Goal: Information Seeking & Learning: Learn about a topic

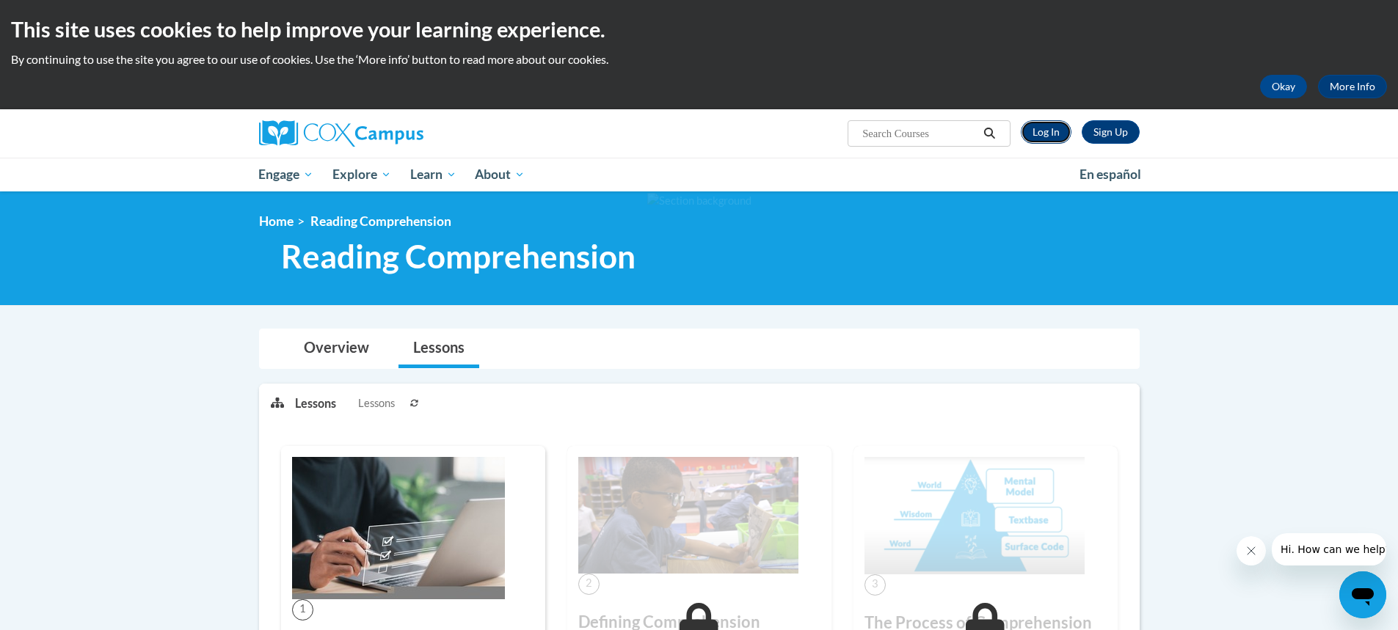
click at [1051, 134] on link "Log In" at bounding box center [1046, 131] width 51 height 23
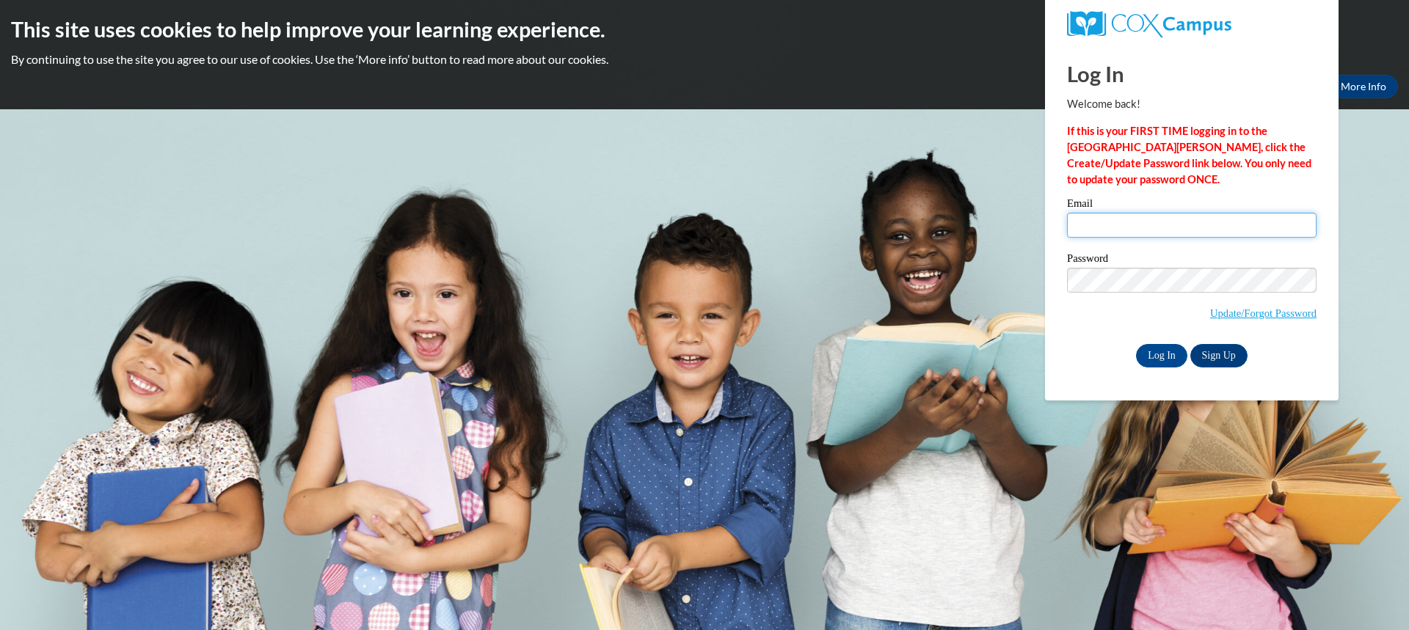
type input "rosa.inostrosa@rusd.org"
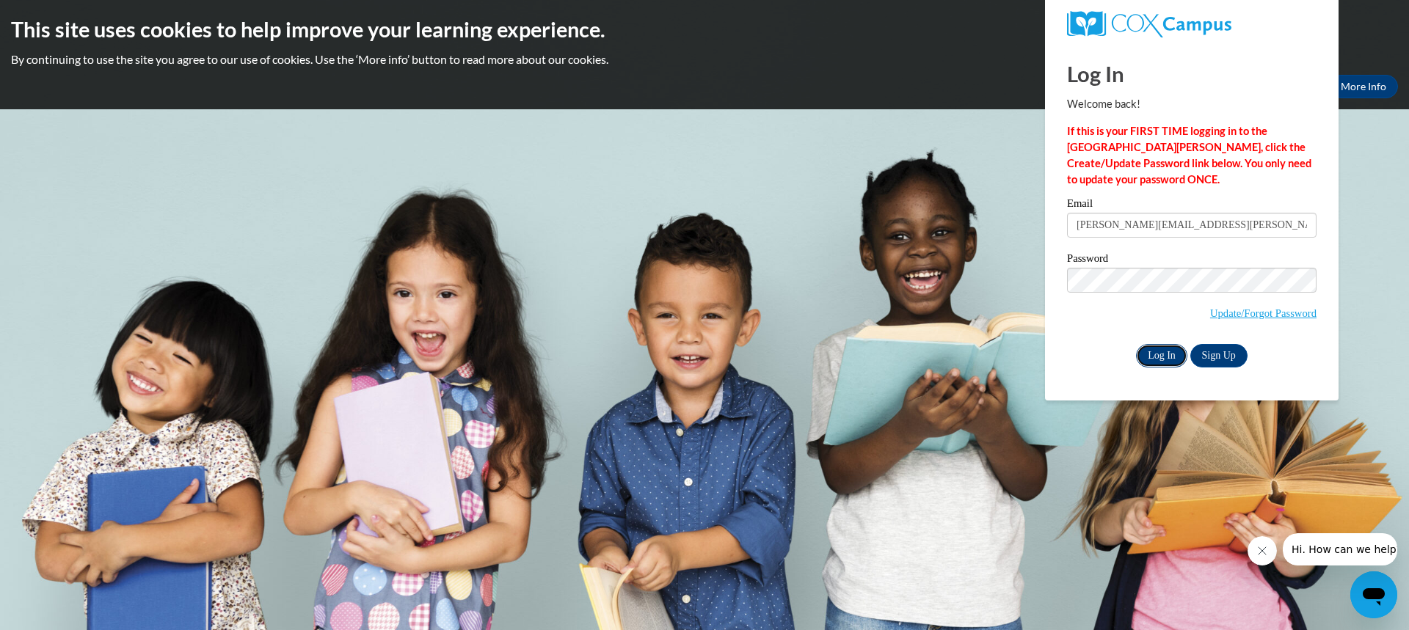
click at [1154, 352] on input "Log In" at bounding box center [1161, 355] width 51 height 23
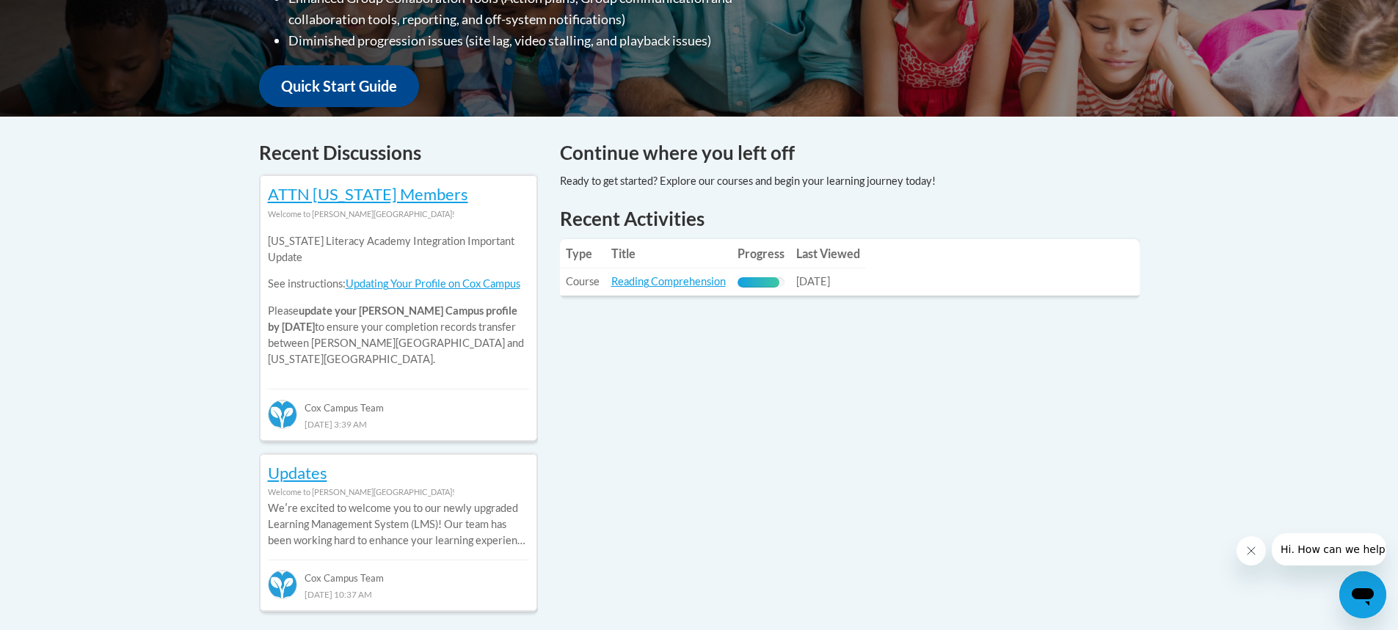
scroll to position [509, 0]
click at [699, 280] on link "Reading Comprehension" at bounding box center [668, 280] width 114 height 12
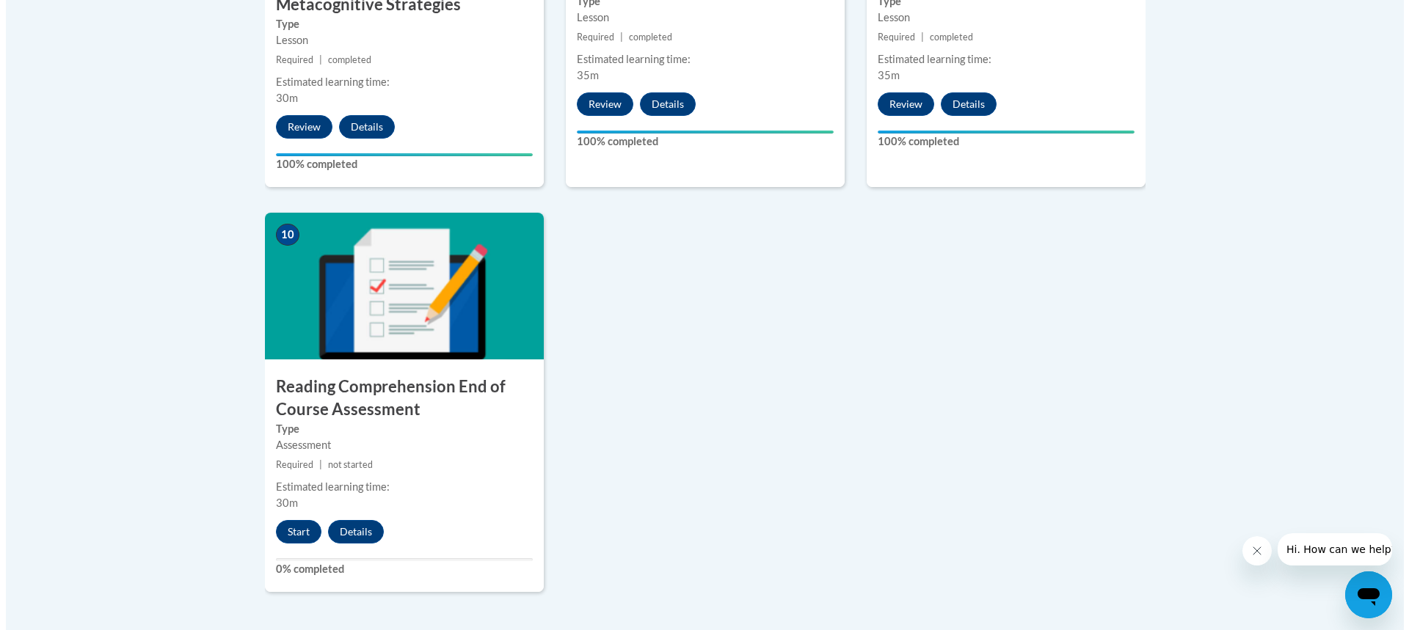
scroll to position [1518, 0]
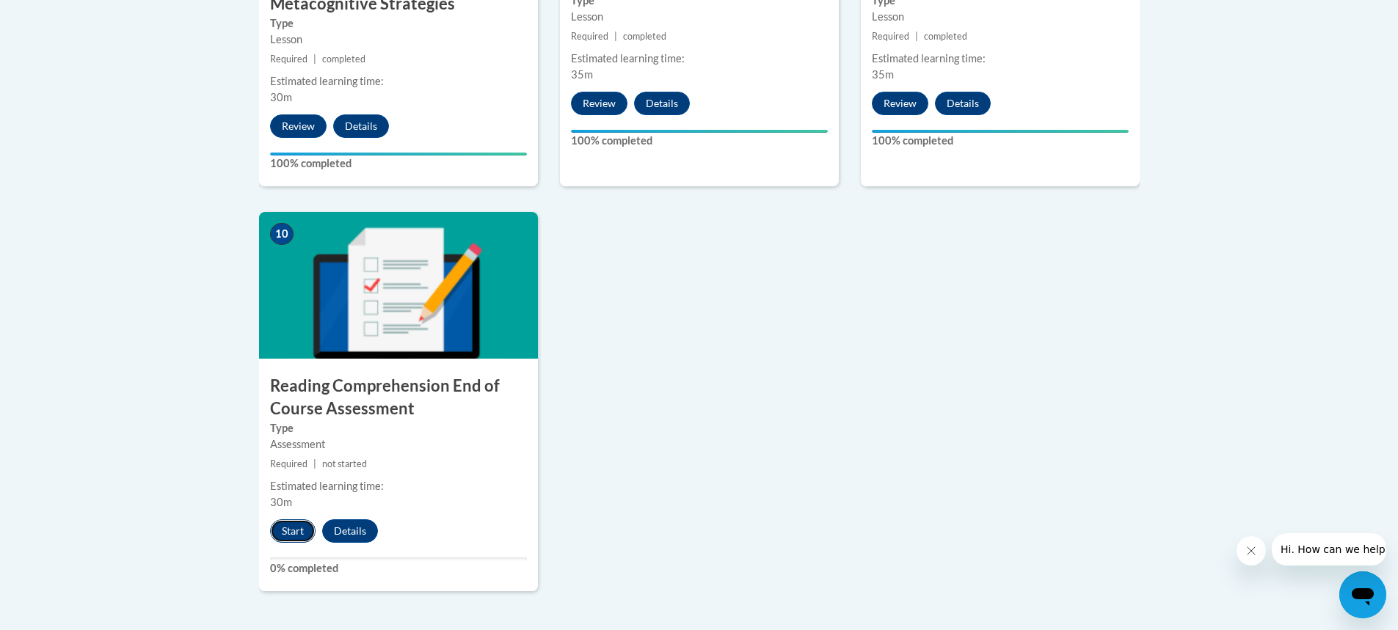
click at [288, 531] on button "Start" at bounding box center [293, 531] width 46 height 23
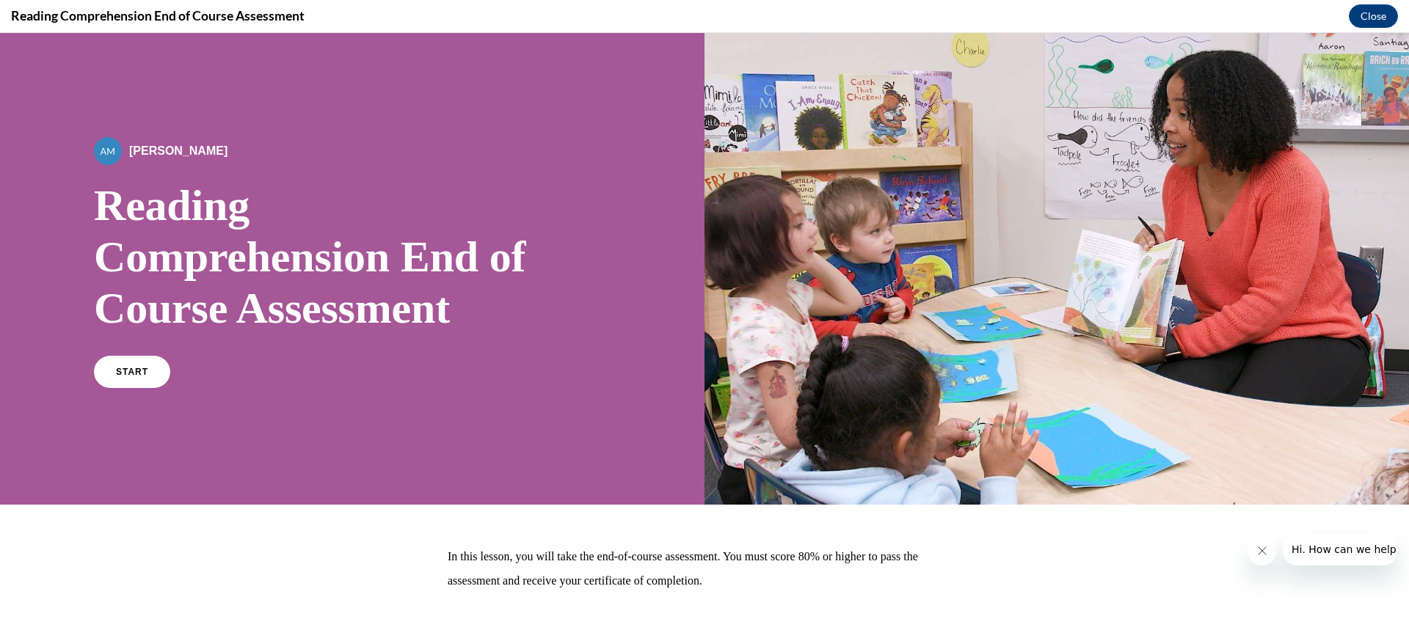
scroll to position [0, 0]
click at [135, 379] on link "START" at bounding box center [132, 372] width 80 height 34
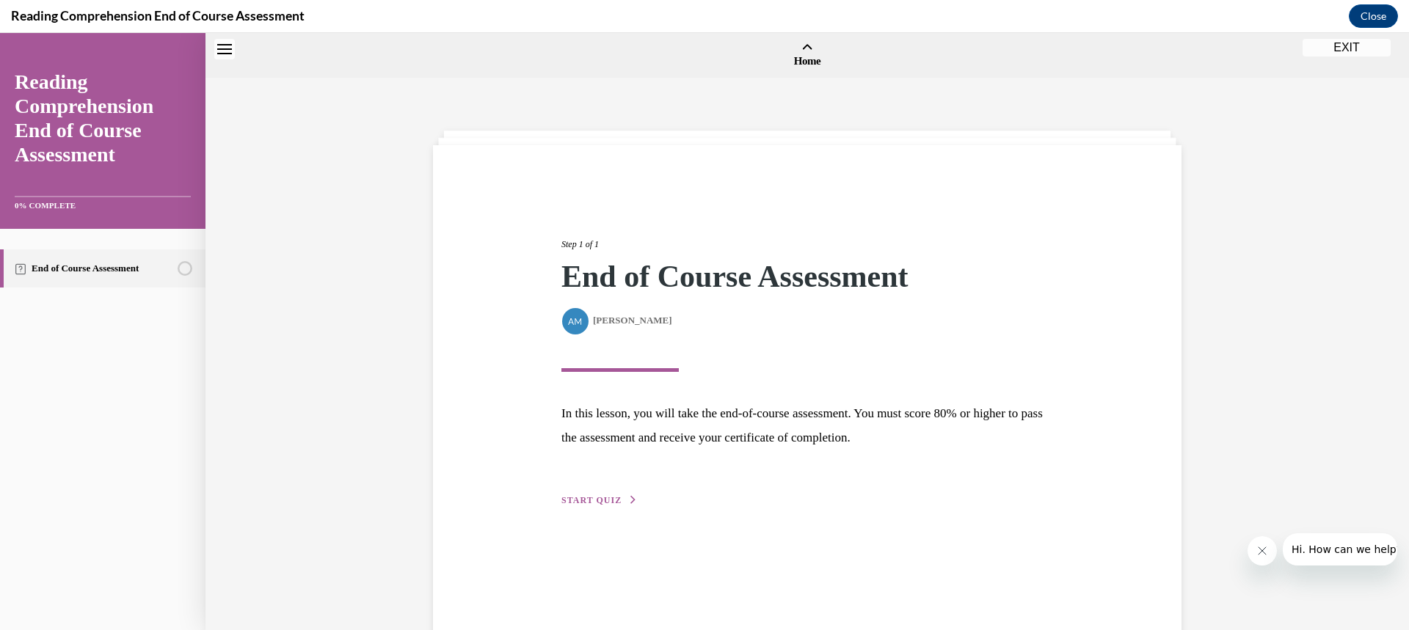
scroll to position [46, 0]
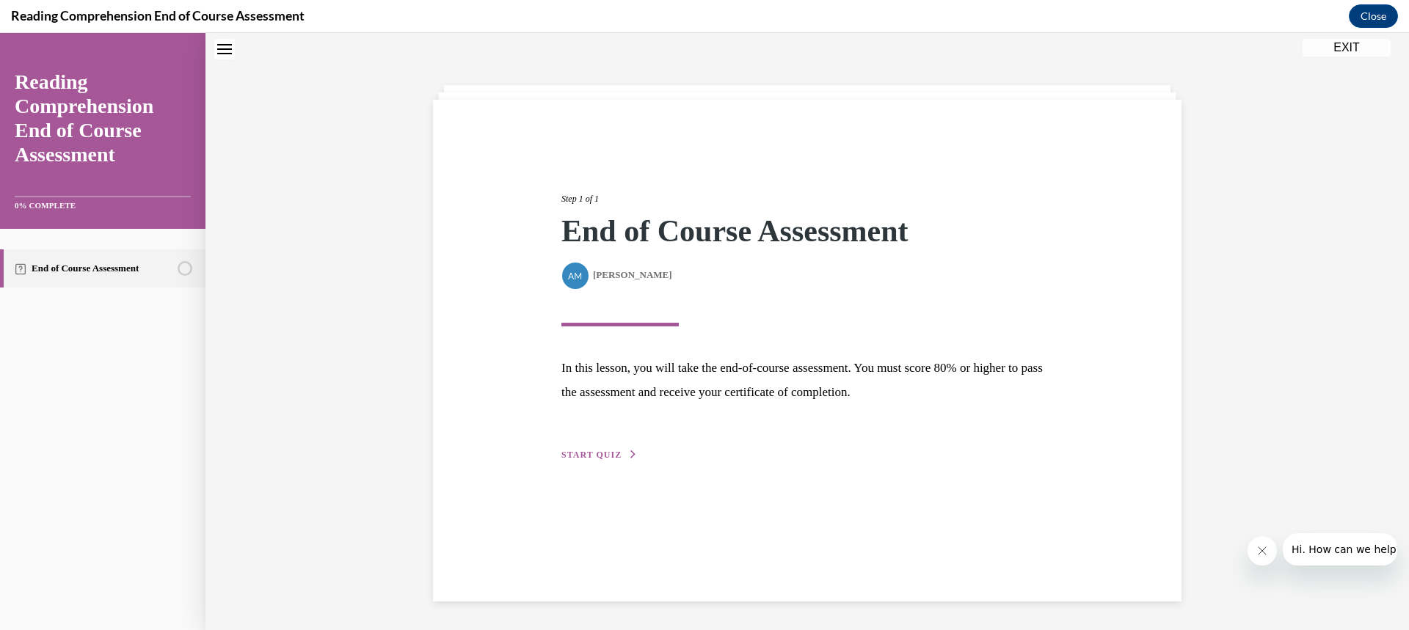
click at [595, 454] on span "START QUIZ" at bounding box center [591, 455] width 60 height 10
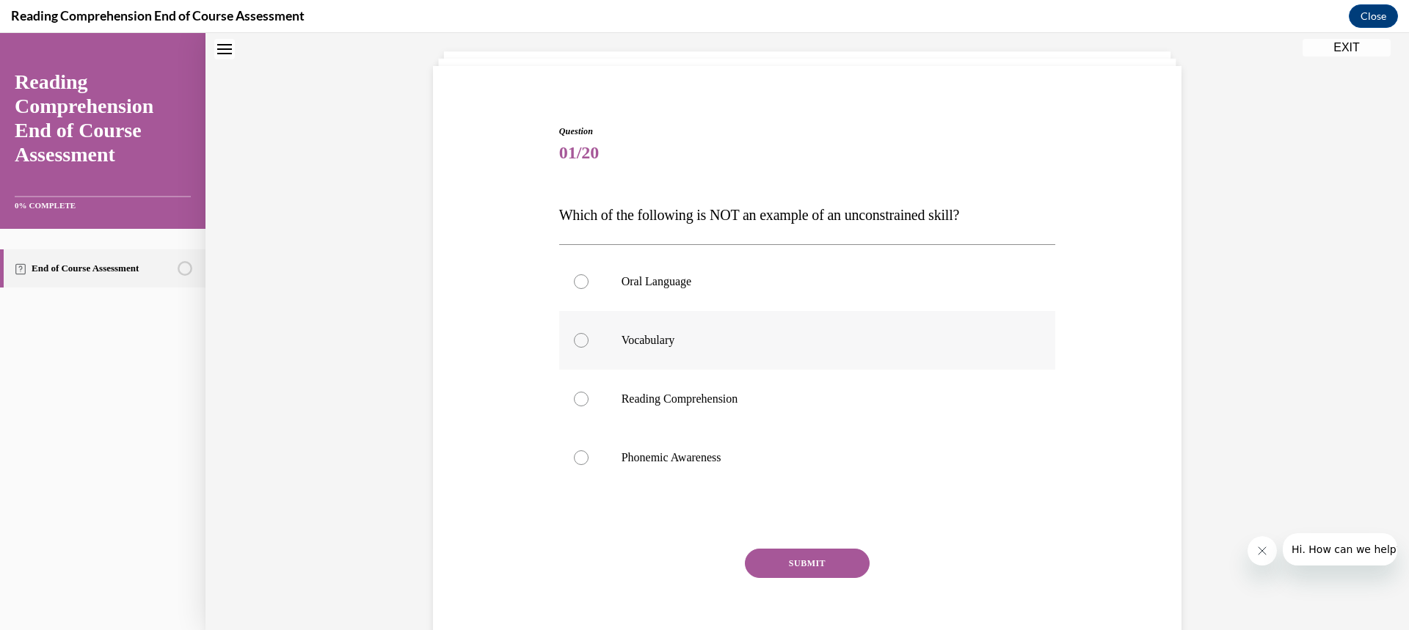
scroll to position [81, 0]
click at [763, 280] on p "Oral Language" at bounding box center [821, 280] width 398 height 15
click at [589, 280] on input "Oral Language" at bounding box center [581, 280] width 15 height 15
radio input "true"
click at [787, 554] on button "SUBMIT" at bounding box center [807, 562] width 125 height 29
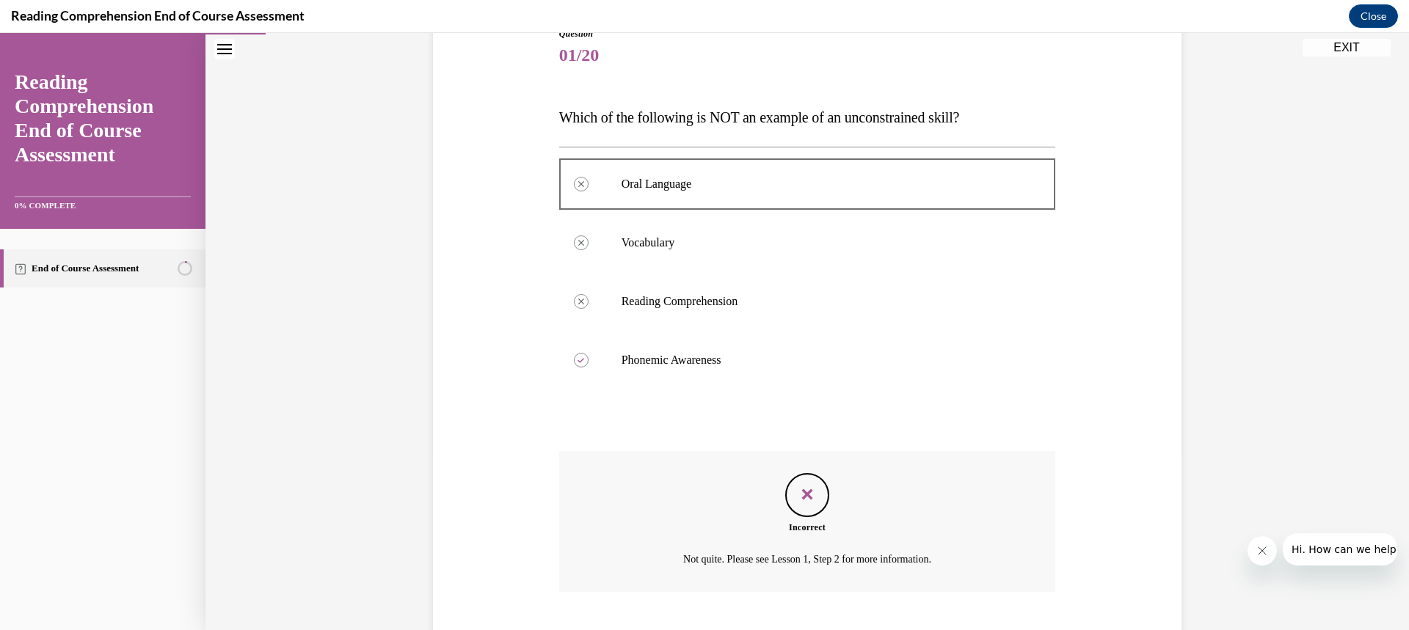
scroll to position [266, 0]
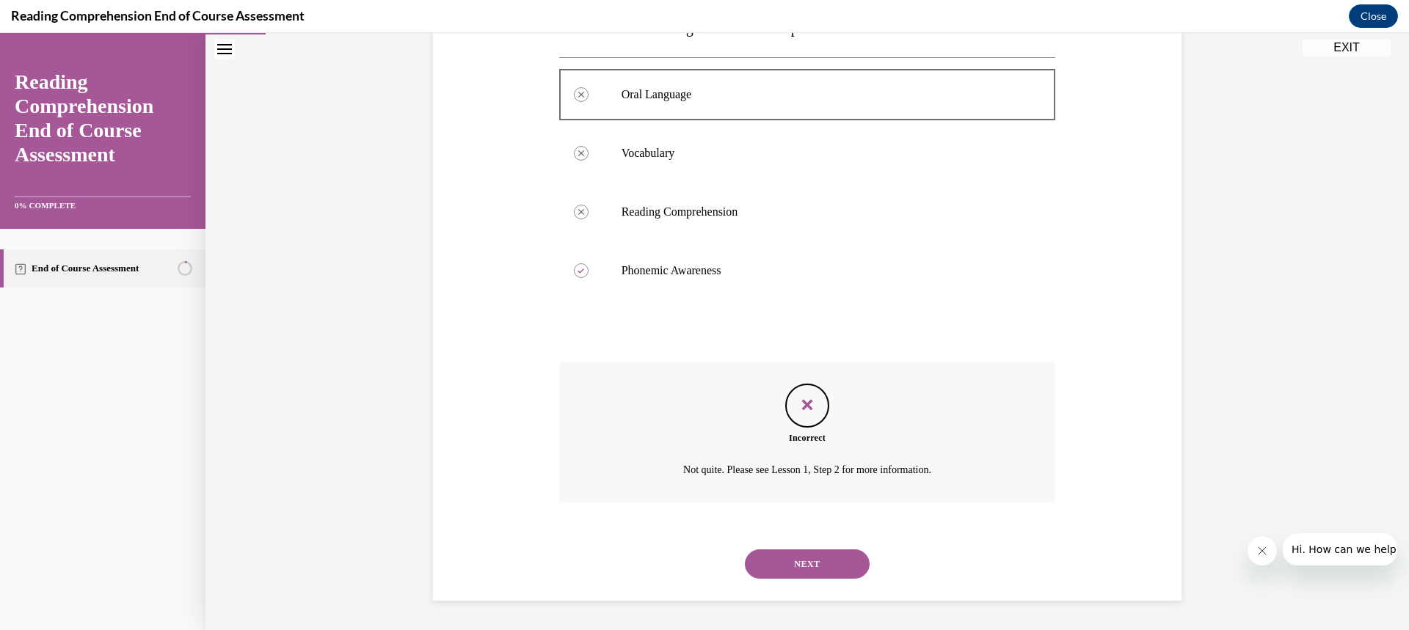
click at [824, 568] on button "NEXT" at bounding box center [807, 564] width 125 height 29
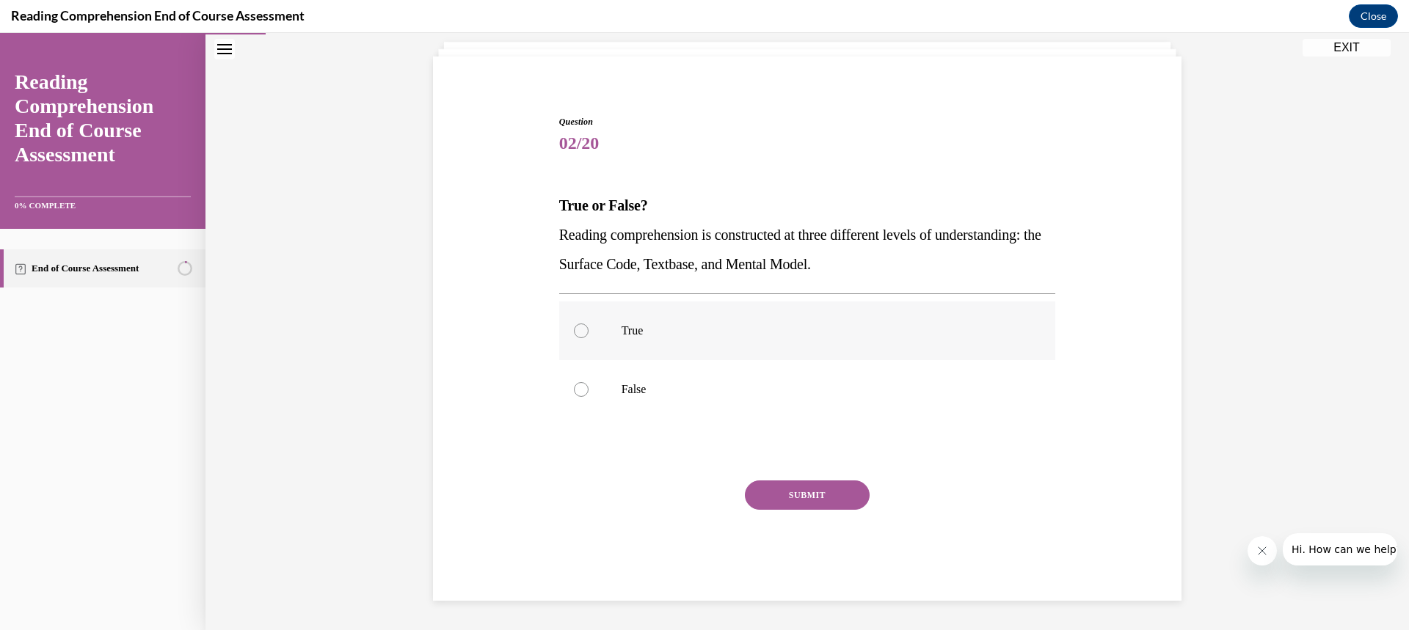
click at [825, 337] on p "True" at bounding box center [821, 331] width 398 height 15
click at [589, 337] on input "True" at bounding box center [581, 331] width 15 height 15
radio input "true"
click at [834, 501] on button "SUBMIT" at bounding box center [807, 495] width 125 height 29
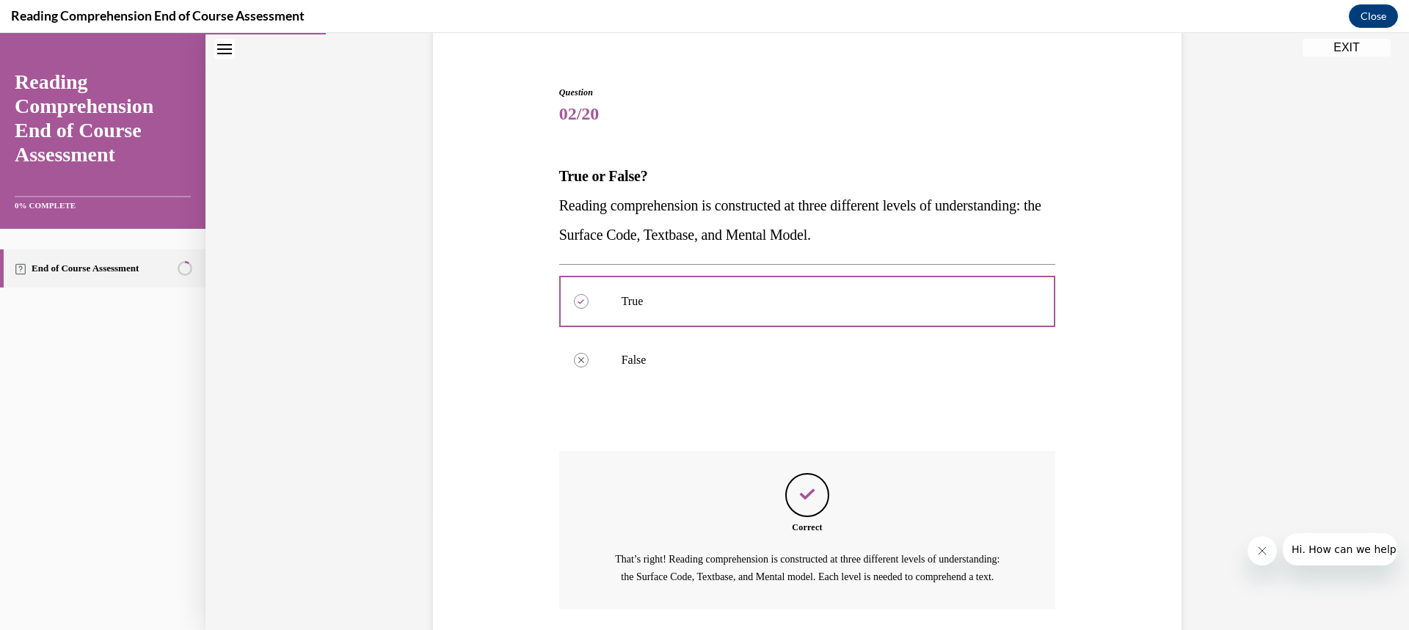
scroll to position [242, 0]
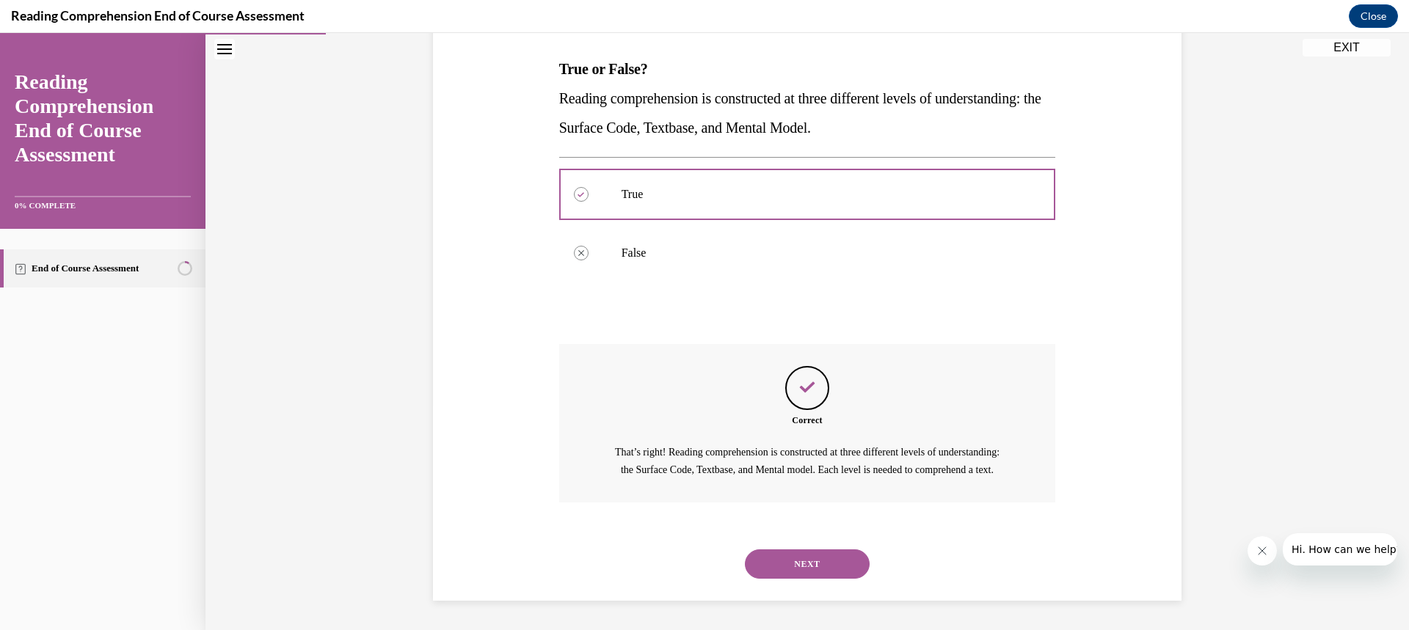
click at [829, 562] on button "NEXT" at bounding box center [807, 564] width 125 height 29
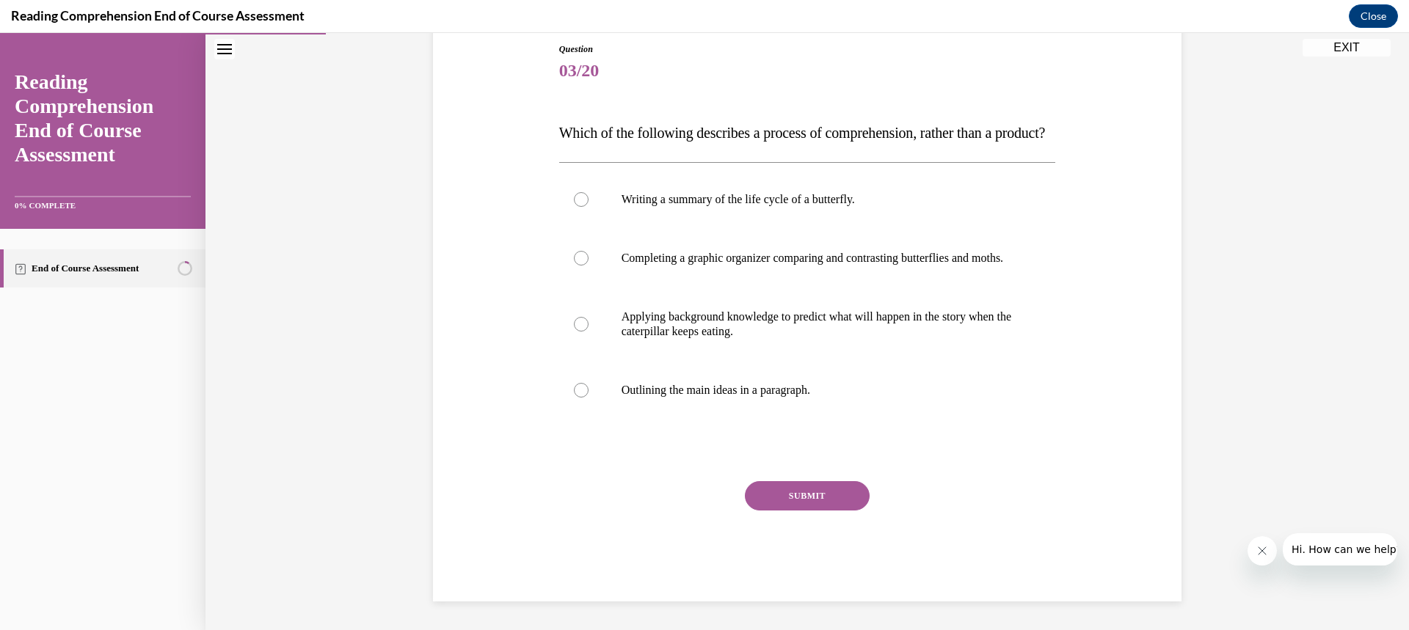
scroll to position [164, 0]
click at [745, 338] on p "Applying background knowledge to predict what will happen in the story when the…" at bounding box center [821, 323] width 398 height 29
click at [589, 331] on input "Applying background knowledge to predict what will happen in the story when the…" at bounding box center [581, 323] width 15 height 15
radio input "true"
click at [814, 510] on button "SUBMIT" at bounding box center [807, 495] width 125 height 29
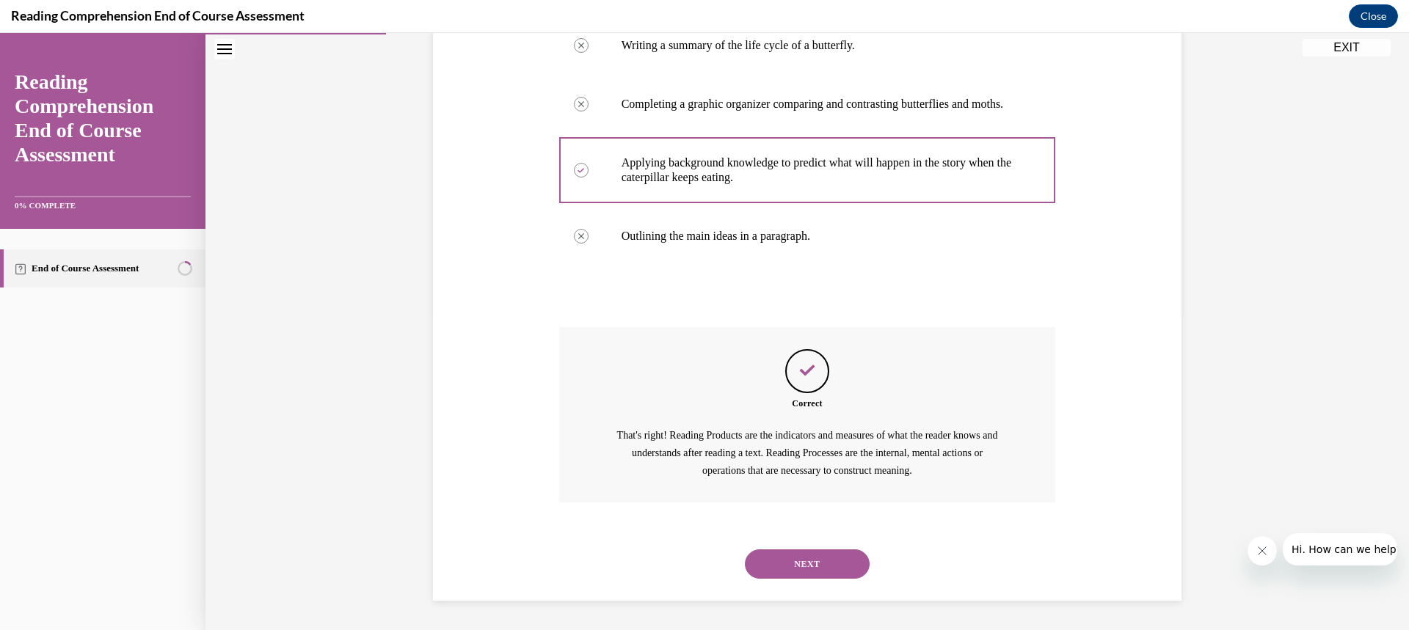
scroll to position [360, 0]
click at [832, 569] on button "NEXT" at bounding box center [807, 564] width 125 height 29
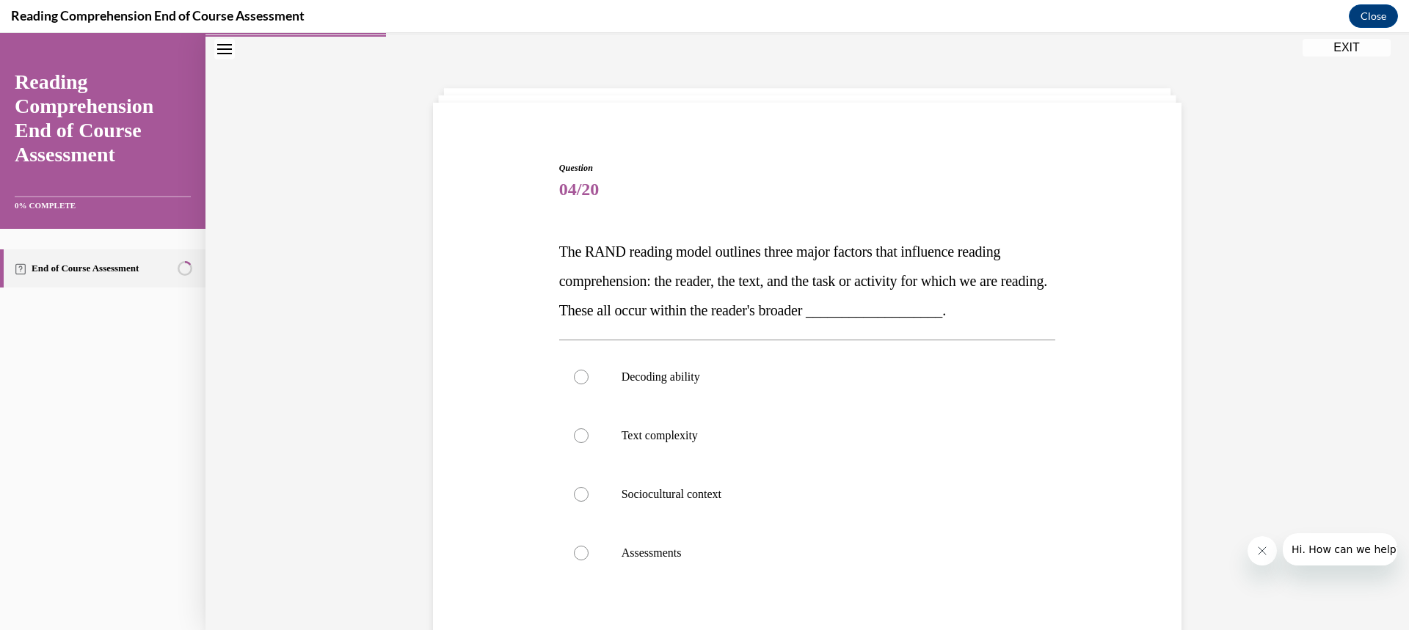
scroll to position [49, 0]
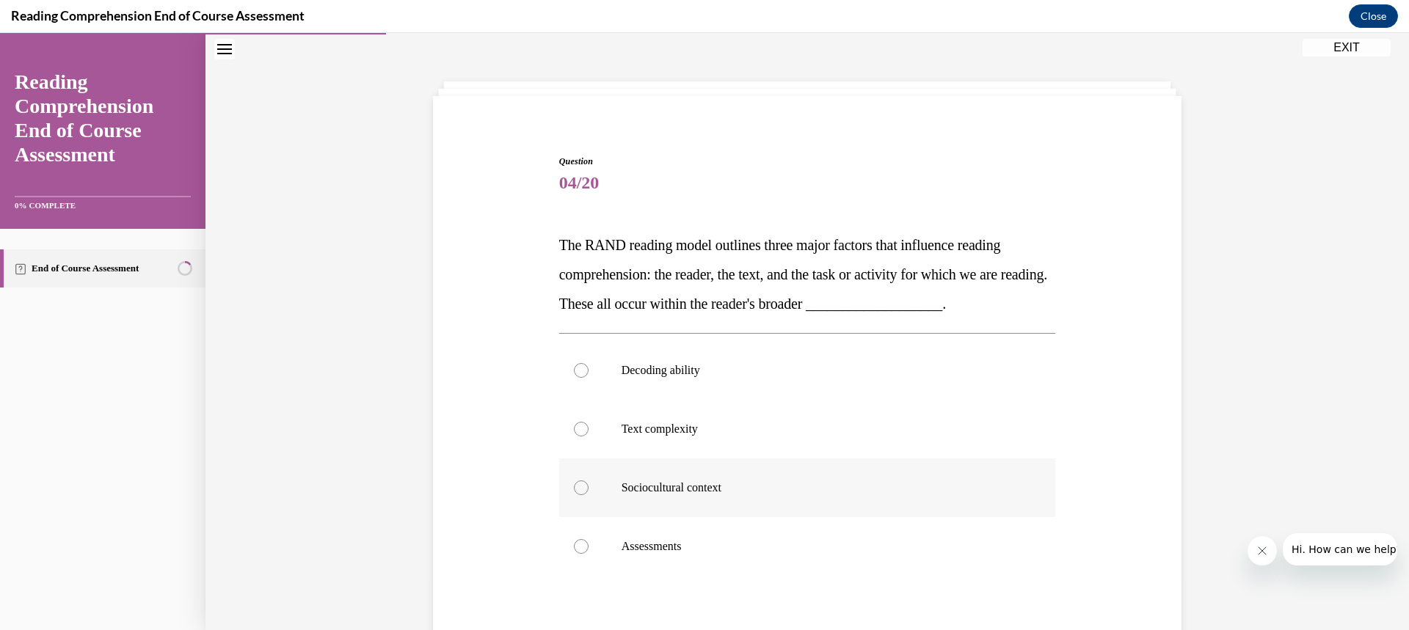
click at [836, 498] on label "Sociocultural context" at bounding box center [807, 488] width 497 height 59
click at [589, 495] on input "Sociocultural context" at bounding box center [581, 488] width 15 height 15
radio input "true"
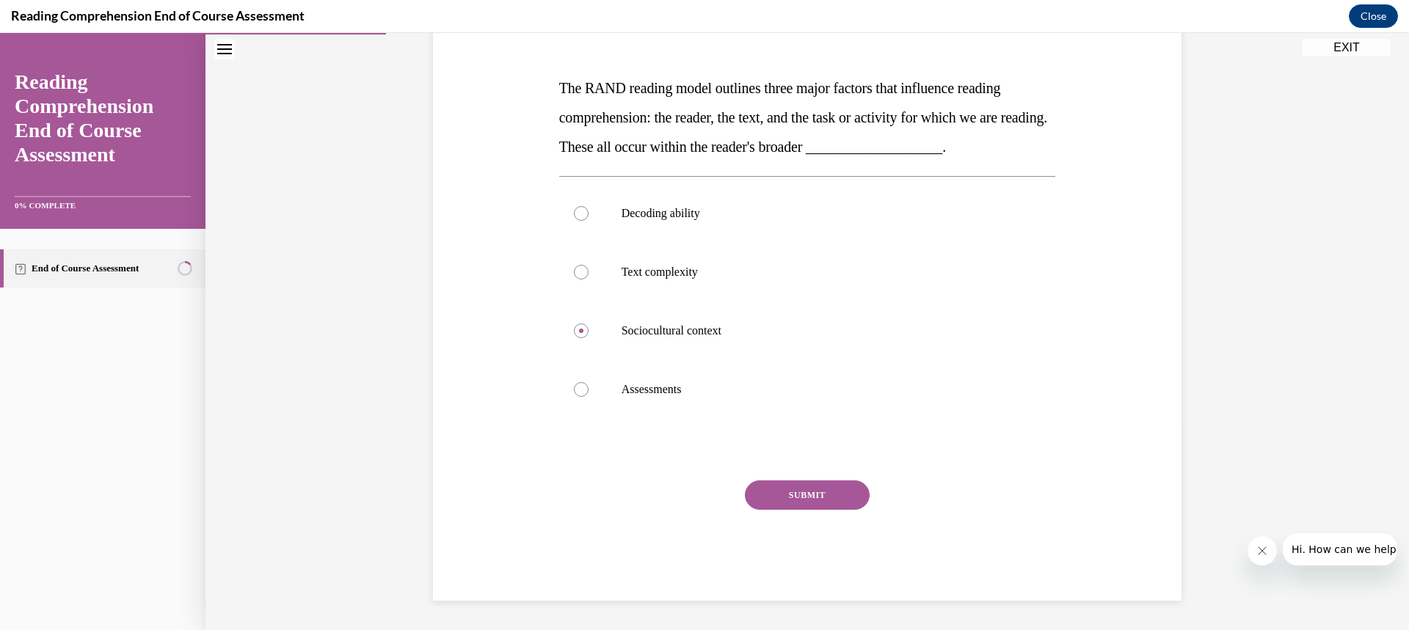
click at [843, 490] on button "SUBMIT" at bounding box center [807, 495] width 125 height 29
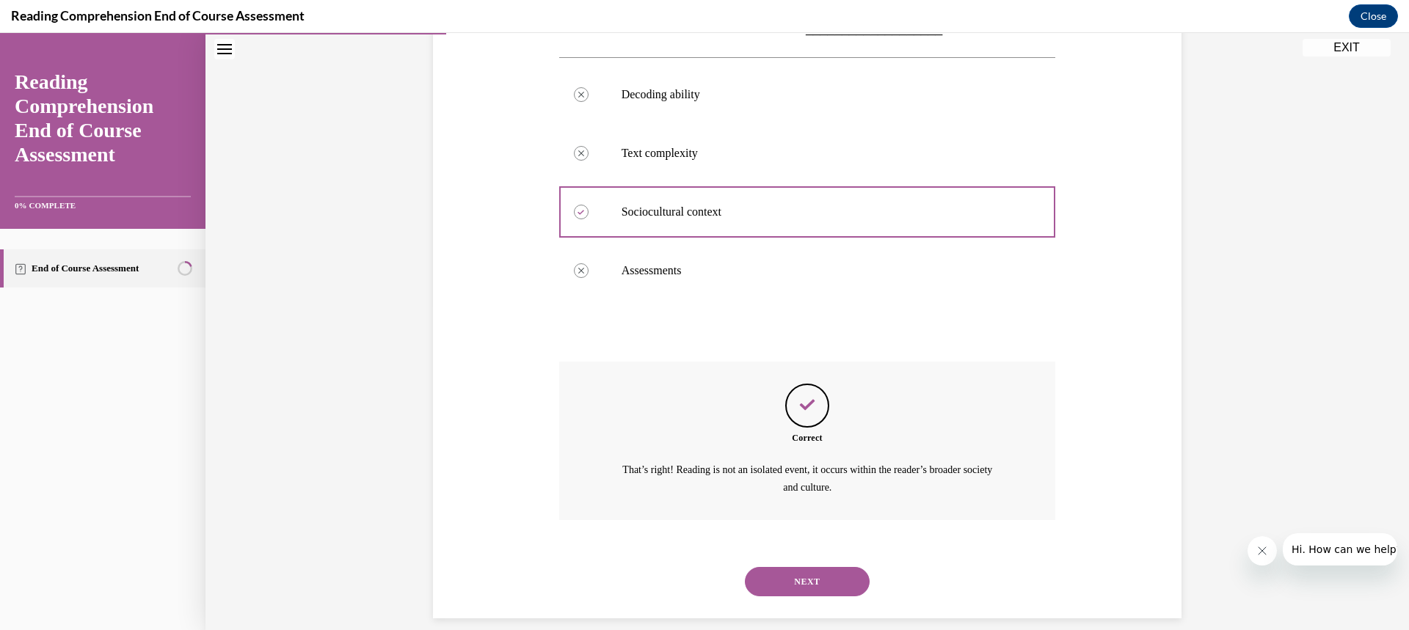
scroll to position [343, 0]
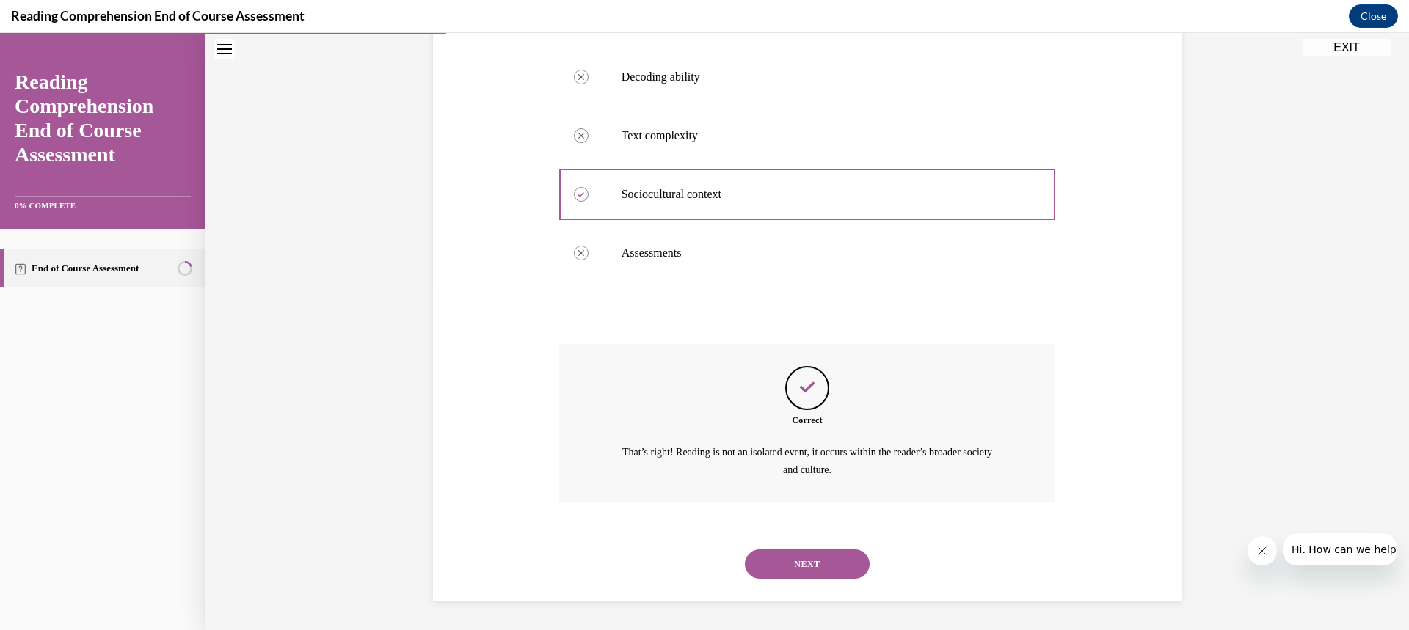
click at [829, 568] on button "NEXT" at bounding box center [807, 564] width 125 height 29
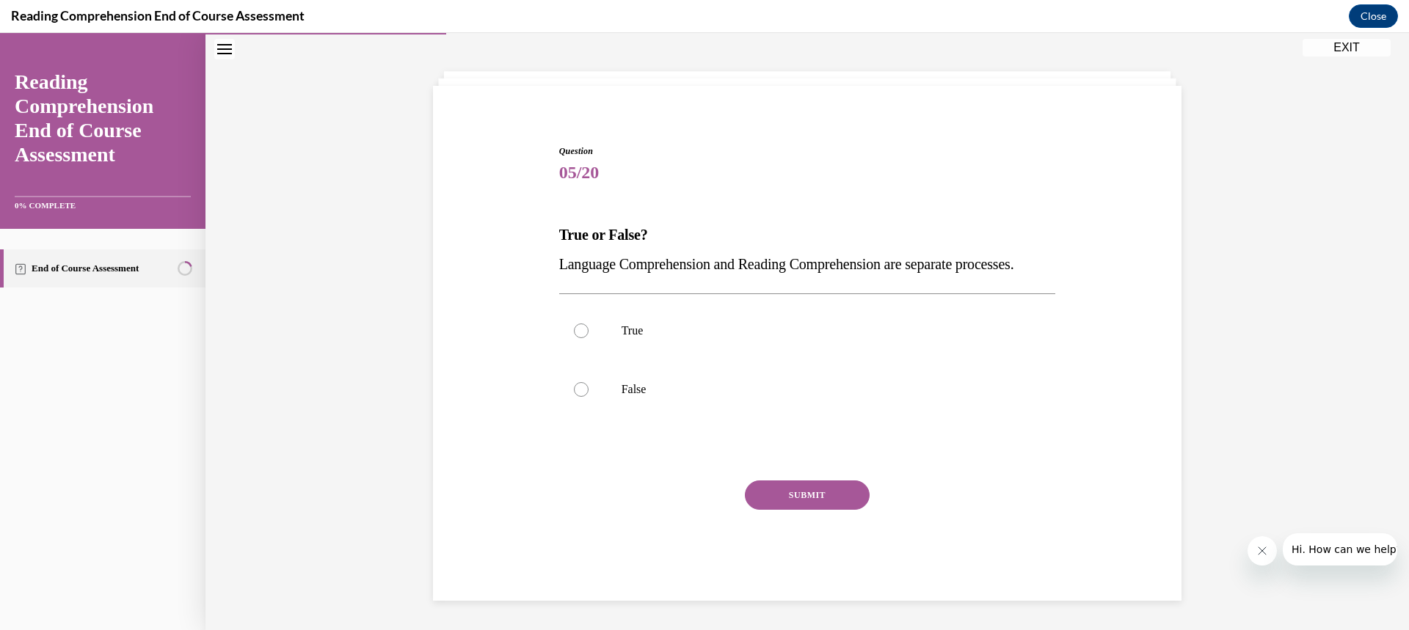
scroll to position [89, 0]
click at [1034, 393] on label "False" at bounding box center [807, 389] width 497 height 59
click at [589, 393] on input "False" at bounding box center [581, 389] width 15 height 15
radio input "true"
click at [839, 500] on button "SUBMIT" at bounding box center [807, 495] width 125 height 29
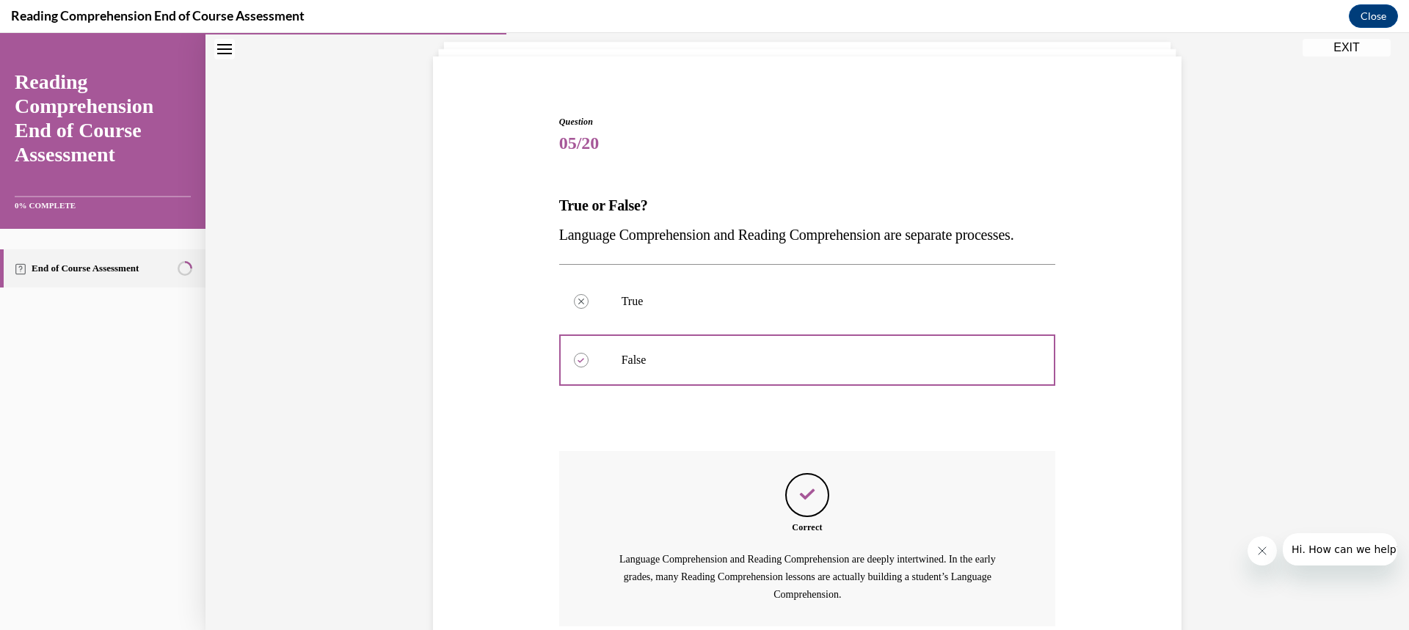
scroll to position [242, 0]
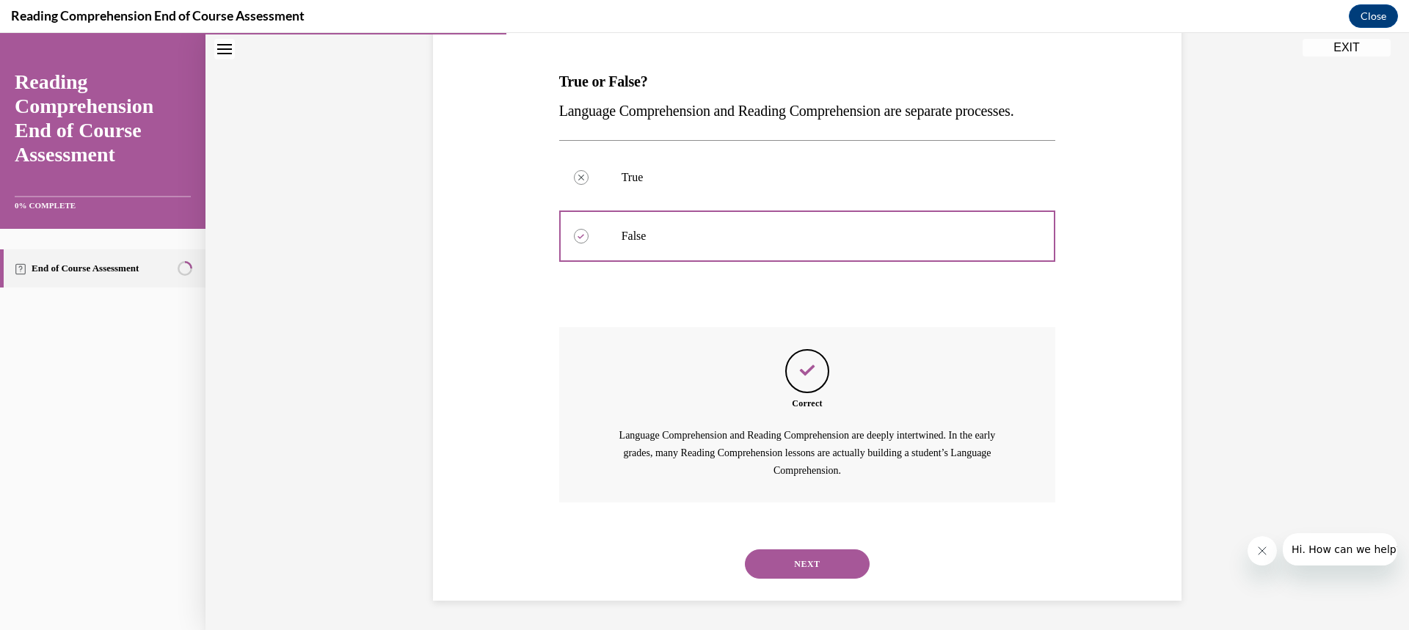
click at [840, 556] on button "NEXT" at bounding box center [807, 564] width 125 height 29
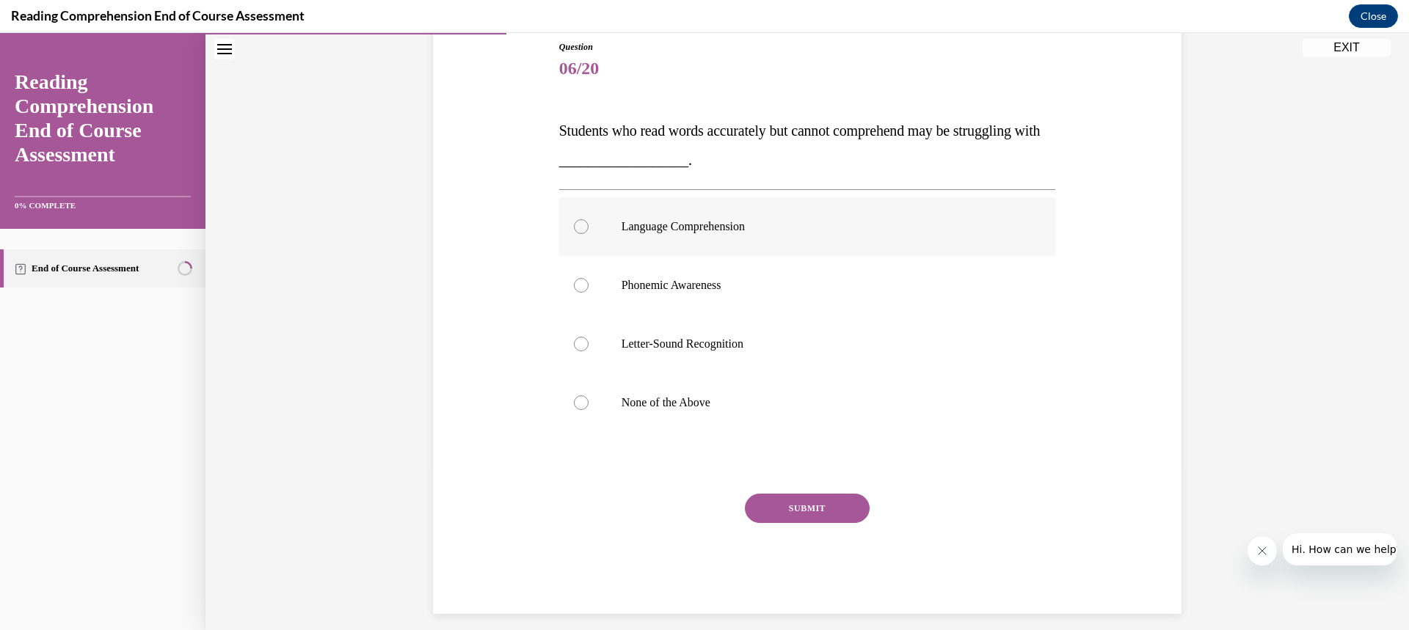
click at [722, 227] on p "Language Comprehension" at bounding box center [821, 226] width 398 height 15
click at [589, 227] on input "Language Comprehension" at bounding box center [581, 226] width 15 height 15
radio input "true"
click at [774, 502] on button "SUBMIT" at bounding box center [807, 508] width 125 height 29
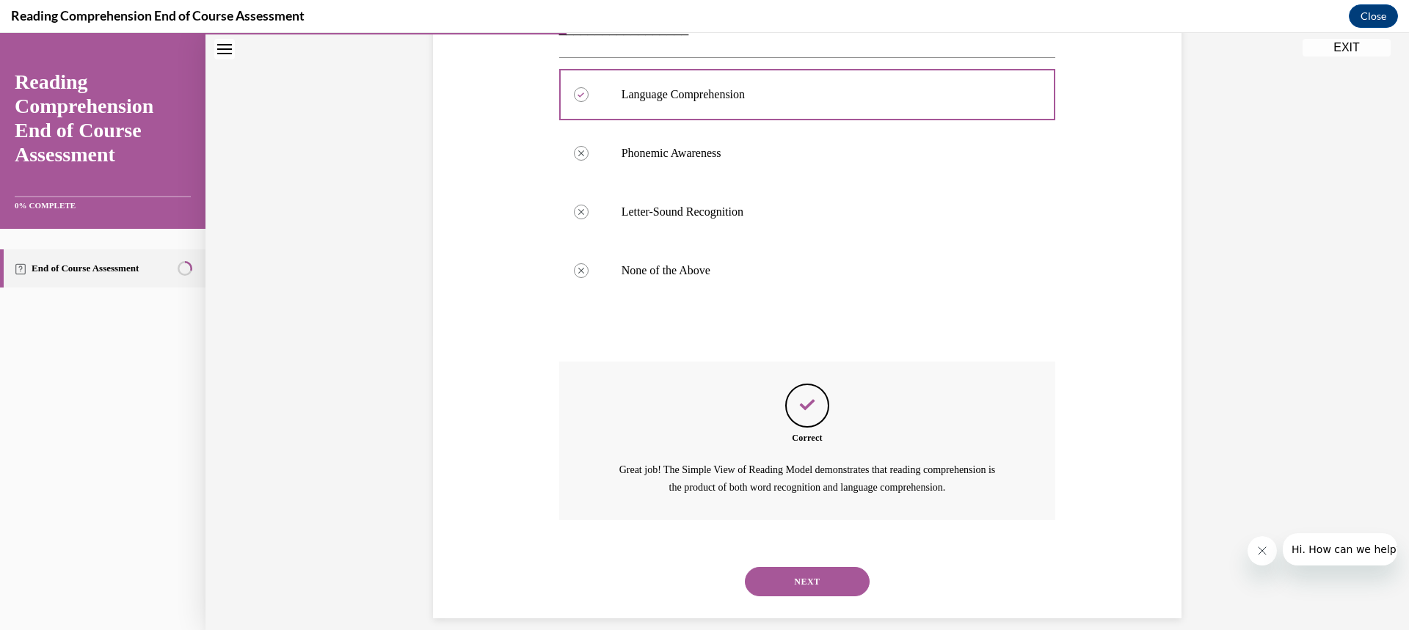
scroll to position [313, 0]
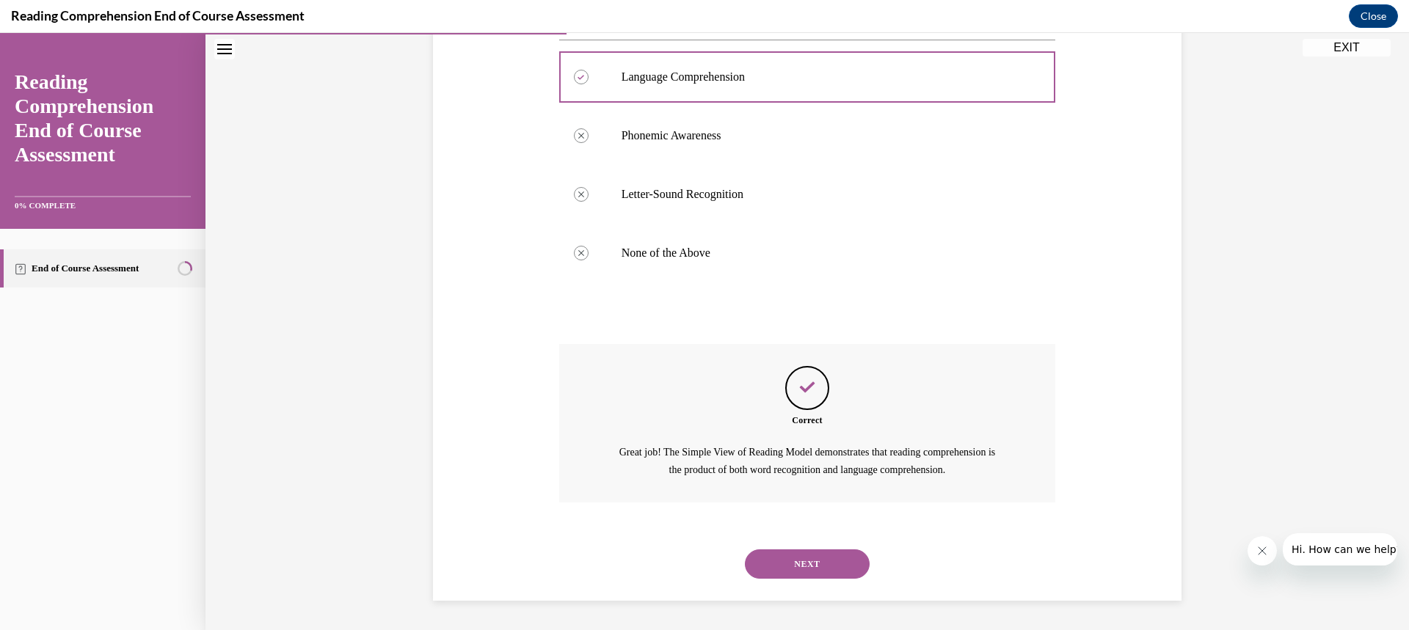
click at [828, 565] on button "NEXT" at bounding box center [807, 564] width 125 height 29
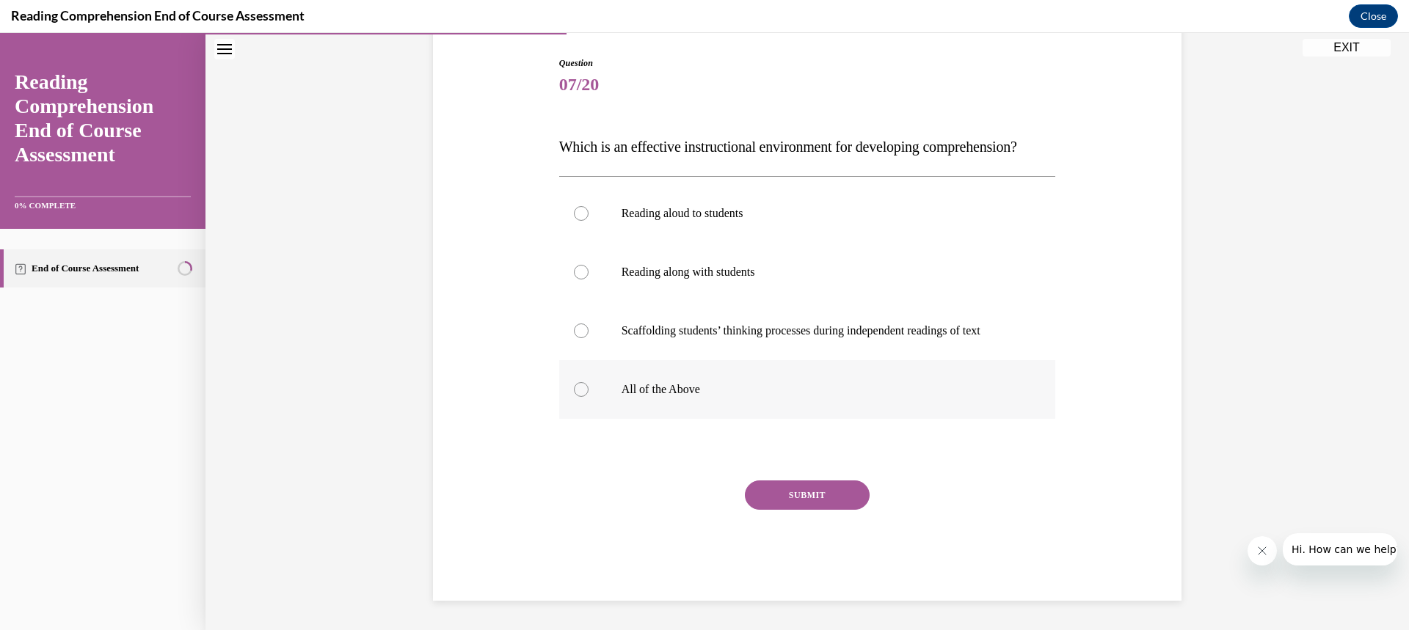
click at [575, 397] on div at bounding box center [581, 389] width 15 height 15
click at [575, 397] on input "All of the Above" at bounding box center [581, 389] width 15 height 15
radio input "true"
click at [808, 501] on button "SUBMIT" at bounding box center [807, 495] width 125 height 29
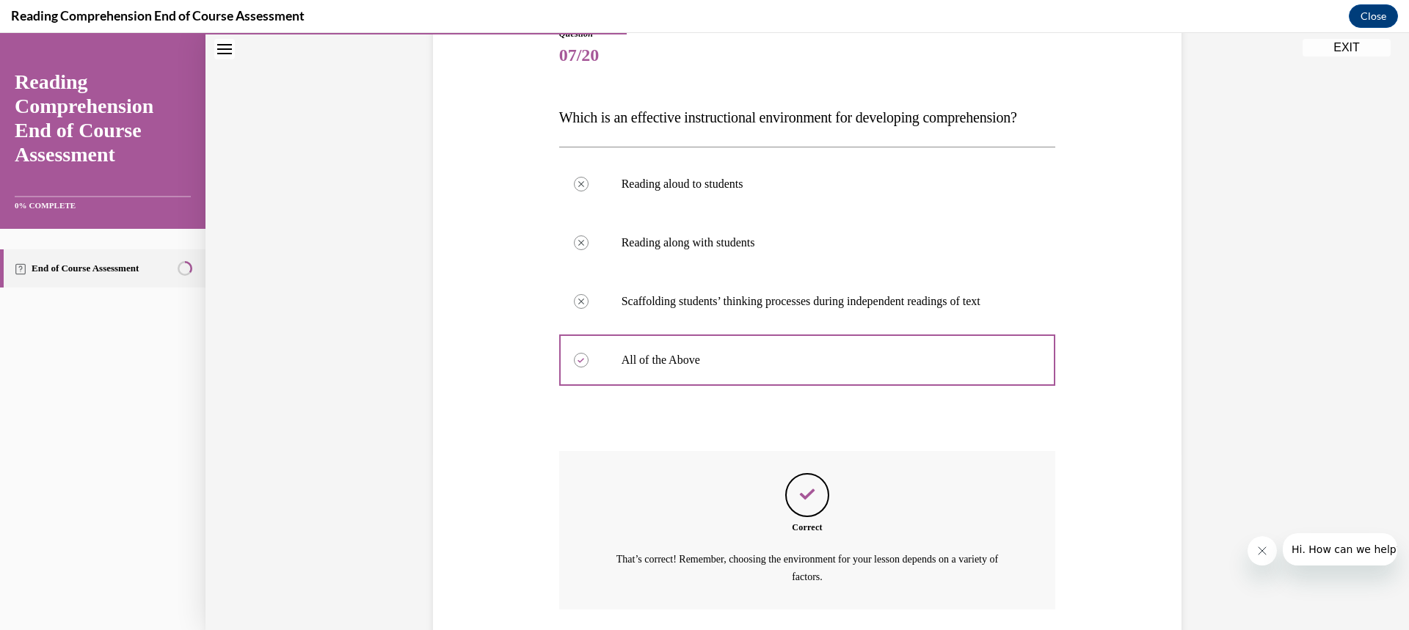
scroll to position [313, 0]
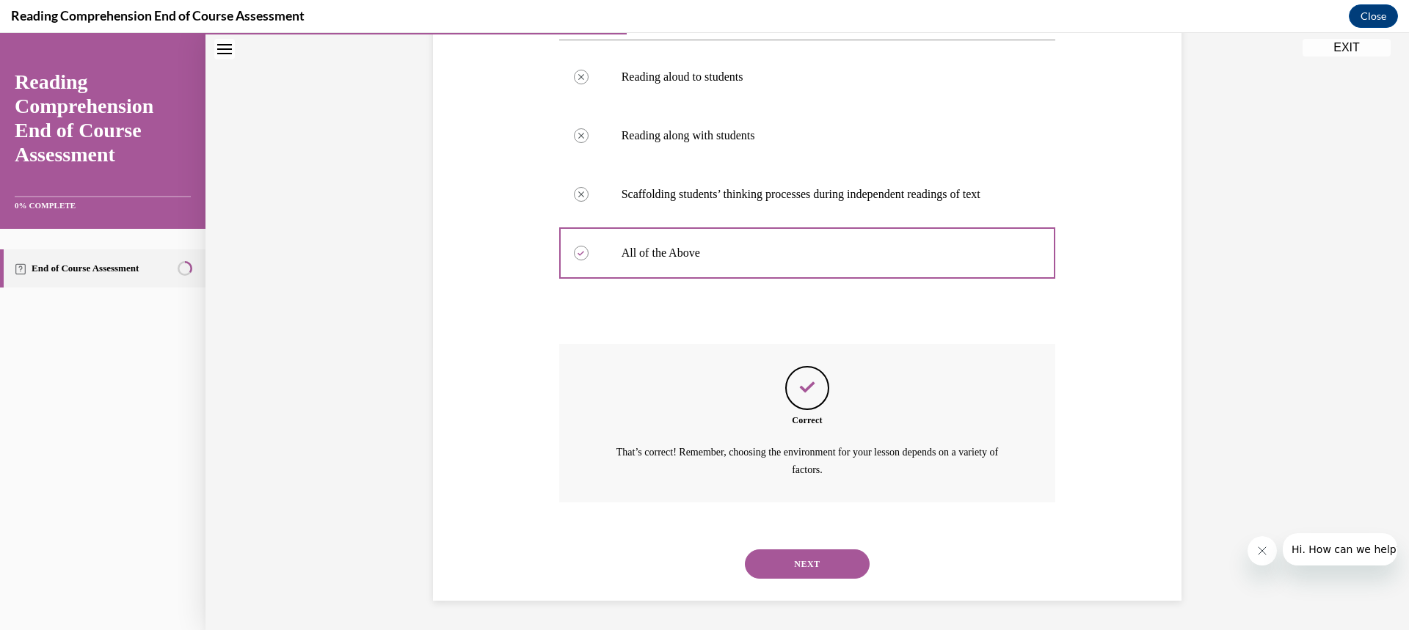
click at [818, 566] on button "NEXT" at bounding box center [807, 564] width 125 height 29
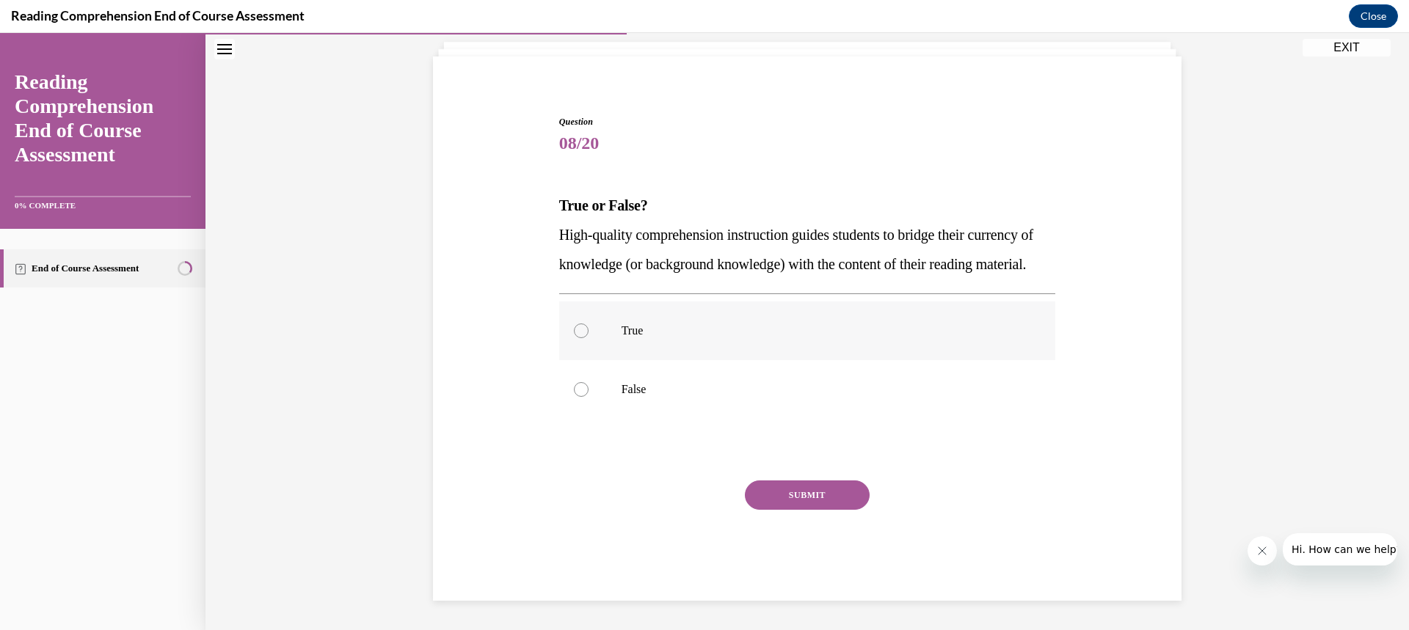
click at [575, 337] on div at bounding box center [581, 331] width 15 height 15
click at [575, 337] on input "True" at bounding box center [581, 331] width 15 height 15
radio input "true"
click at [793, 487] on button "SUBMIT" at bounding box center [807, 495] width 125 height 29
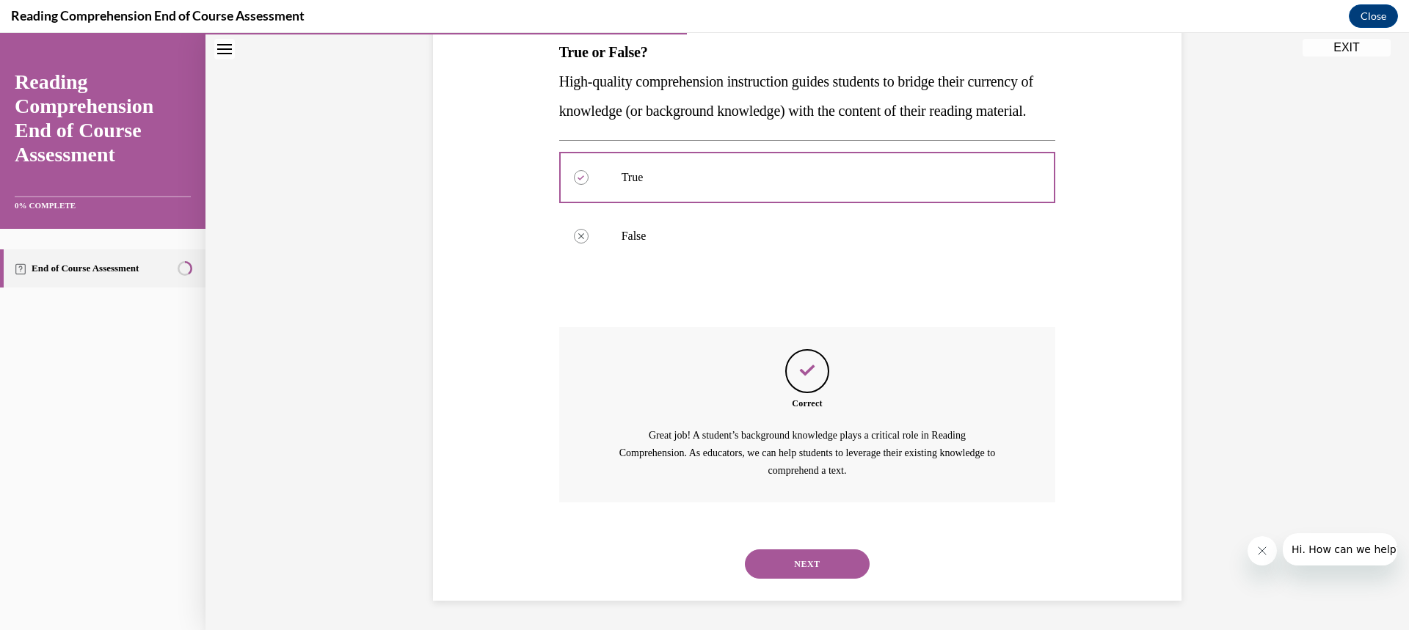
scroll to position [272, 0]
click at [847, 560] on button "NEXT" at bounding box center [807, 564] width 125 height 29
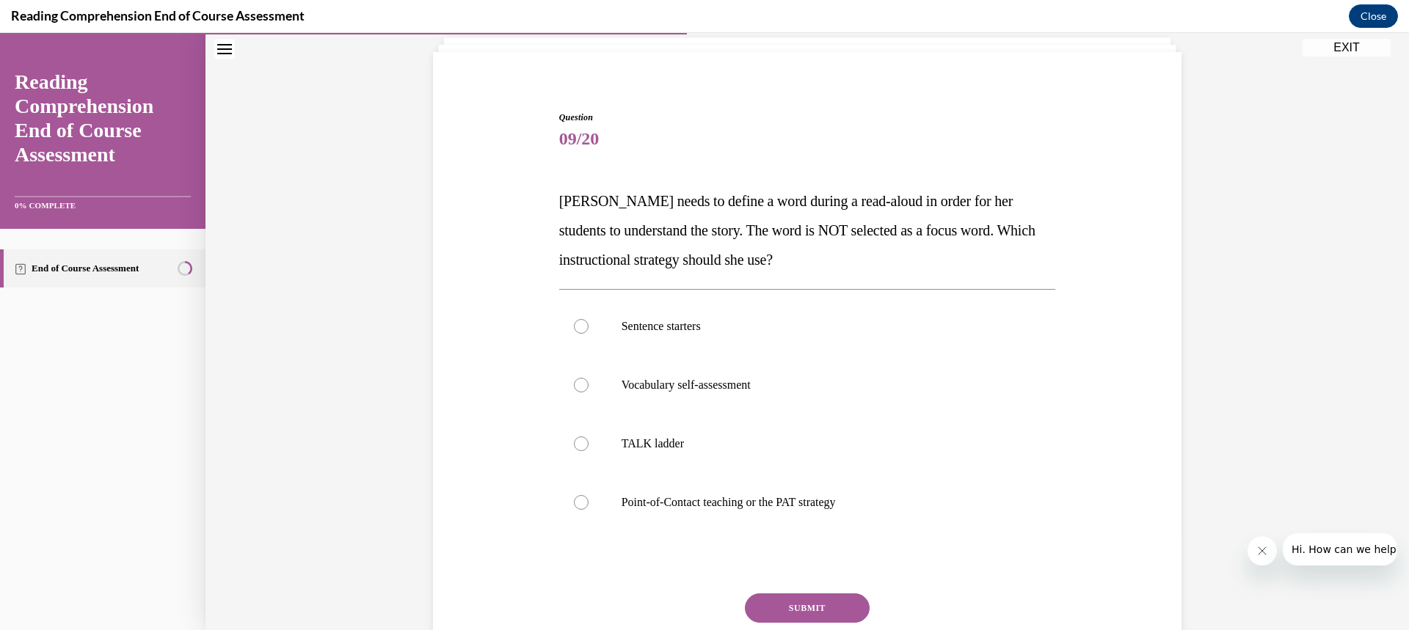
scroll to position [99, 0]
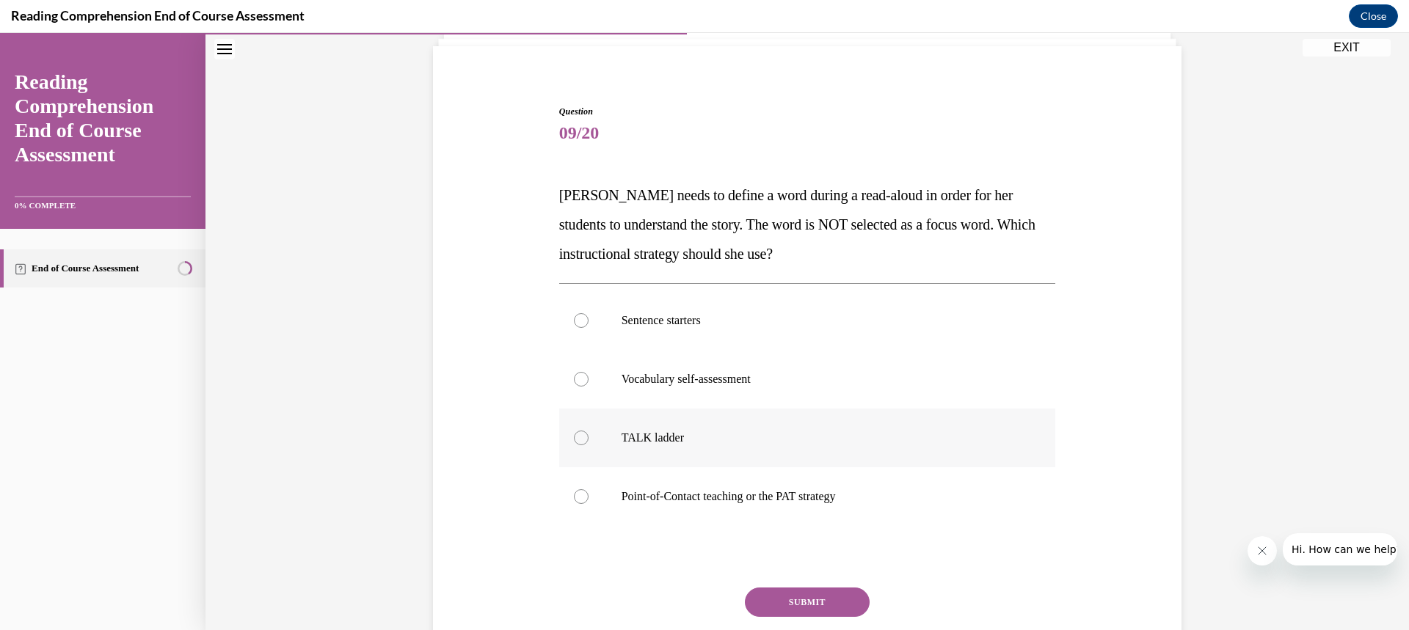
click at [580, 433] on div at bounding box center [581, 438] width 15 height 15
click at [580, 433] on input "TALK ladder" at bounding box center [581, 438] width 15 height 15
radio input "true"
click at [787, 594] on button "SUBMIT" at bounding box center [807, 602] width 125 height 29
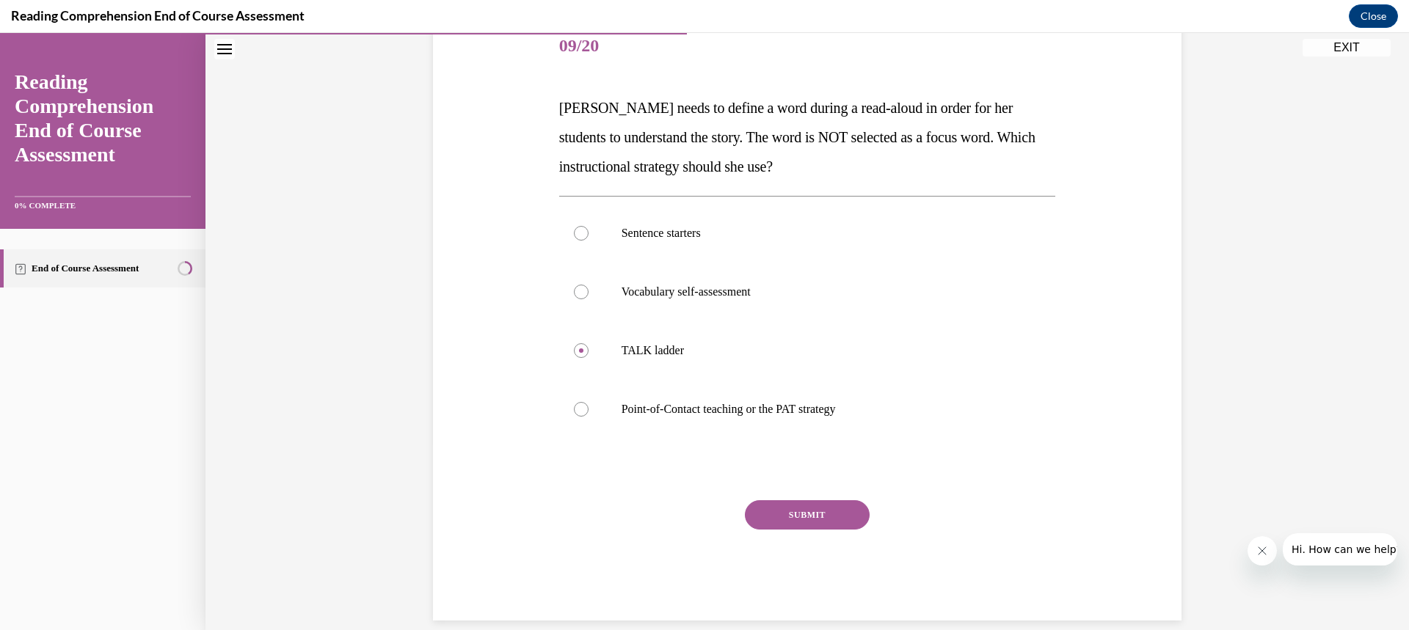
click at [807, 621] on button "NEXT" at bounding box center [843, 621] width 73 height 1
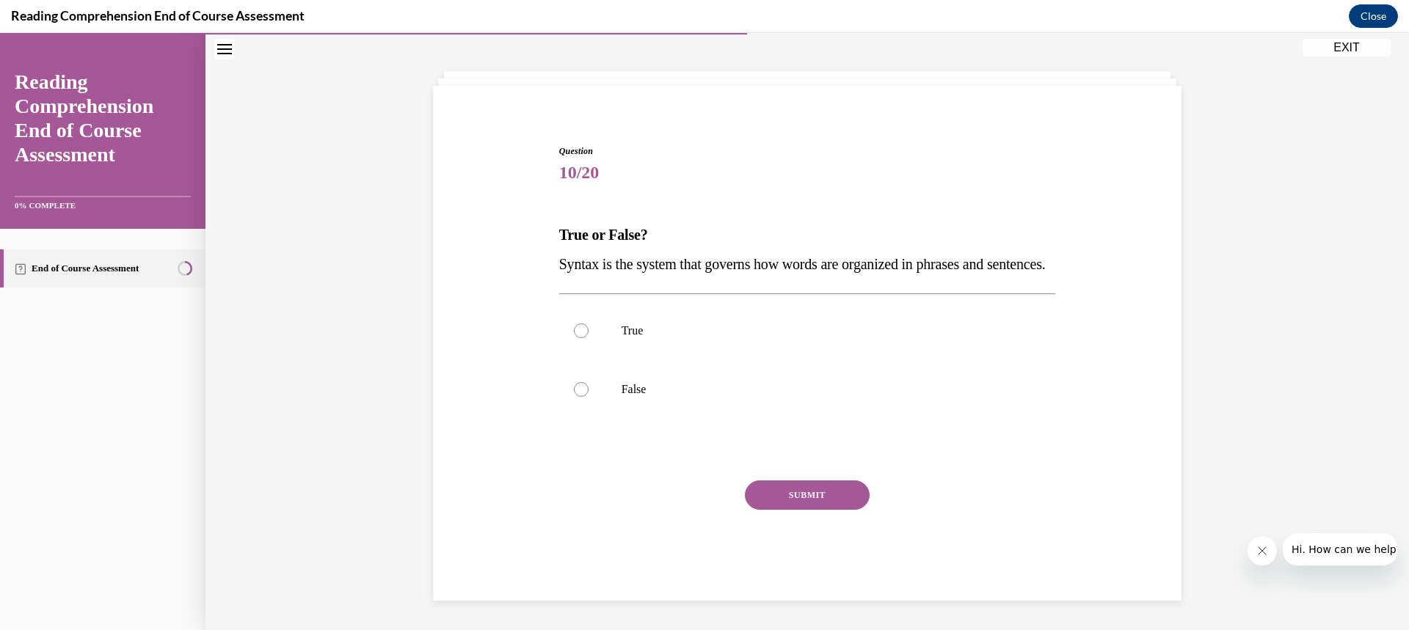
scroll to position [89, 0]
click at [574, 392] on div at bounding box center [581, 389] width 15 height 15
click at [574, 392] on input "False" at bounding box center [581, 389] width 15 height 15
radio input "true"
click at [758, 498] on button "SUBMIT" at bounding box center [807, 495] width 125 height 29
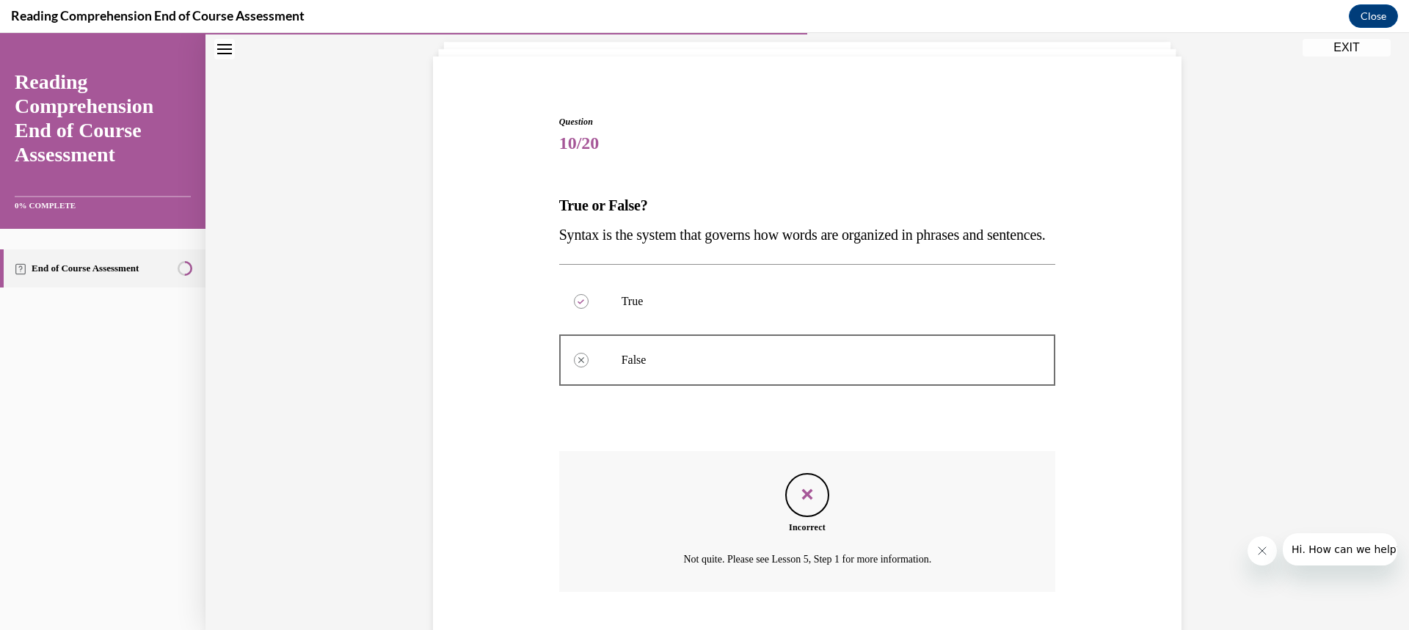
scroll to position [208, 0]
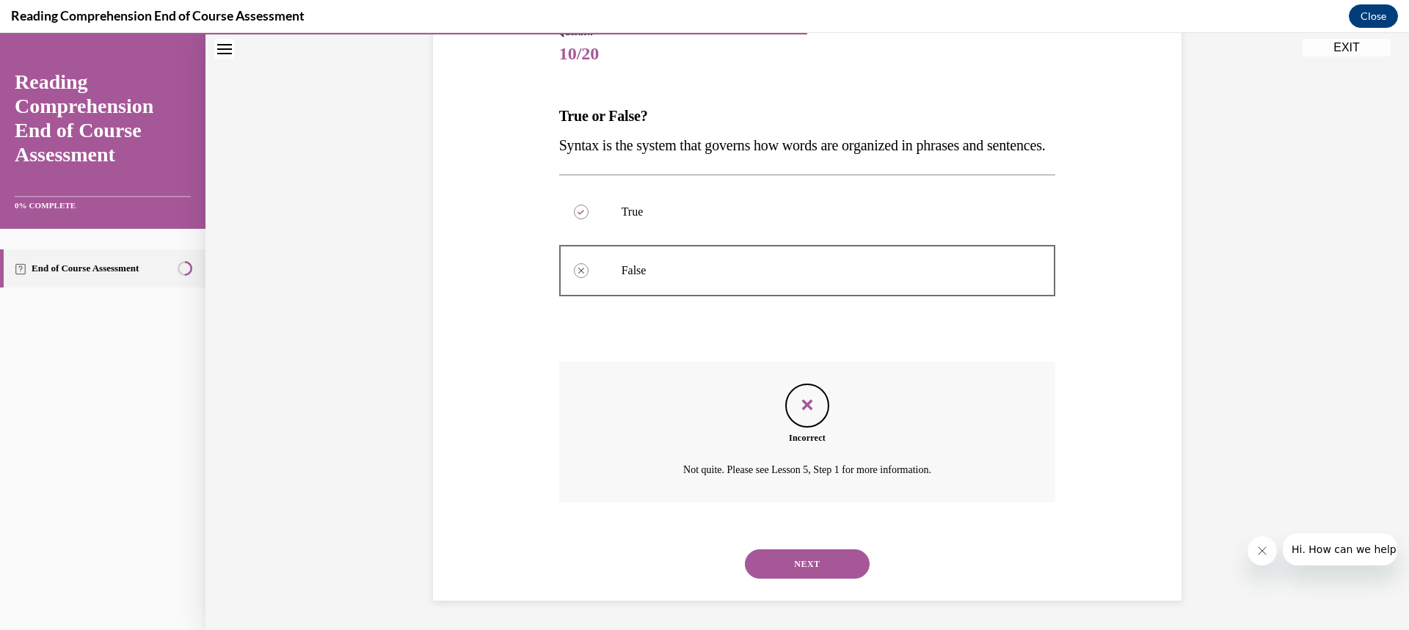
click at [817, 560] on button "NEXT" at bounding box center [807, 564] width 125 height 29
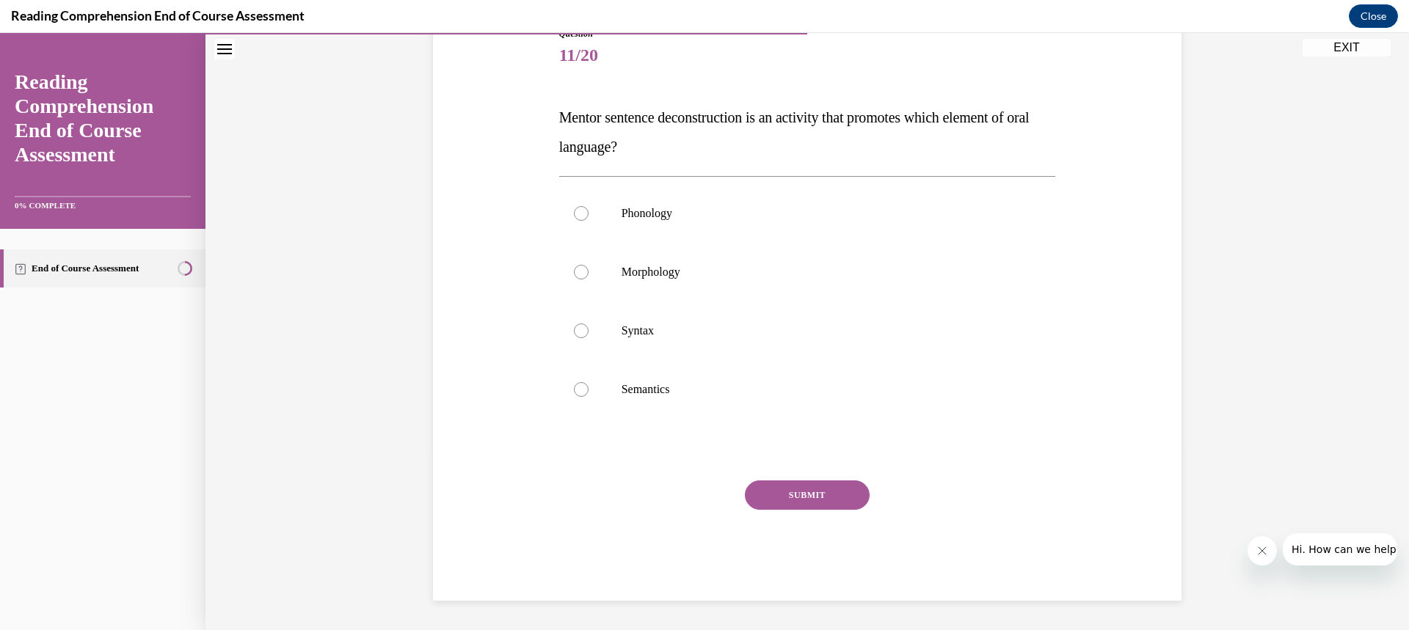
scroll to position [164, 0]
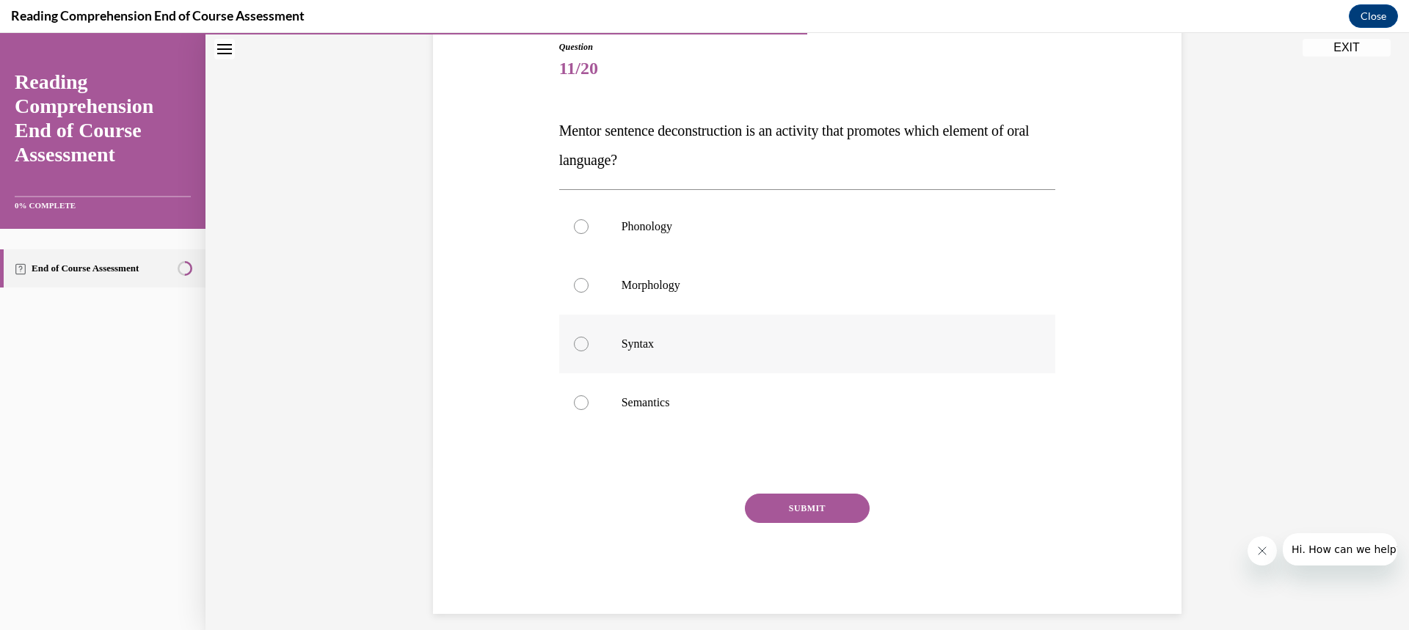
click at [831, 351] on p "Syntax" at bounding box center [821, 344] width 398 height 15
click at [589, 351] on input "Syntax" at bounding box center [581, 344] width 15 height 15
radio input "true"
click at [828, 503] on button "SUBMIT" at bounding box center [807, 508] width 125 height 29
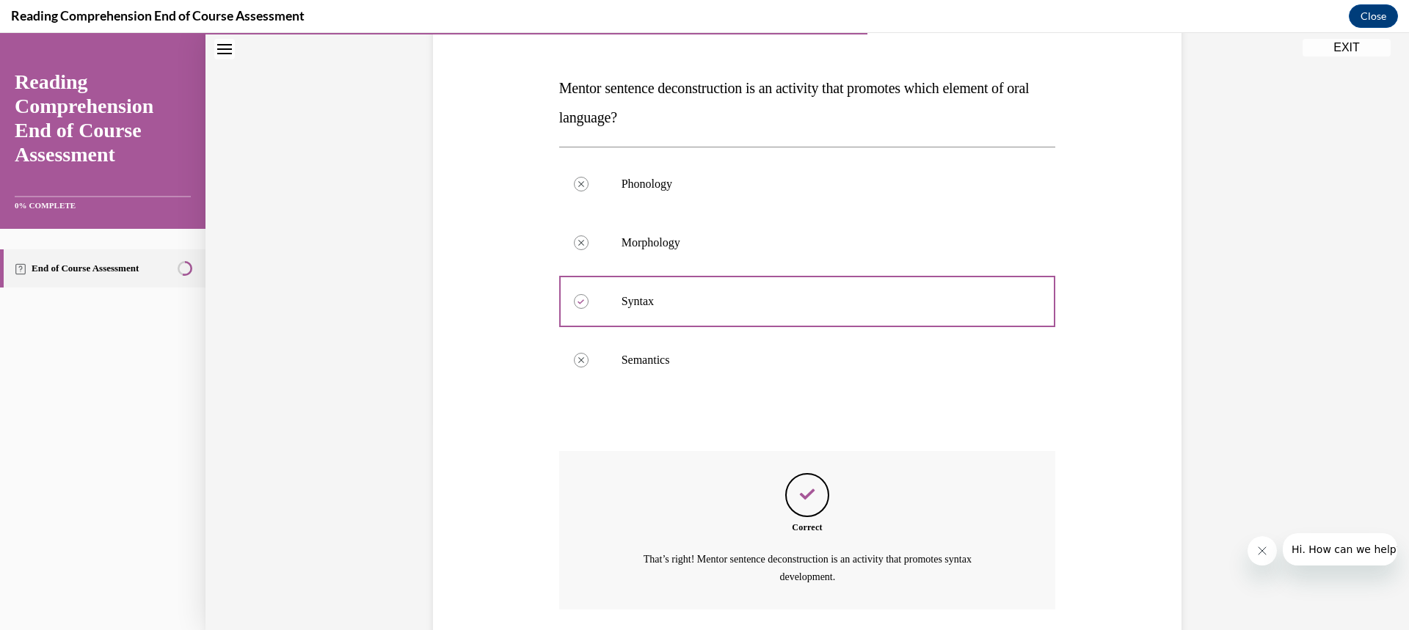
scroll to position [313, 0]
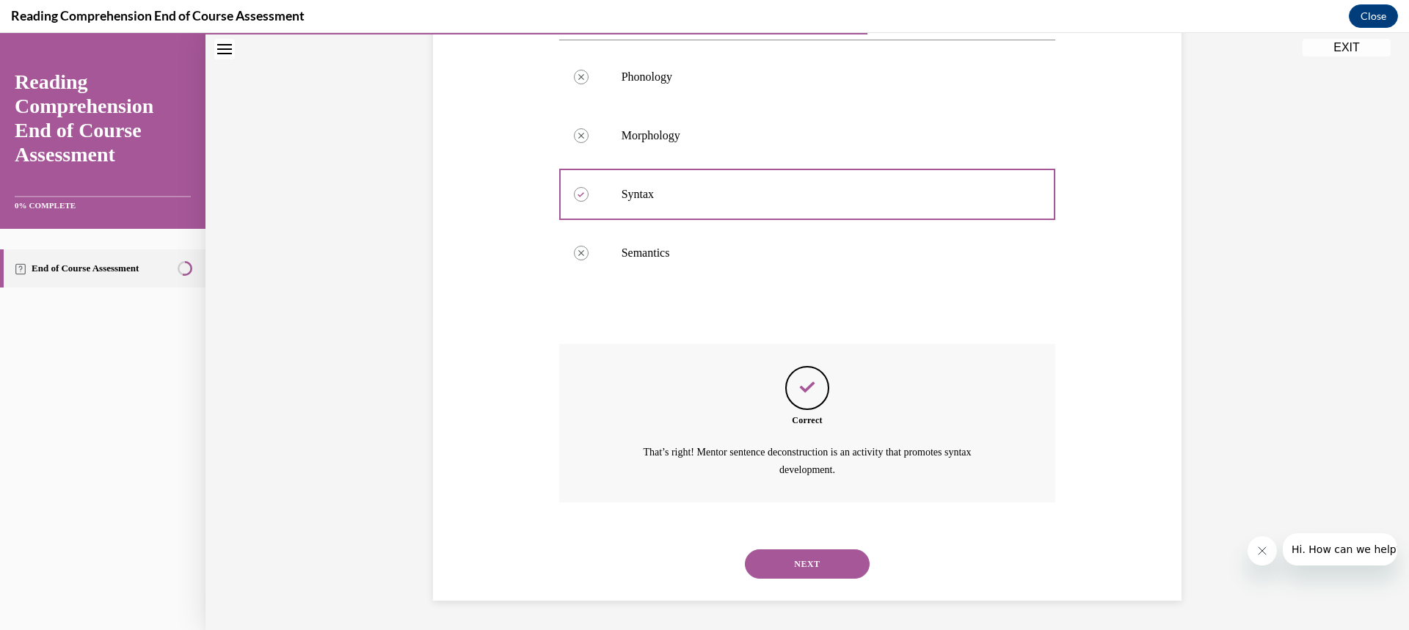
click at [845, 564] on button "NEXT" at bounding box center [807, 564] width 125 height 29
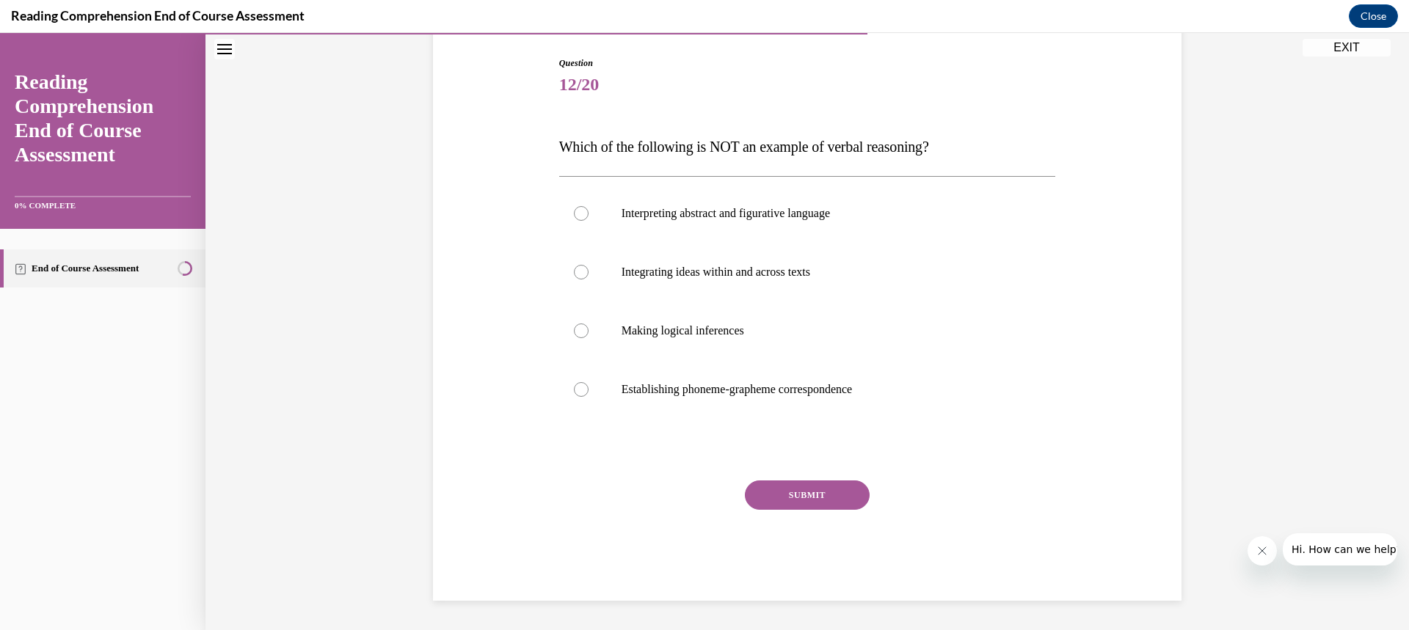
scroll to position [148, 0]
click at [574, 387] on div at bounding box center [581, 389] width 15 height 15
click at [574, 387] on input "Establishing phoneme-grapheme correspondence" at bounding box center [581, 389] width 15 height 15
radio input "true"
click at [574, 387] on div at bounding box center [581, 389] width 15 height 15
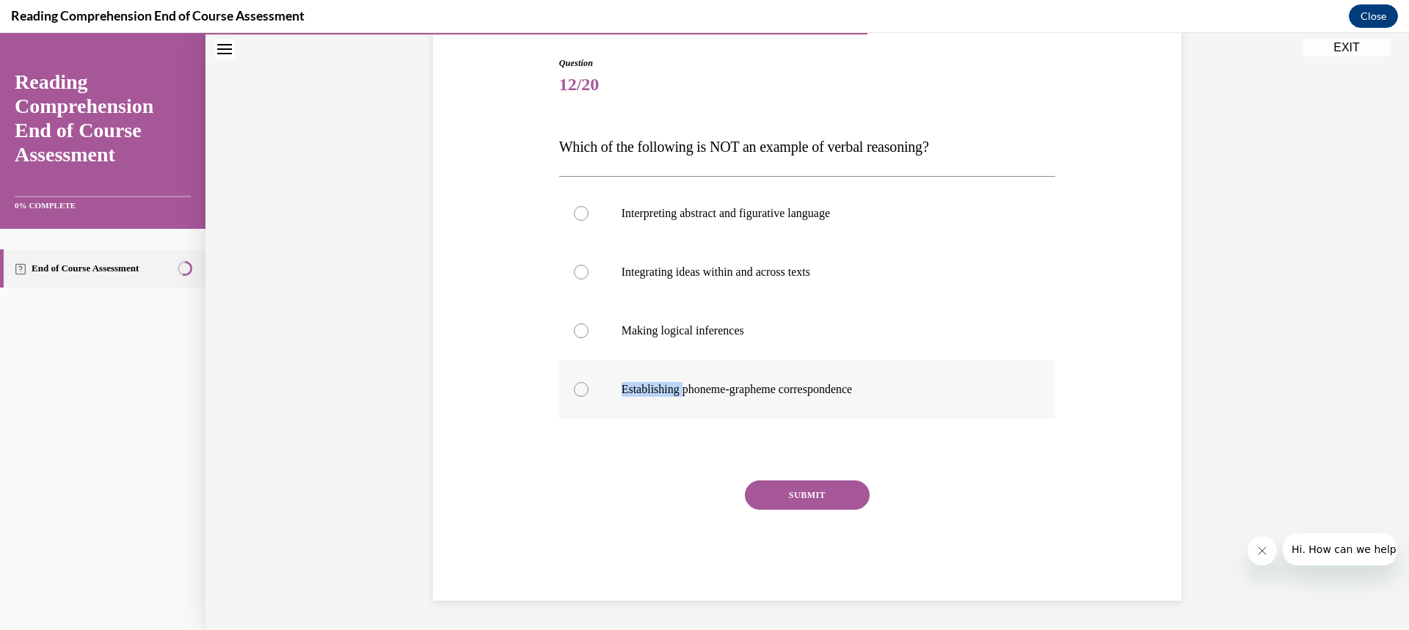
click at [574, 387] on input "Establishing phoneme-grapheme correspondence" at bounding box center [581, 389] width 15 height 15
click at [815, 498] on button "SUBMIT" at bounding box center [807, 495] width 125 height 29
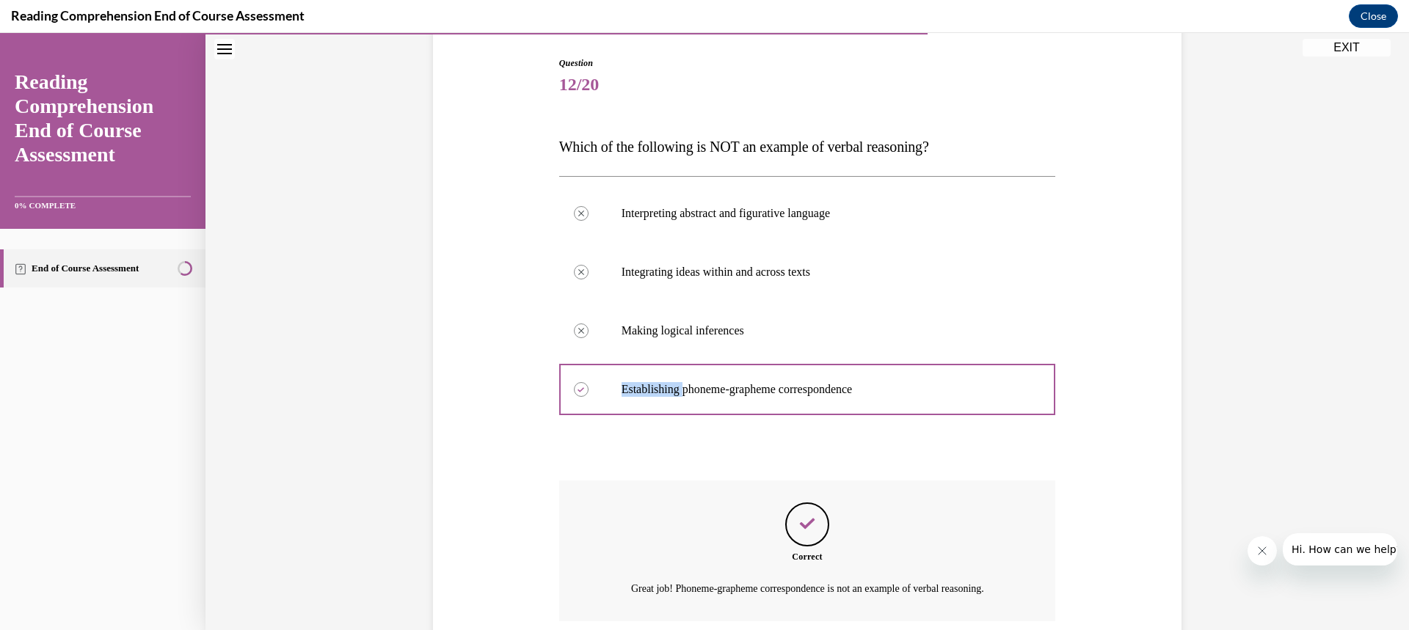
scroll to position [266, 0]
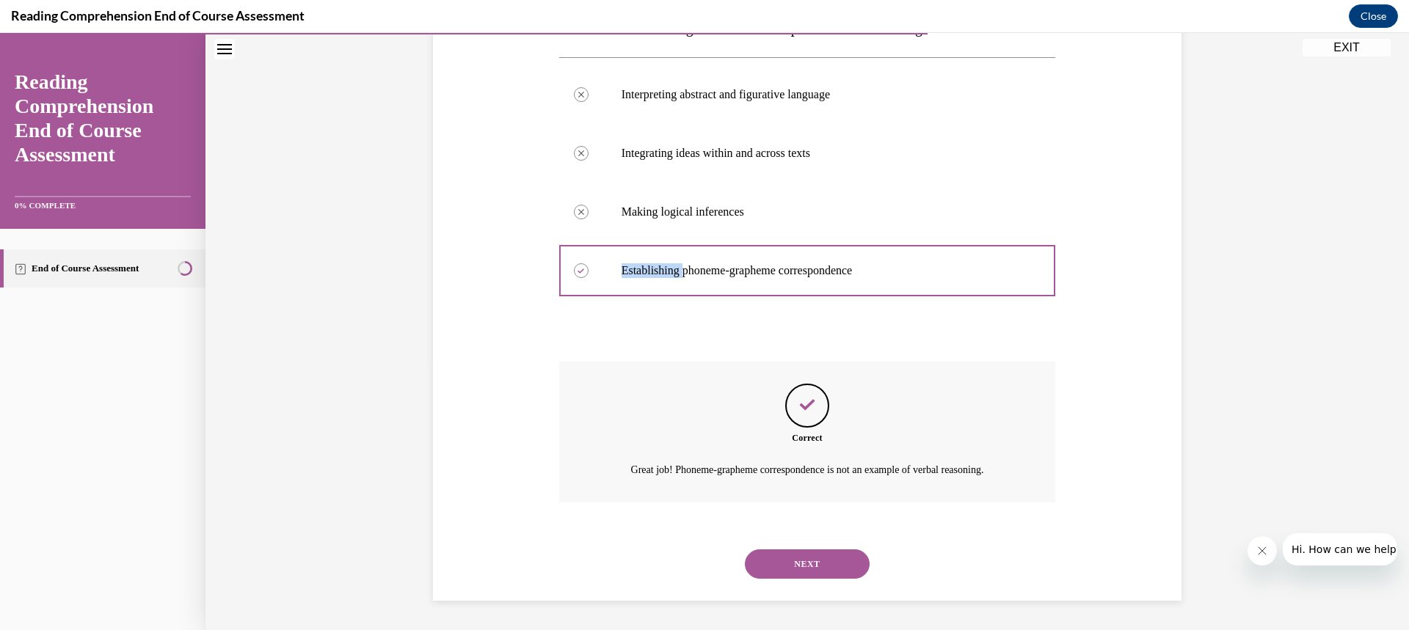
click at [823, 560] on button "NEXT" at bounding box center [807, 564] width 125 height 29
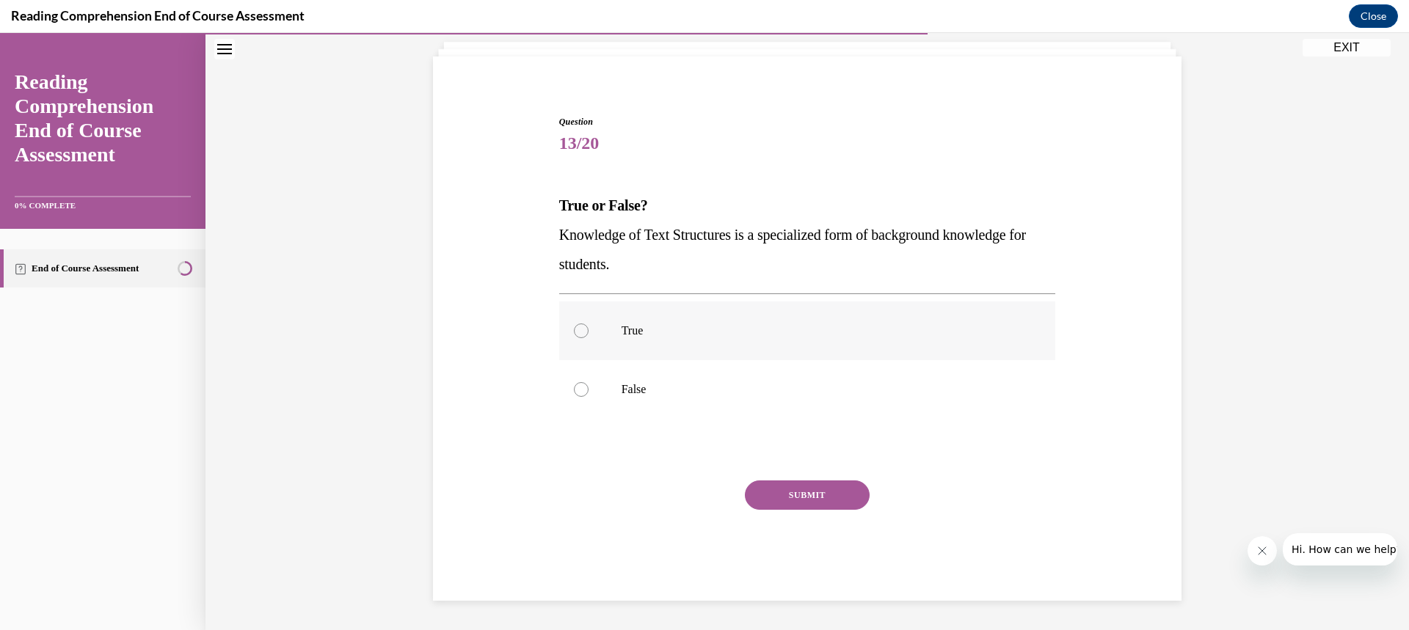
click at [574, 332] on div at bounding box center [581, 331] width 15 height 15
click at [574, 332] on input "True" at bounding box center [581, 331] width 15 height 15
radio input "true"
click at [787, 492] on button "SUBMIT" at bounding box center [807, 495] width 125 height 29
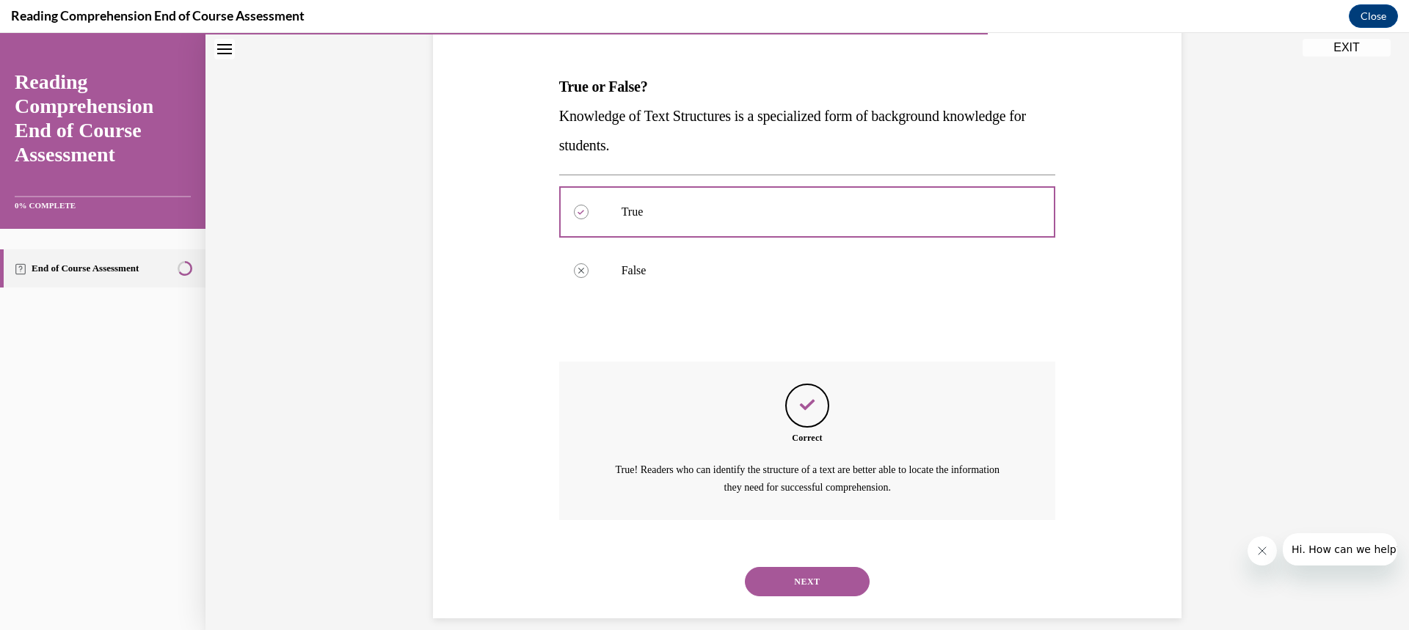
scroll to position [225, 0]
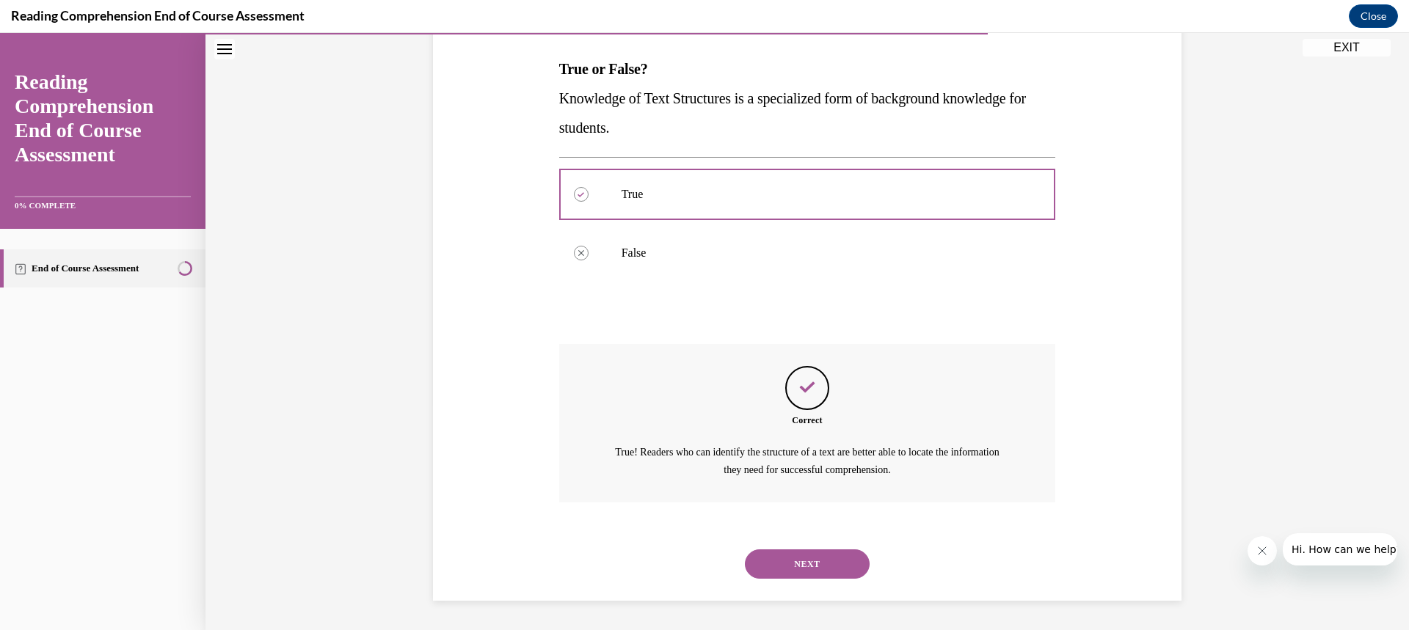
click at [834, 562] on button "NEXT" at bounding box center [807, 564] width 125 height 29
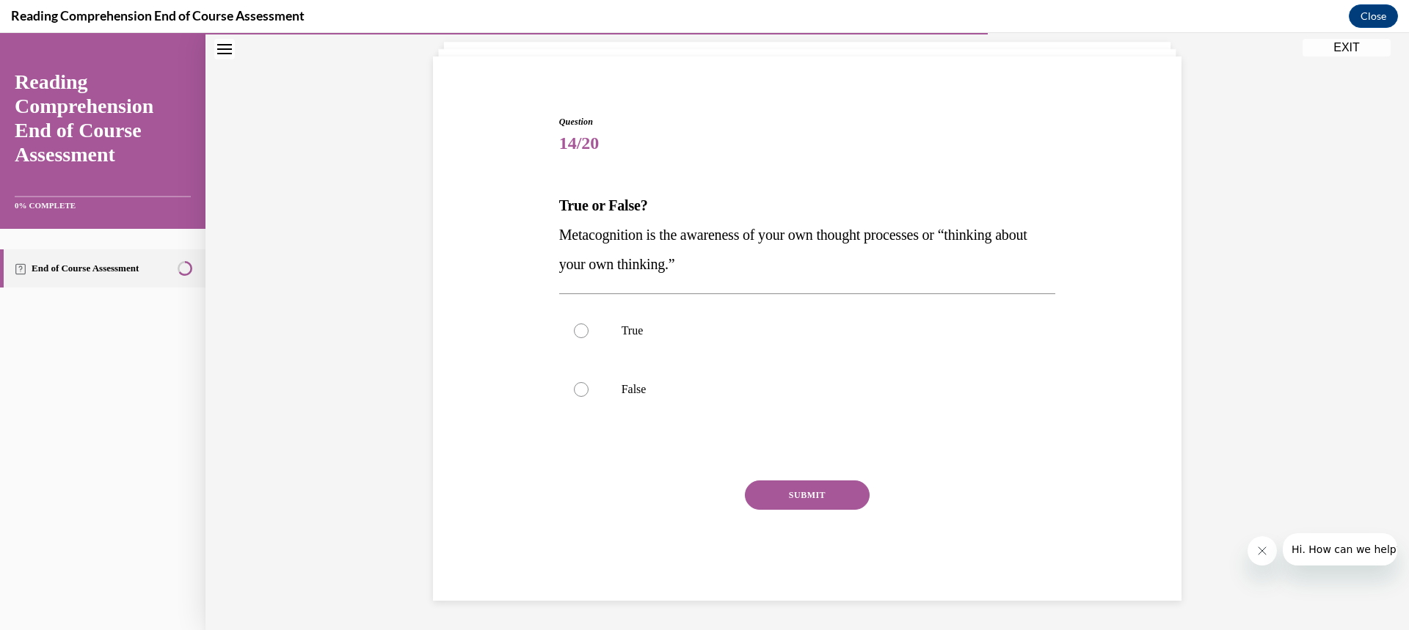
scroll to position [89, 0]
click at [817, 335] on p "True" at bounding box center [821, 331] width 398 height 15
click at [589, 335] on input "True" at bounding box center [581, 331] width 15 height 15
radio input "true"
click at [791, 495] on button "SUBMIT" at bounding box center [807, 495] width 125 height 29
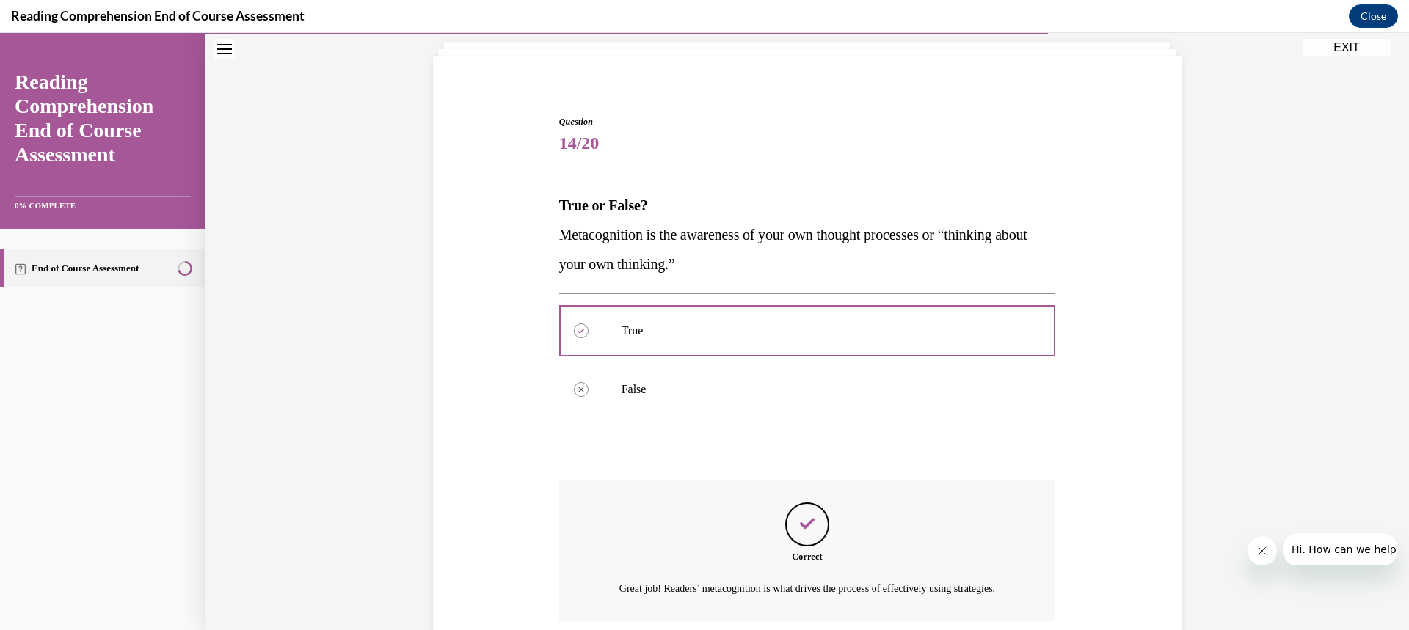
scroll to position [225, 0]
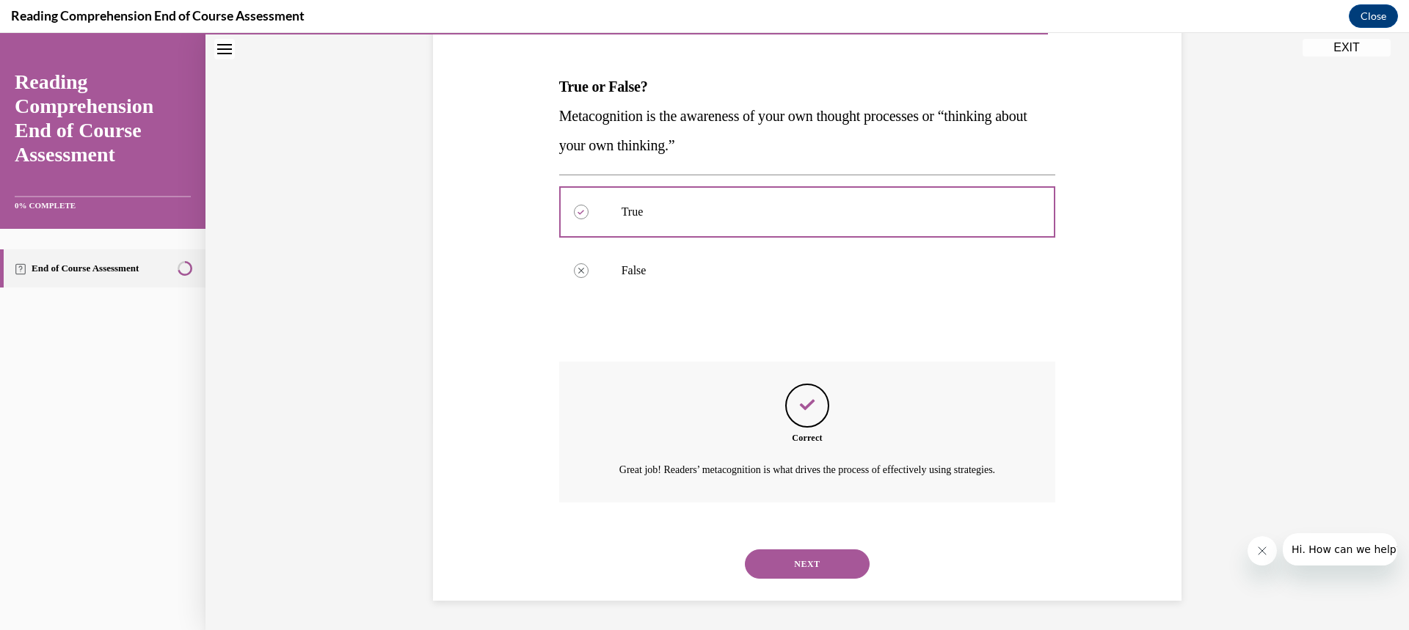
click at [843, 563] on button "NEXT" at bounding box center [807, 564] width 125 height 29
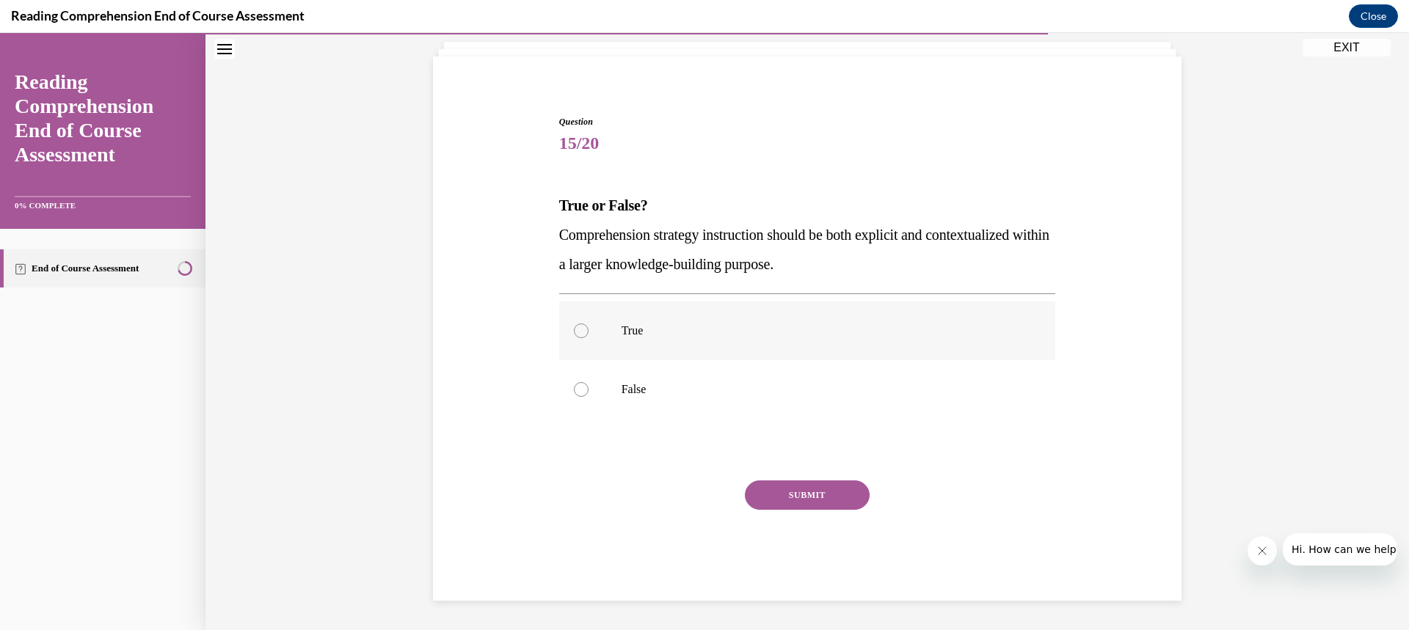
click at [929, 350] on label "True" at bounding box center [807, 331] width 497 height 59
click at [589, 338] on input "True" at bounding box center [581, 331] width 15 height 15
radio input "true"
click at [835, 499] on button "SUBMIT" at bounding box center [807, 495] width 125 height 29
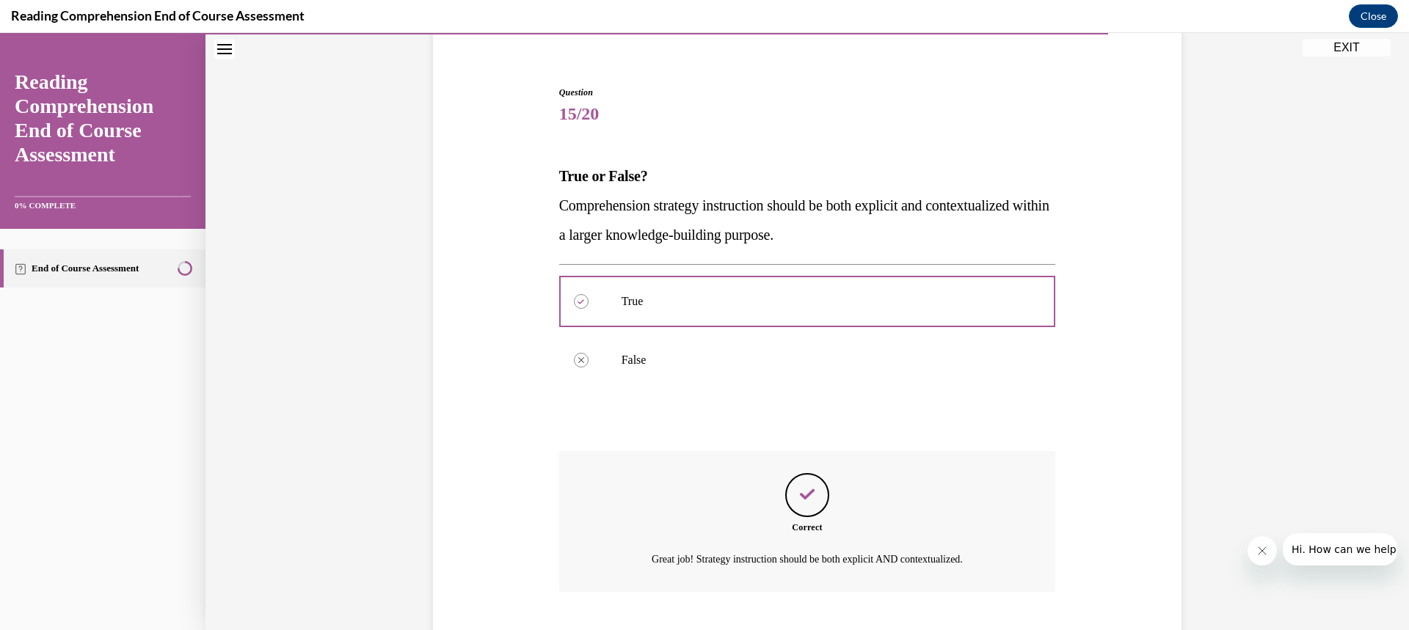
scroll to position [208, 0]
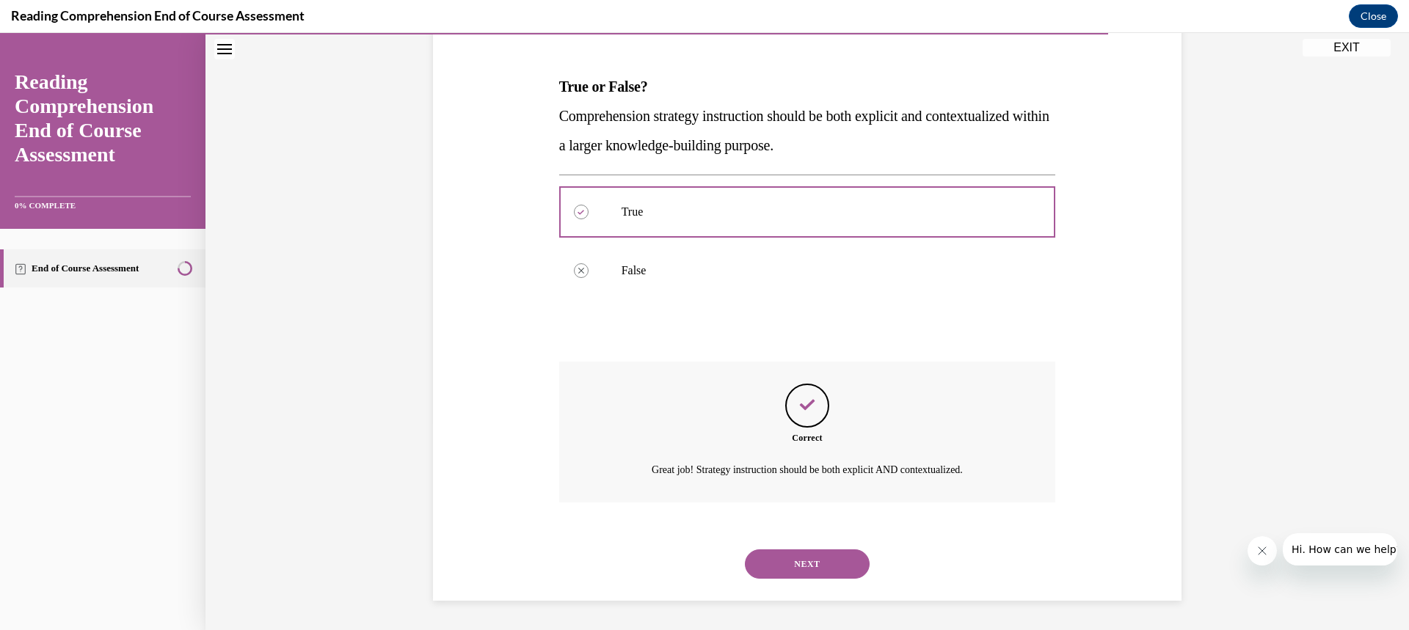
click at [829, 571] on button "NEXT" at bounding box center [807, 564] width 125 height 29
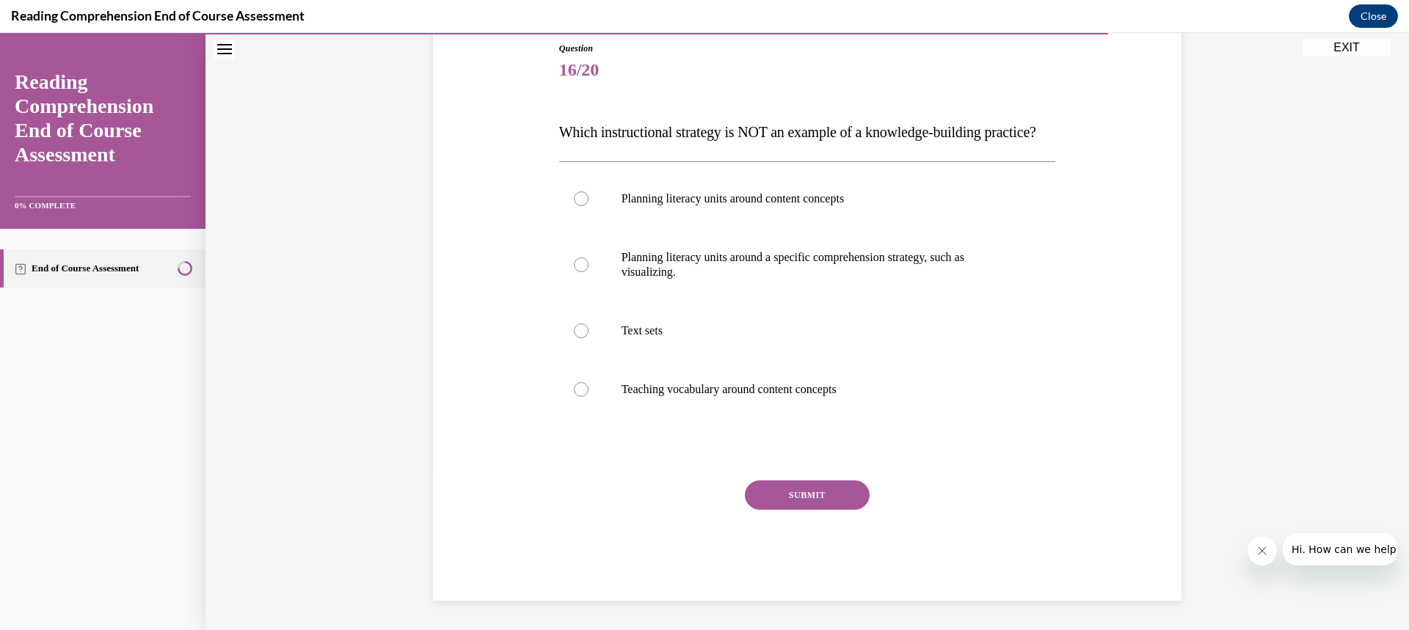
scroll to position [164, 0]
click at [936, 280] on p "Planning literacy units around a specific comprehension strategy, such as visua…" at bounding box center [821, 264] width 398 height 29
click at [589, 272] on input "Planning literacy units around a specific comprehension strategy, such as visua…" at bounding box center [581, 265] width 15 height 15
radio input "true"
click at [828, 510] on button "SUBMIT" at bounding box center [807, 495] width 125 height 29
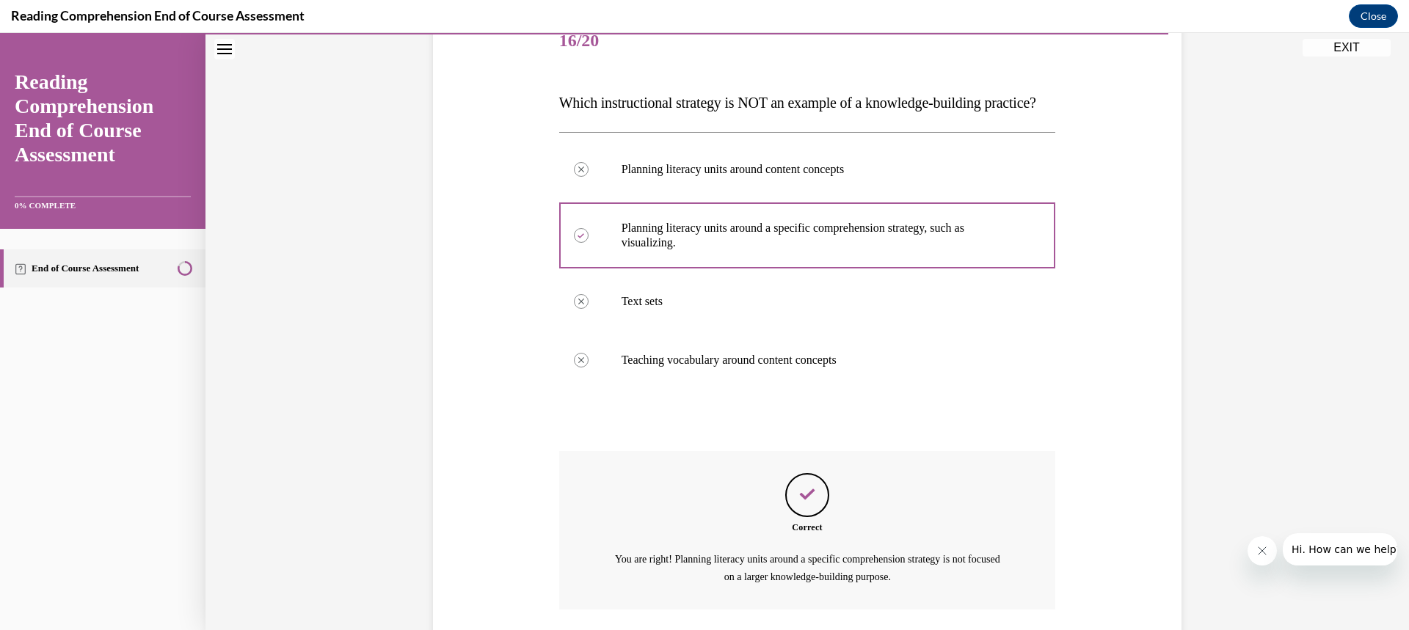
scroll to position [328, 0]
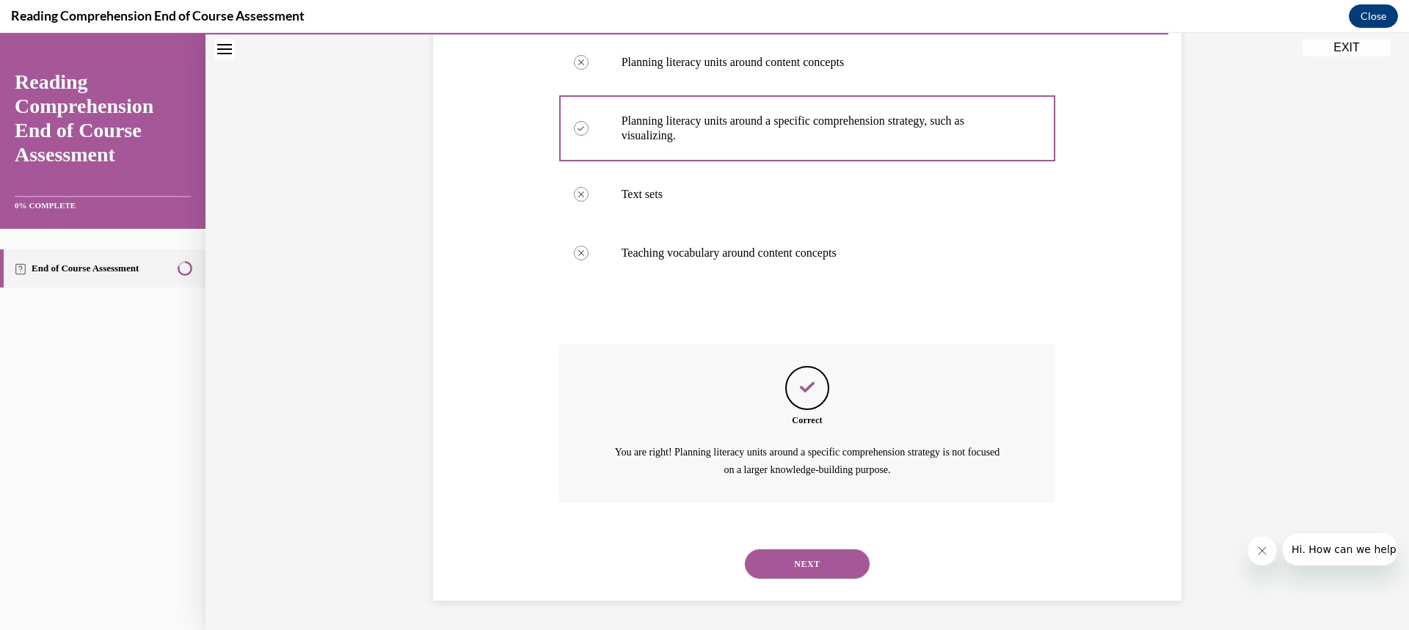
click at [840, 561] on button "NEXT" at bounding box center [807, 564] width 125 height 29
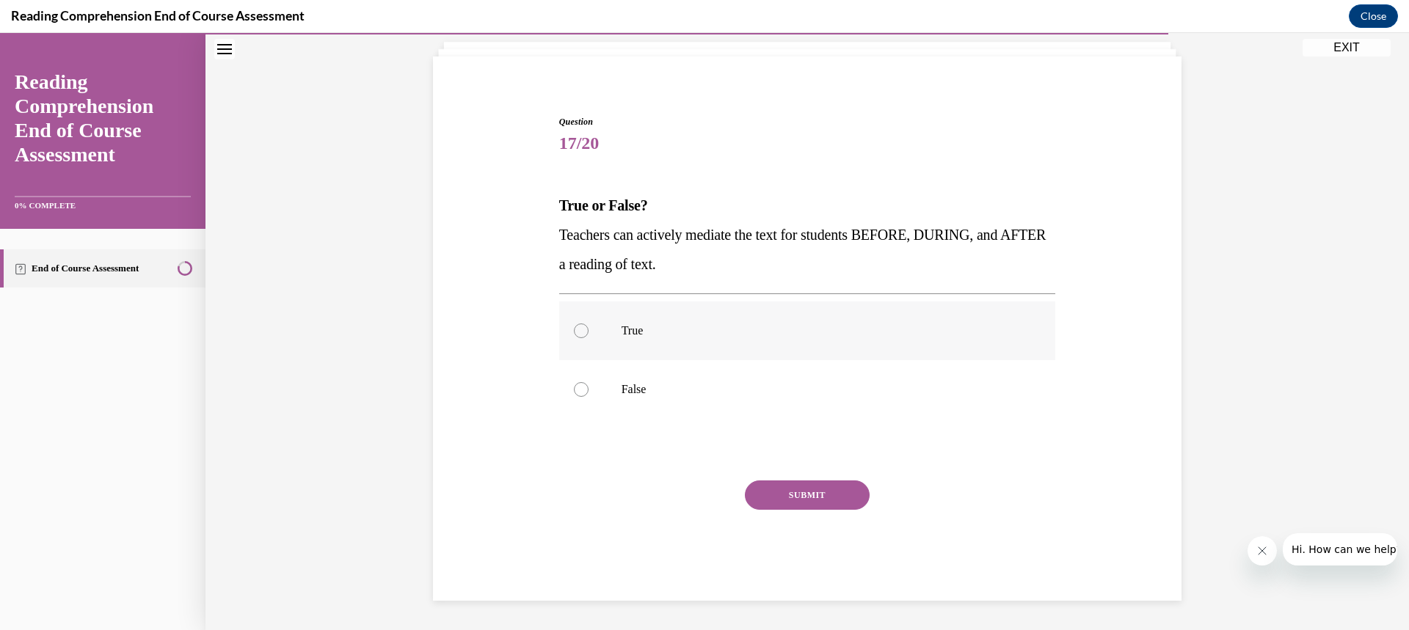
click at [860, 335] on p "True" at bounding box center [821, 331] width 398 height 15
click at [589, 335] on input "True" at bounding box center [581, 331] width 15 height 15
radio input "true"
click at [829, 492] on button "SUBMIT" at bounding box center [807, 495] width 125 height 29
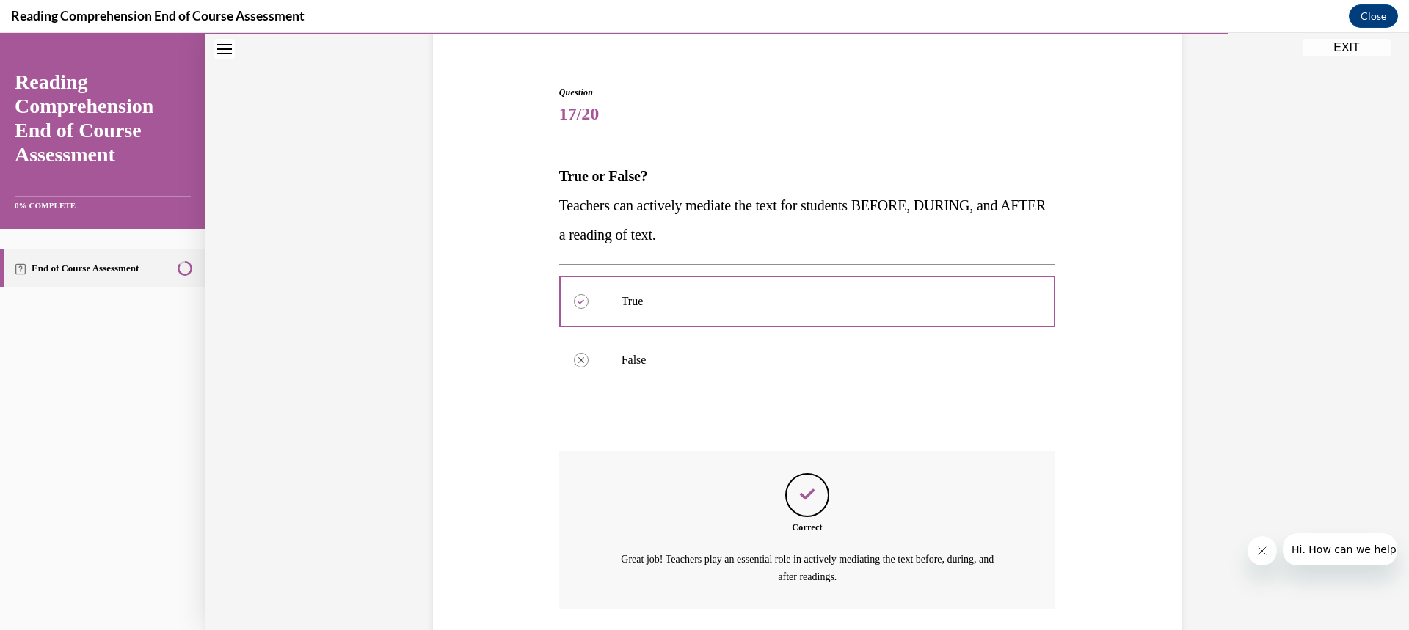
scroll to position [225, 0]
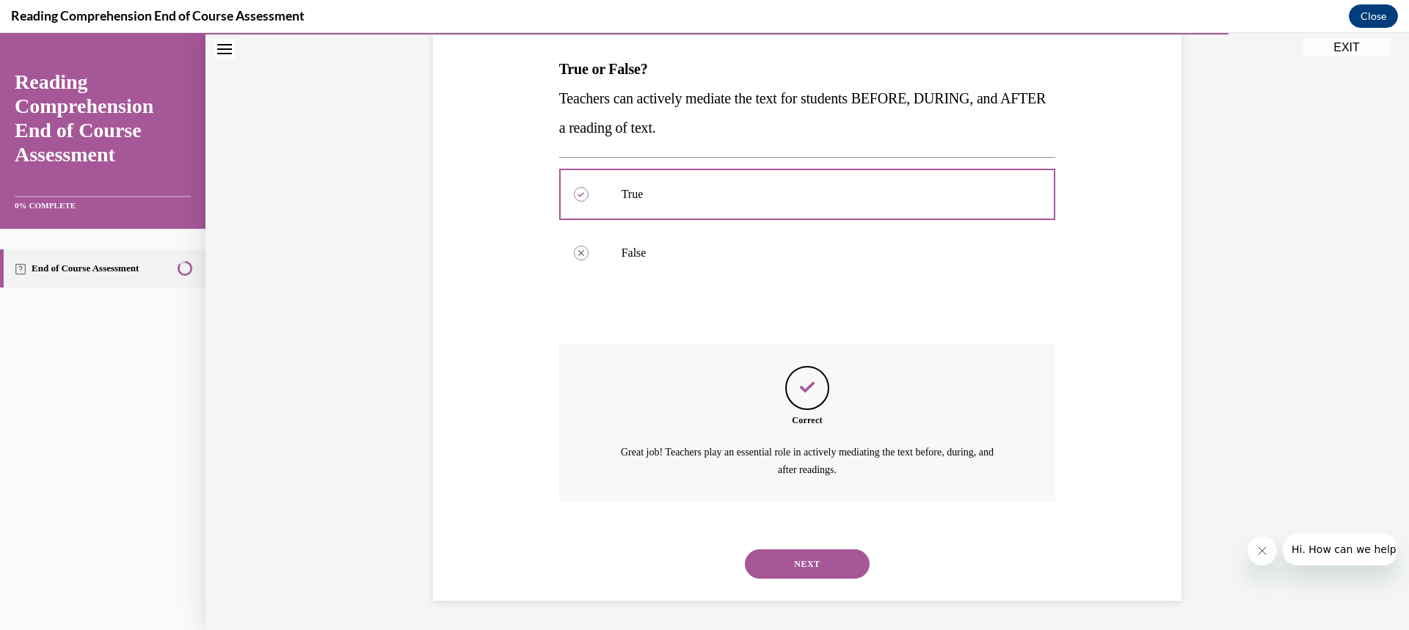
click at [822, 563] on button "NEXT" at bounding box center [807, 564] width 125 height 29
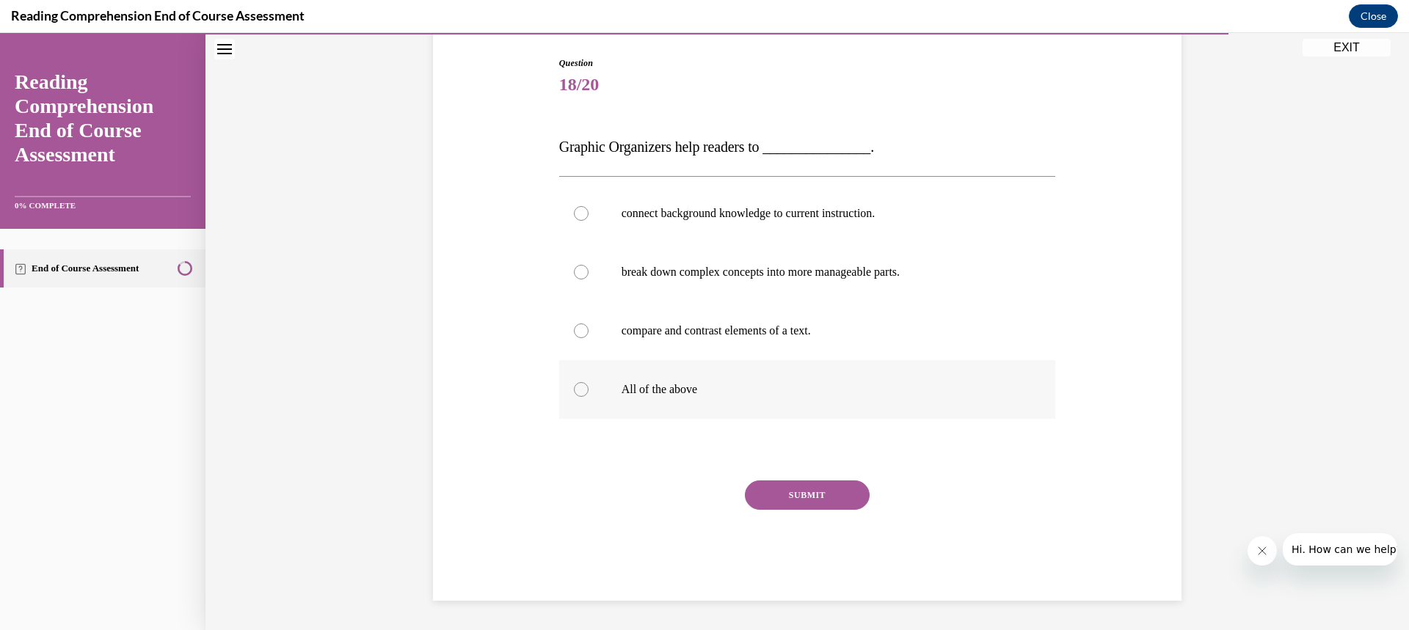
click at [578, 389] on div at bounding box center [581, 389] width 15 height 15
click at [578, 389] on input "All of the above" at bounding box center [581, 389] width 15 height 15
radio input "true"
click at [768, 492] on button "SUBMIT" at bounding box center [807, 495] width 125 height 29
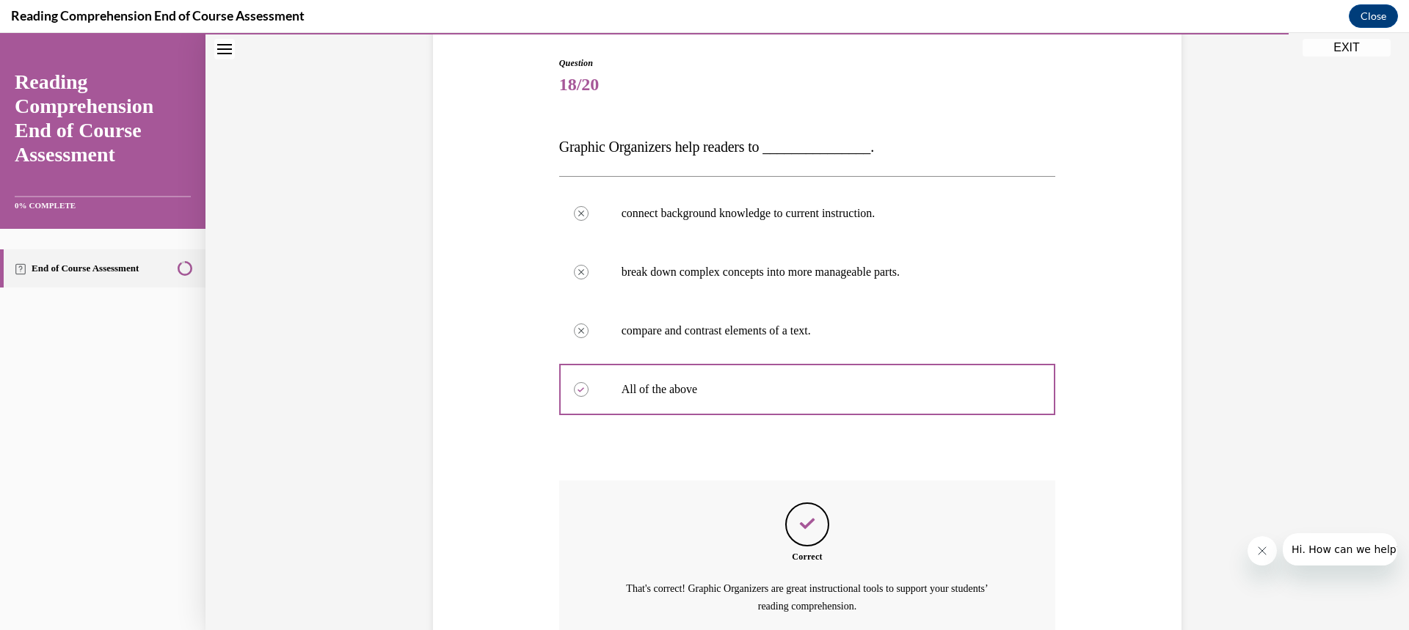
scroll to position [284, 0]
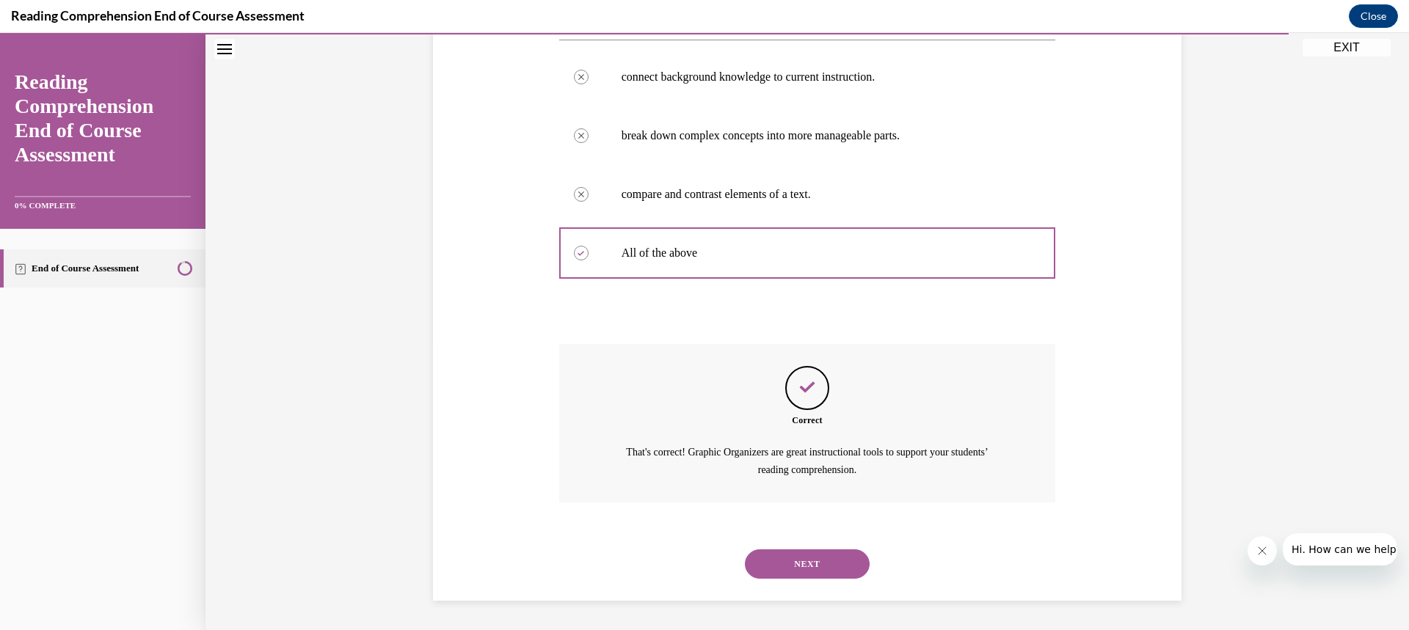
click at [840, 561] on button "NEXT" at bounding box center [807, 564] width 125 height 29
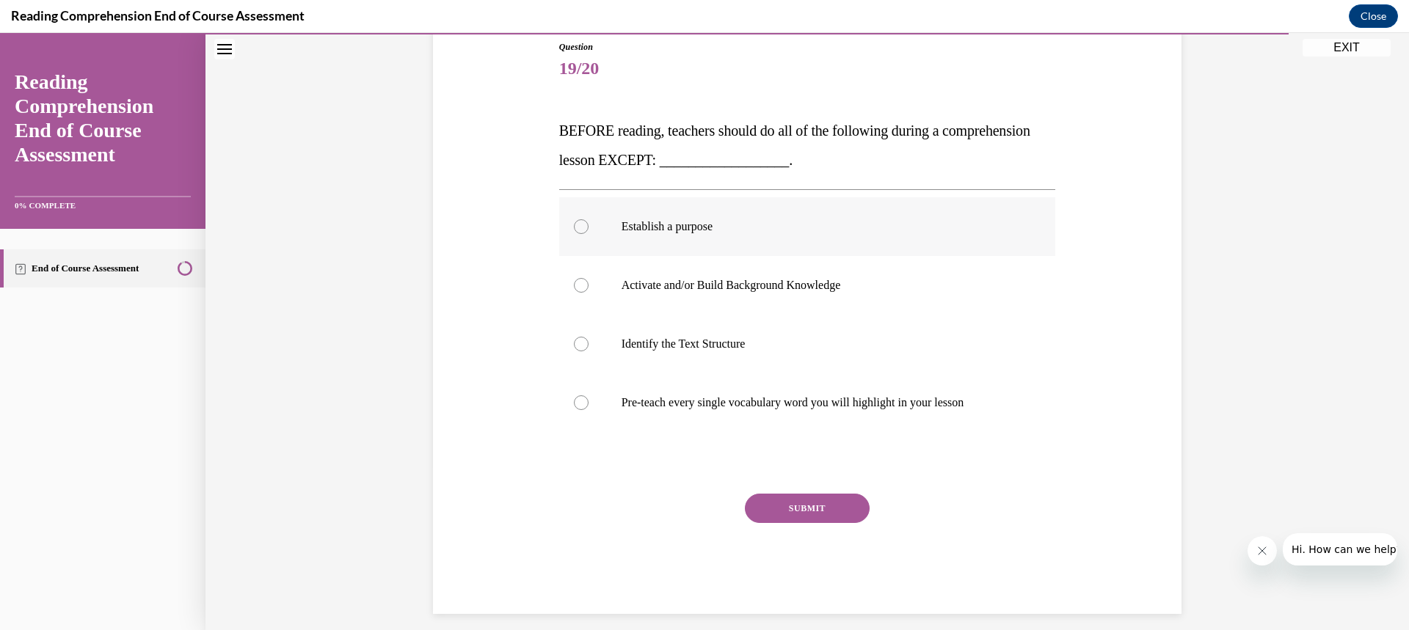
click at [901, 230] on p "Establish a purpose" at bounding box center [821, 226] width 398 height 15
click at [589, 230] on input "Establish a purpose" at bounding box center [581, 226] width 15 height 15
radio input "true"
click at [821, 500] on button "SUBMIT" at bounding box center [807, 508] width 125 height 29
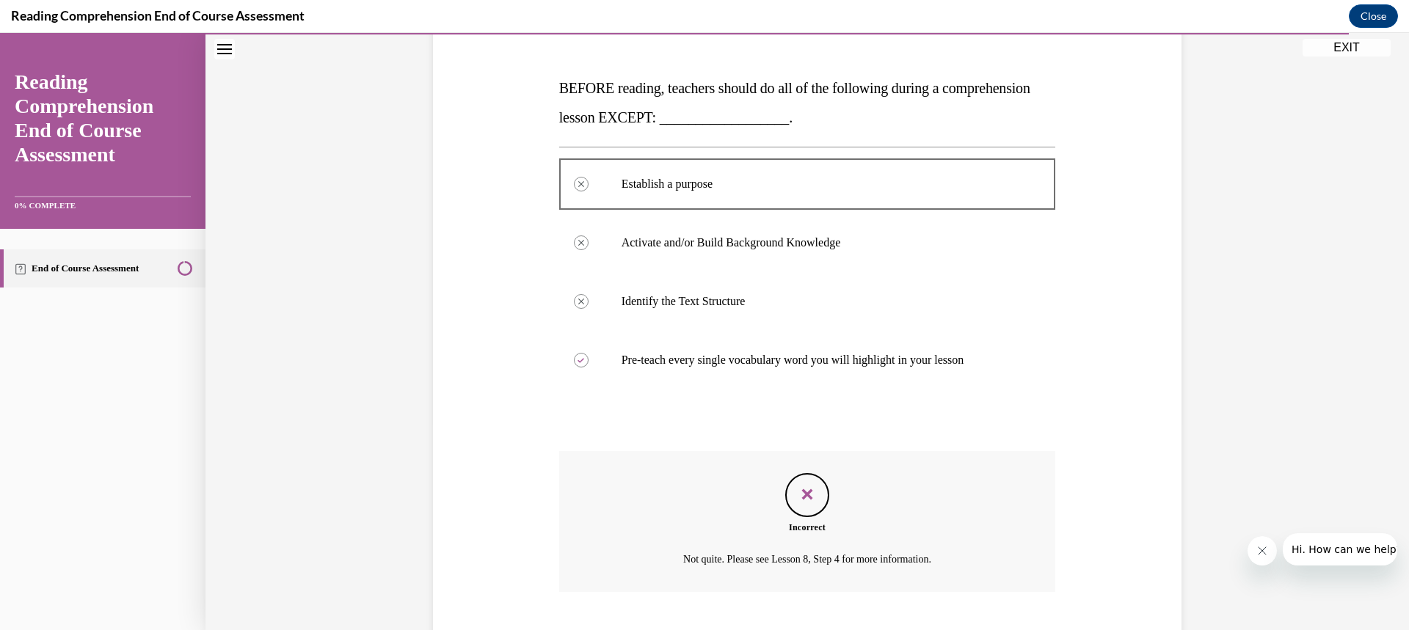
scroll to position [263, 0]
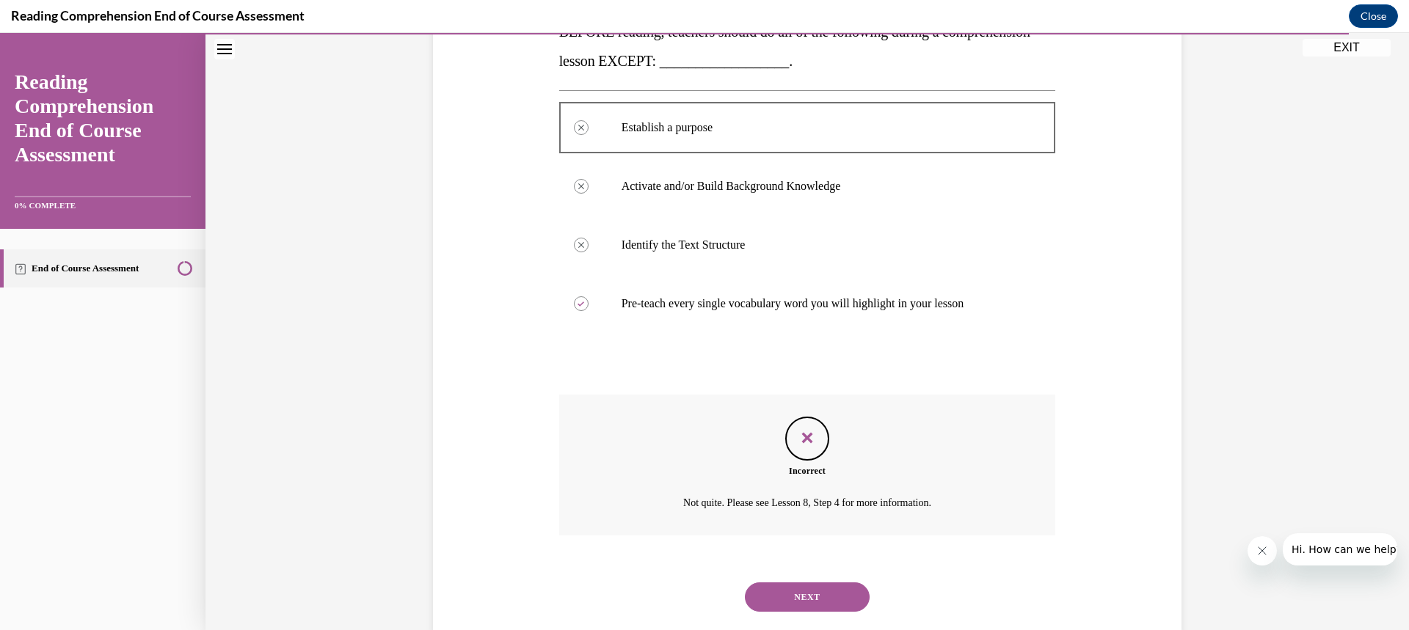
click at [822, 597] on button "NEXT" at bounding box center [807, 597] width 125 height 29
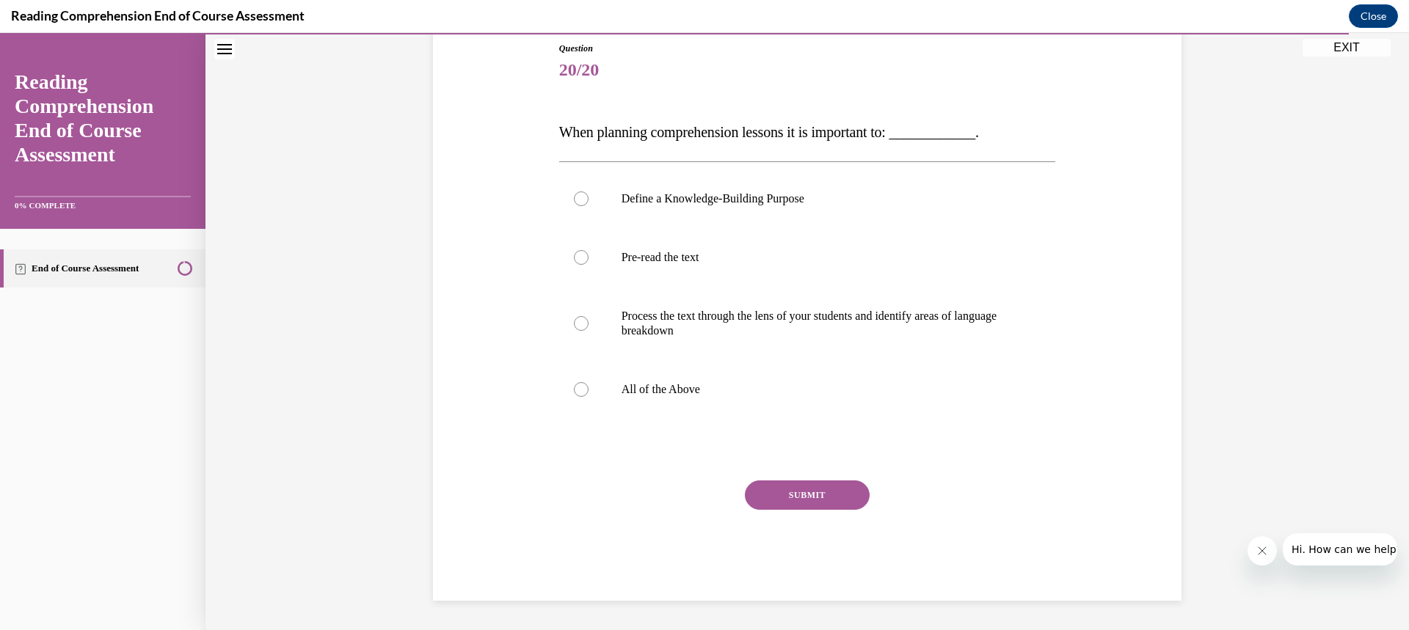
scroll to position [162, 0]
click at [574, 390] on div at bounding box center [581, 389] width 15 height 15
click at [574, 390] on input "All of the Above" at bounding box center [581, 389] width 15 height 15
radio input "true"
click at [783, 490] on button "SUBMIT" at bounding box center [807, 495] width 125 height 29
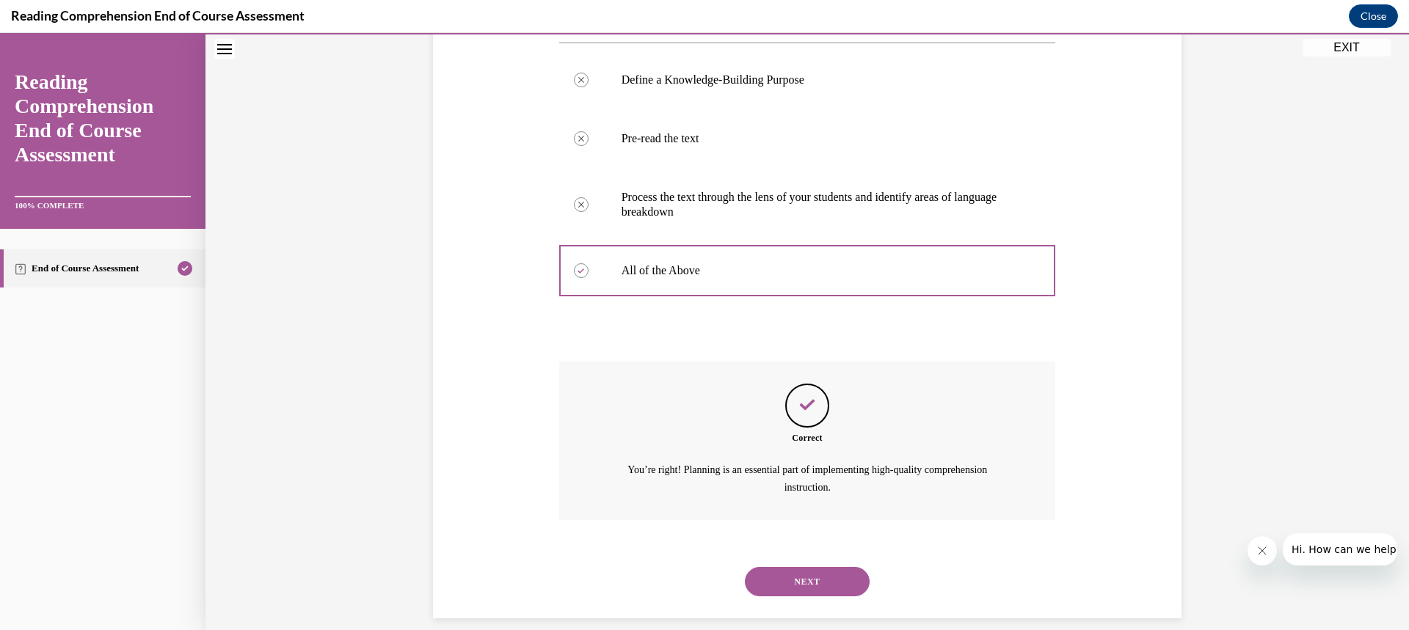
scroll to position [299, 0]
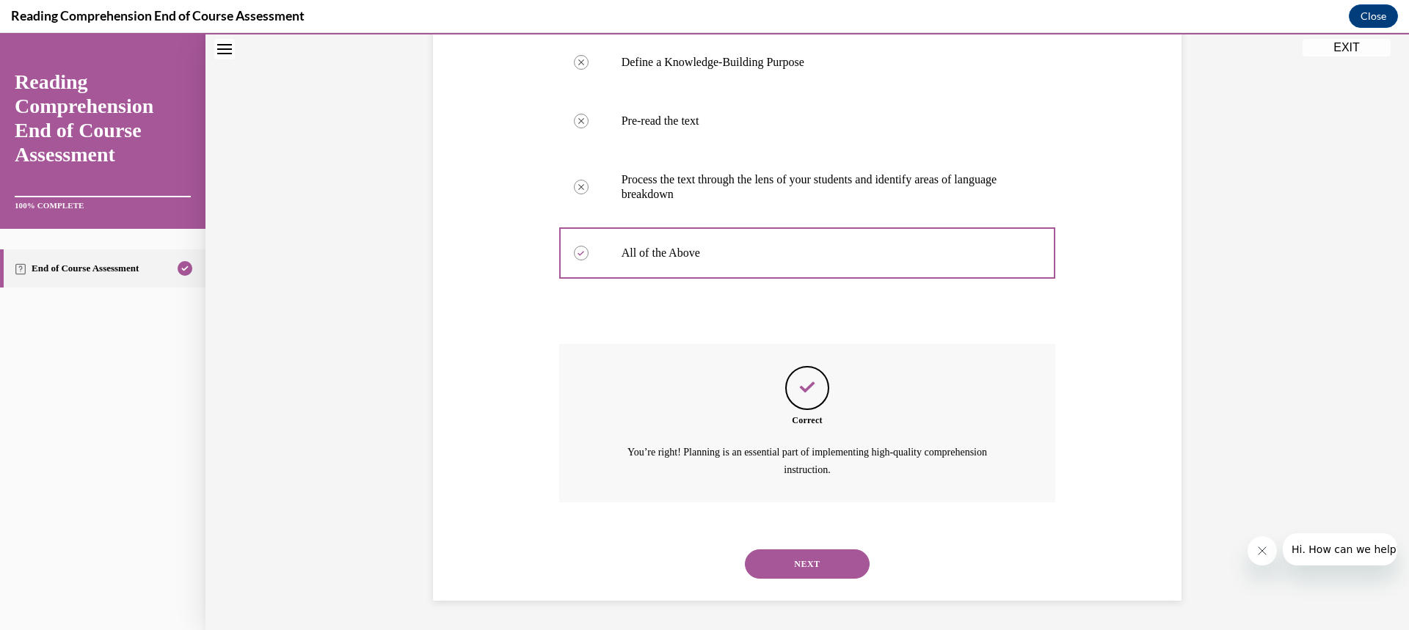
click at [838, 554] on button "NEXT" at bounding box center [807, 564] width 125 height 29
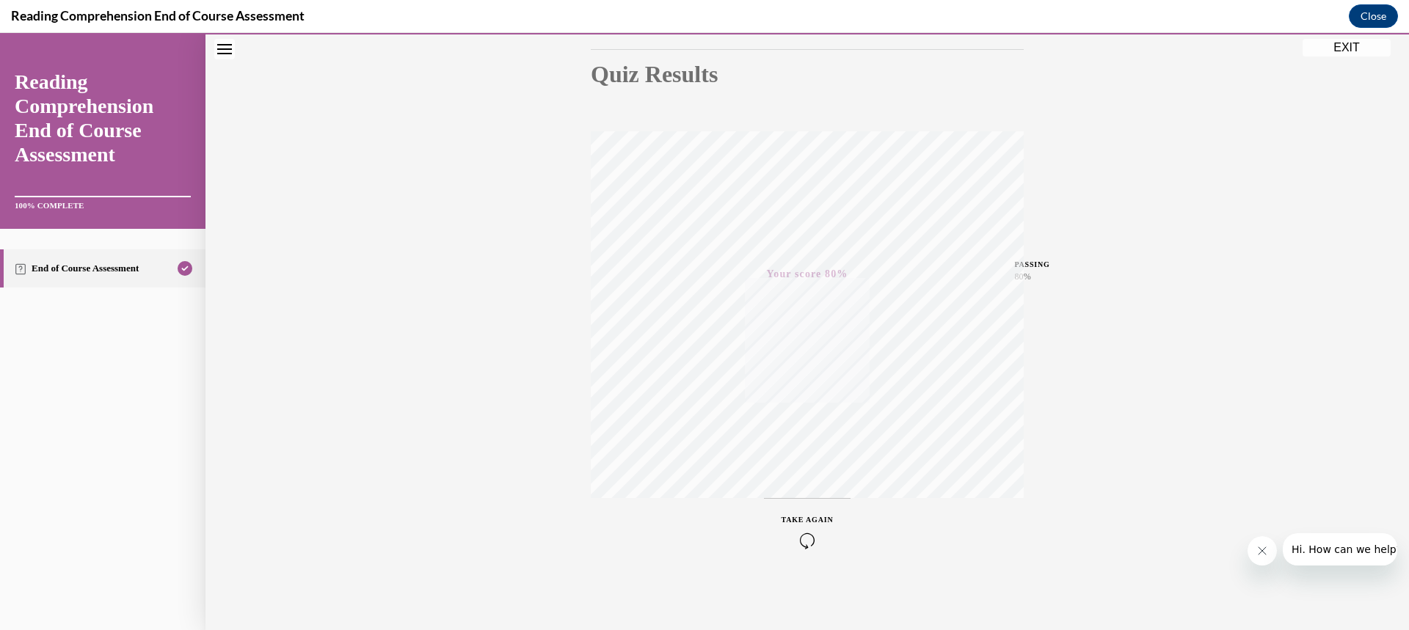
click at [1352, 46] on button "EXIT" at bounding box center [1347, 48] width 88 height 18
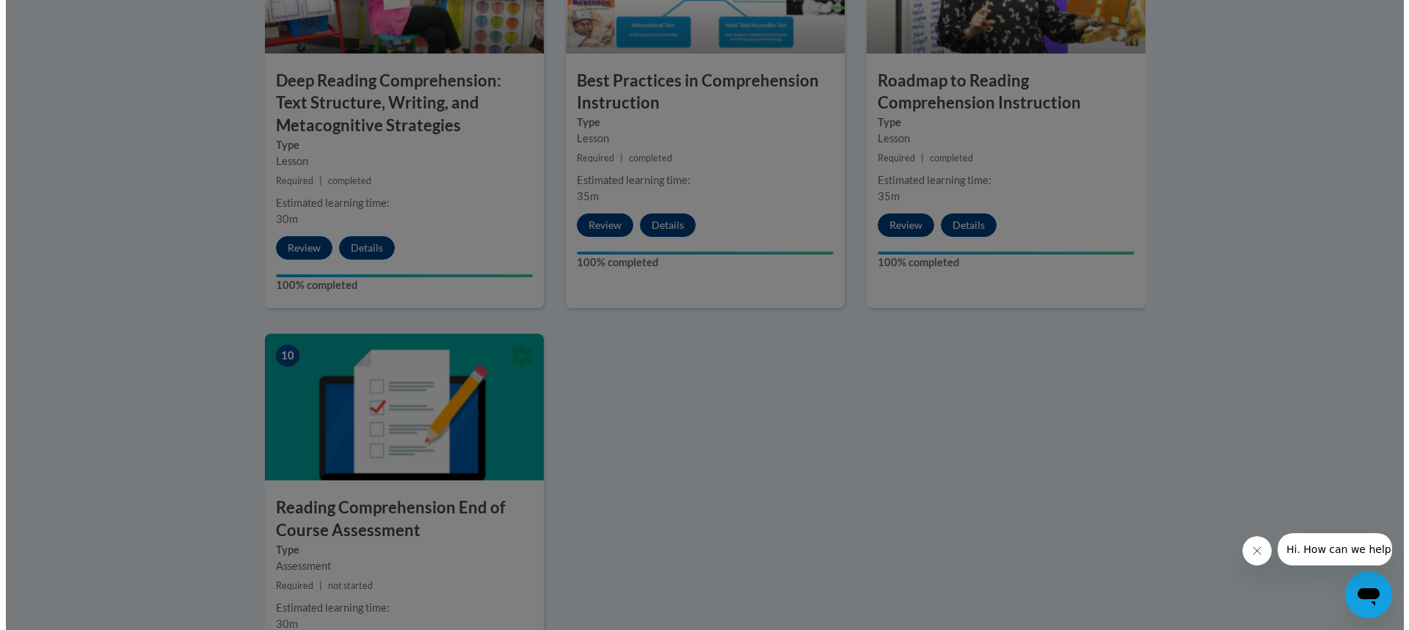
scroll to position [1394, 0]
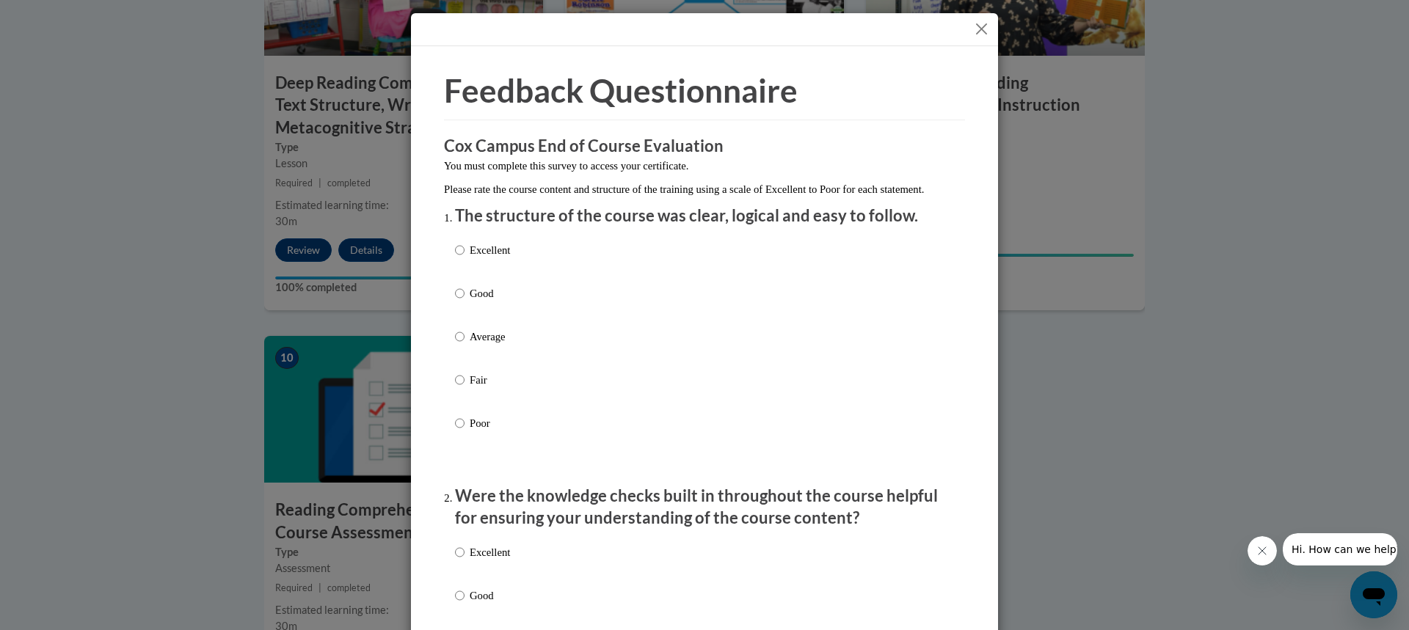
click at [523, 267] on div "Excellent Good Average Fair Poor" at bounding box center [704, 354] width 499 height 239
click at [478, 302] on p "Good" at bounding box center [490, 293] width 40 height 16
click at [465, 302] on input "Good" at bounding box center [460, 293] width 10 height 16
radio input "true"
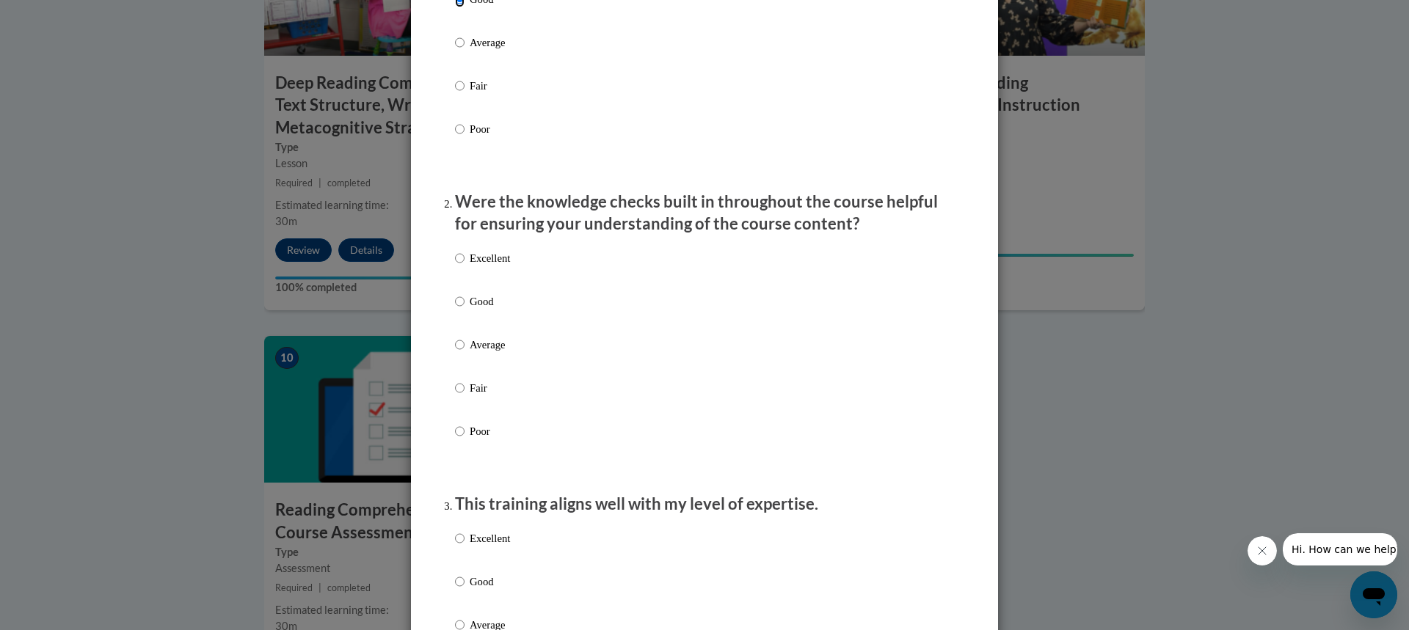
scroll to position [297, 0]
click at [487, 308] on p "Good" at bounding box center [490, 299] width 40 height 16
click at [465, 308] on input "Good" at bounding box center [460, 299] width 10 height 16
radio input "true"
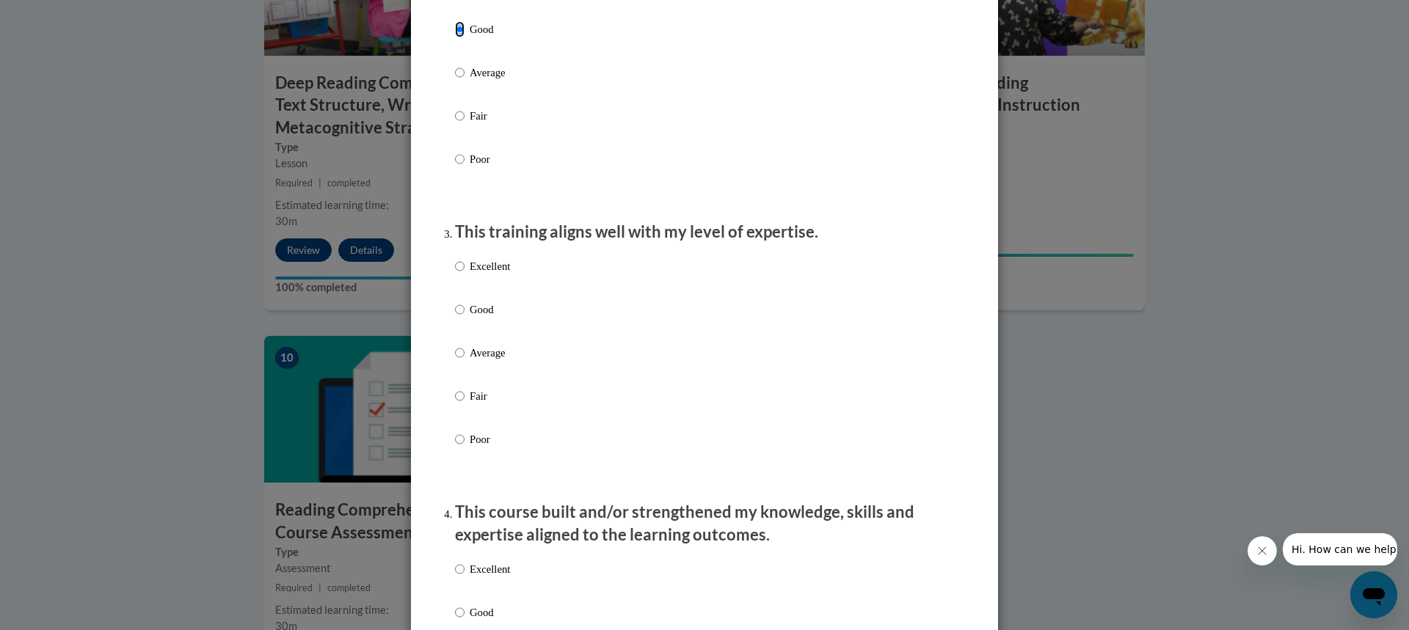
scroll to position [567, 0]
click at [456, 274] on input "Excellent" at bounding box center [460, 266] width 10 height 16
radio input "true"
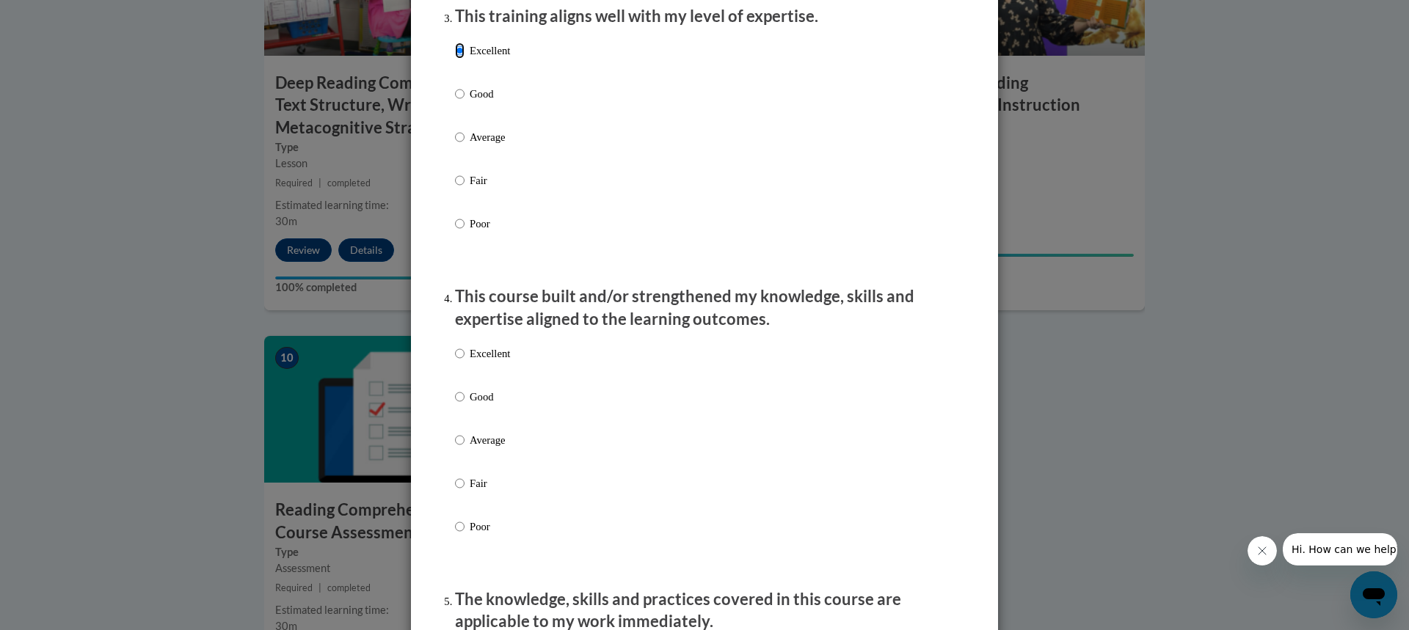
scroll to position [785, 0]
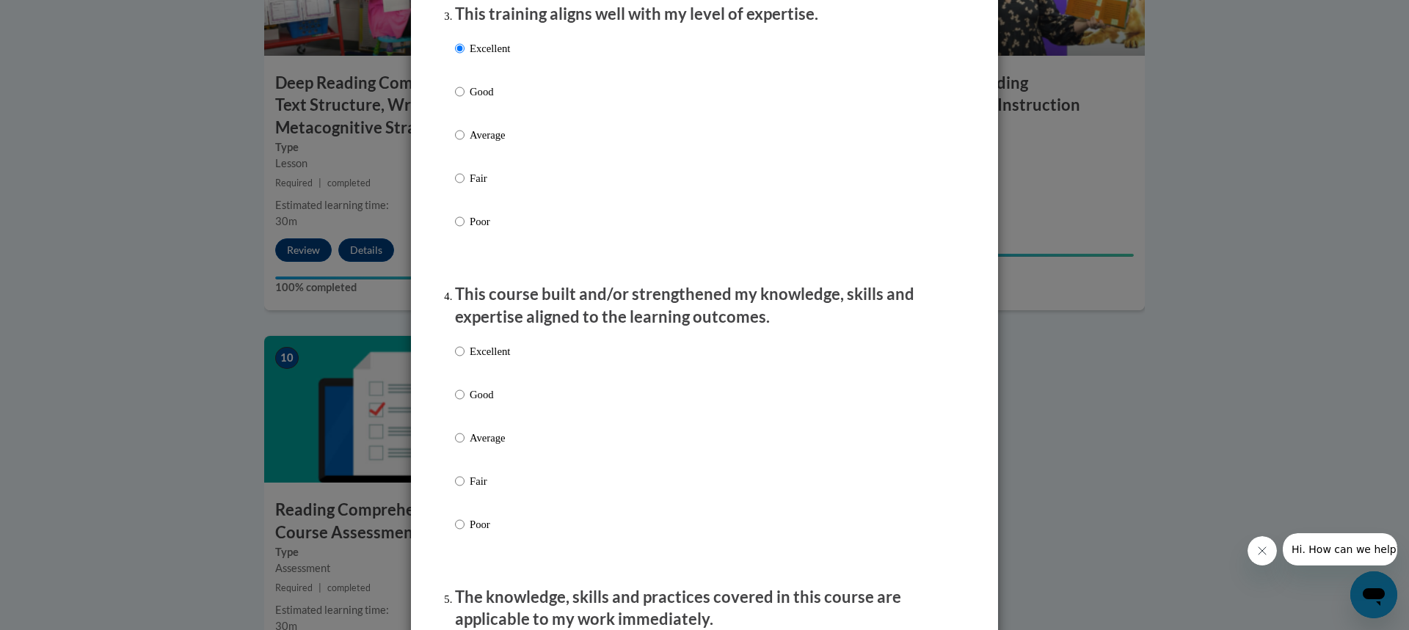
click at [520, 368] on div "Excellent Good Average Fair Poor" at bounding box center [704, 455] width 499 height 239
click at [455, 360] on input "Excellent" at bounding box center [460, 351] width 10 height 16
radio input "true"
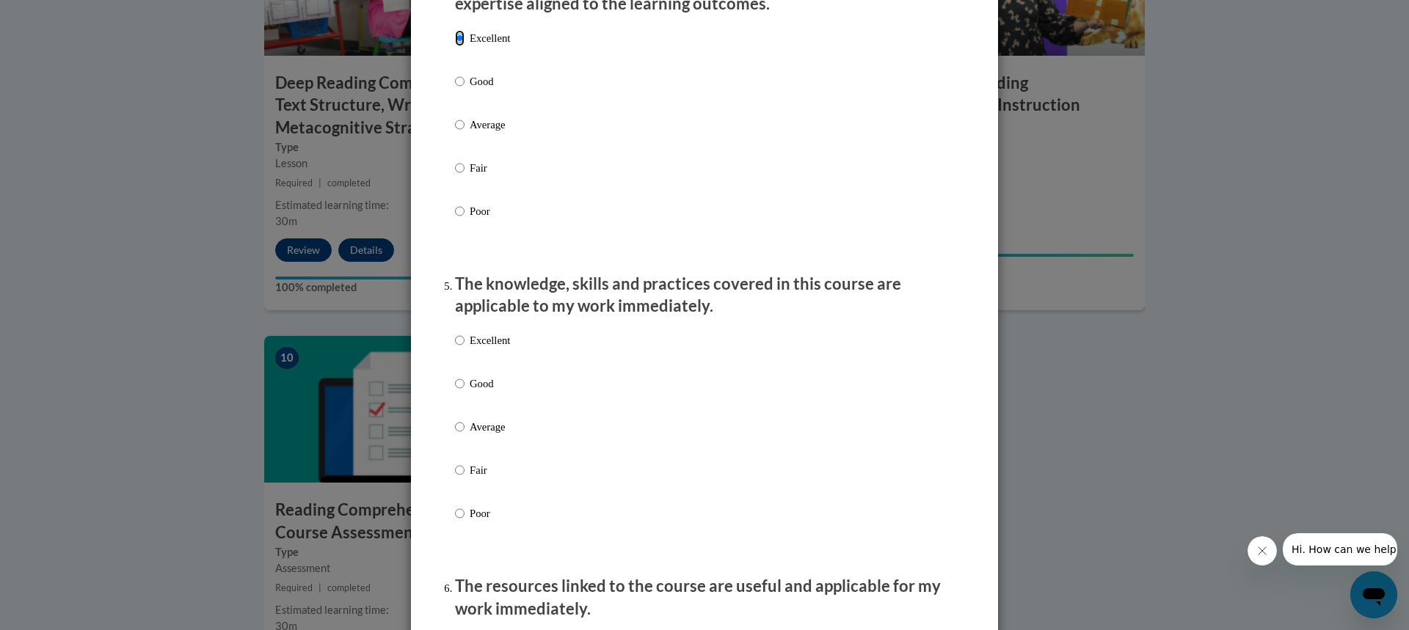
scroll to position [1135, 0]
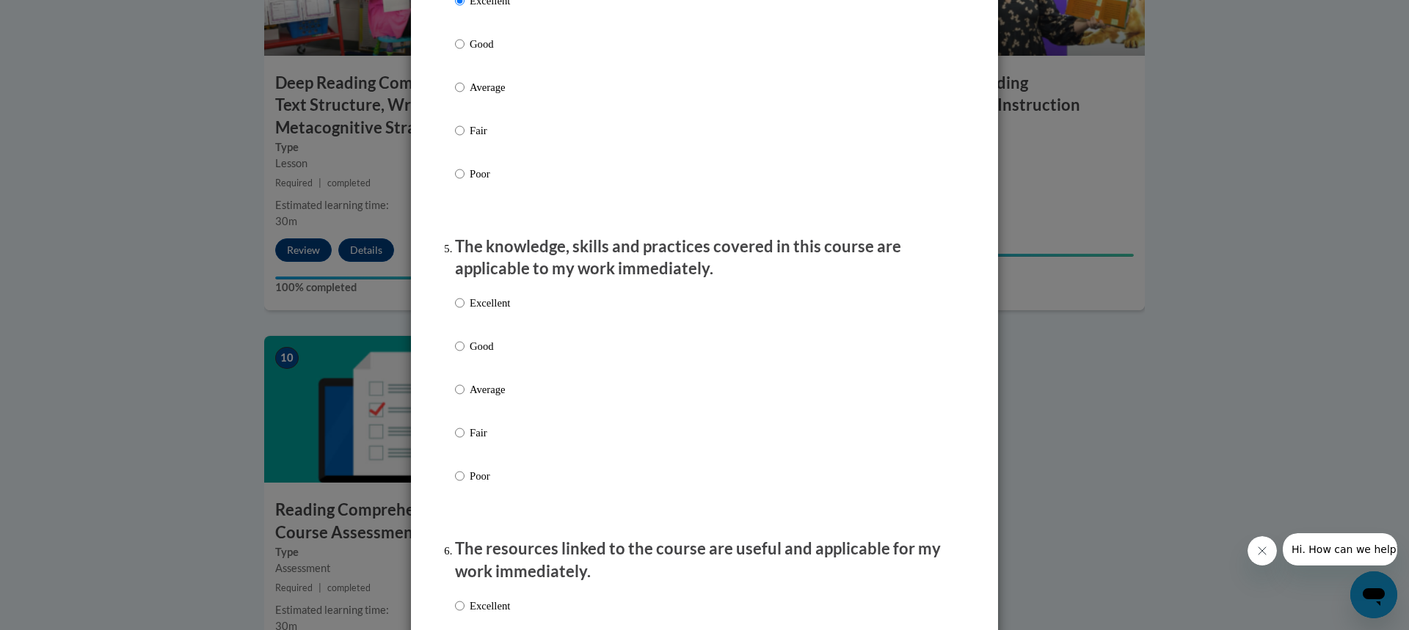
click at [499, 311] on p "Excellent" at bounding box center [490, 303] width 40 height 16
click at [465, 311] on input "Excellent" at bounding box center [460, 303] width 10 height 16
radio input "true"
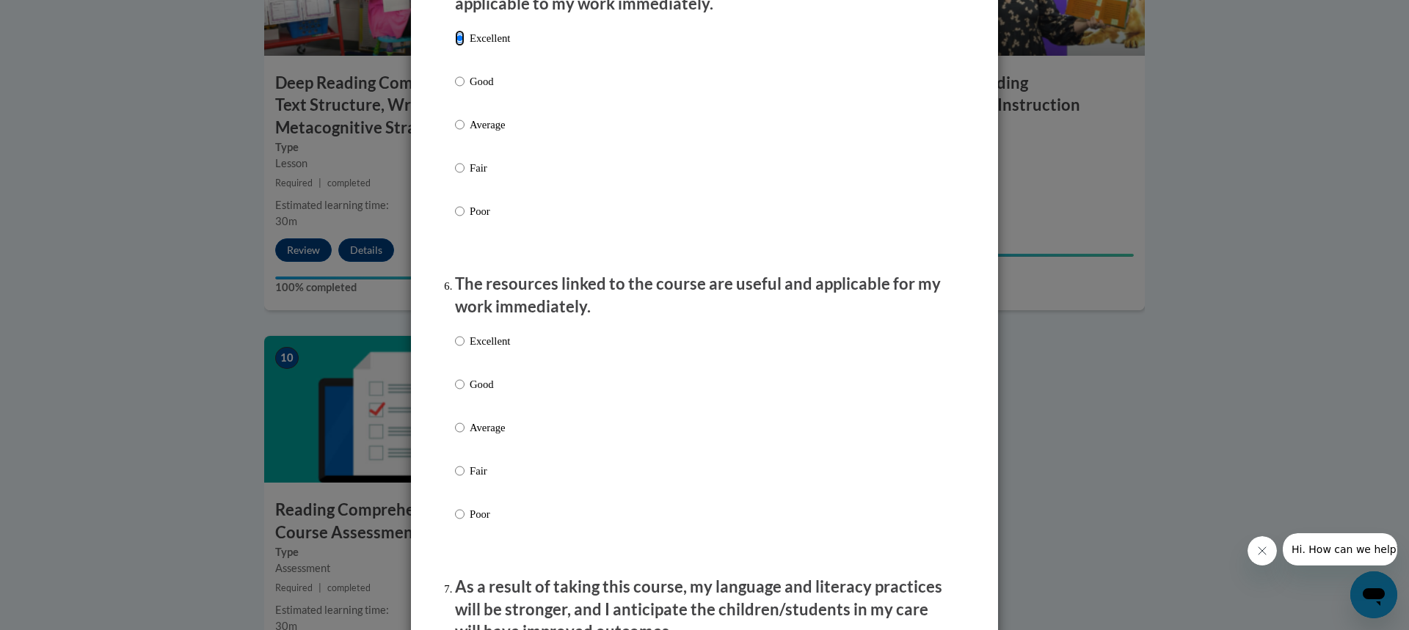
scroll to position [1401, 0]
click at [476, 392] on p "Good" at bounding box center [490, 384] width 40 height 16
click at [465, 392] on input "Good" at bounding box center [460, 384] width 10 height 16
radio input "true"
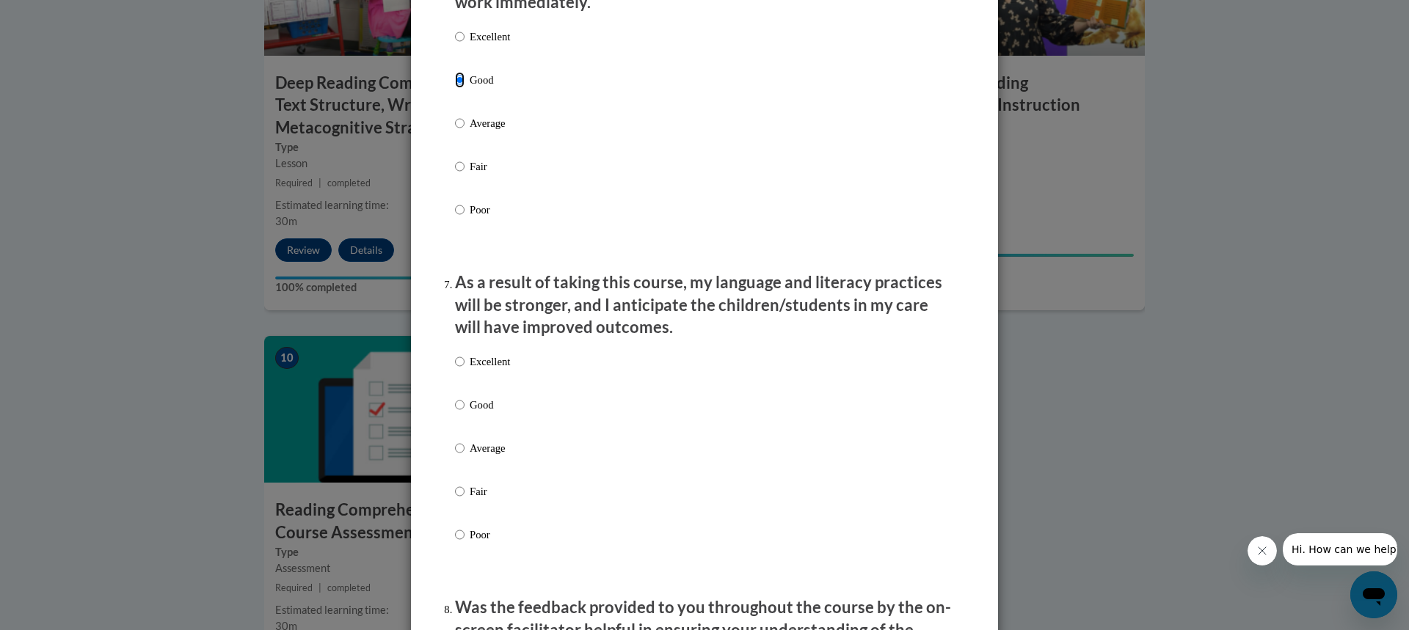
scroll to position [1742, 0]
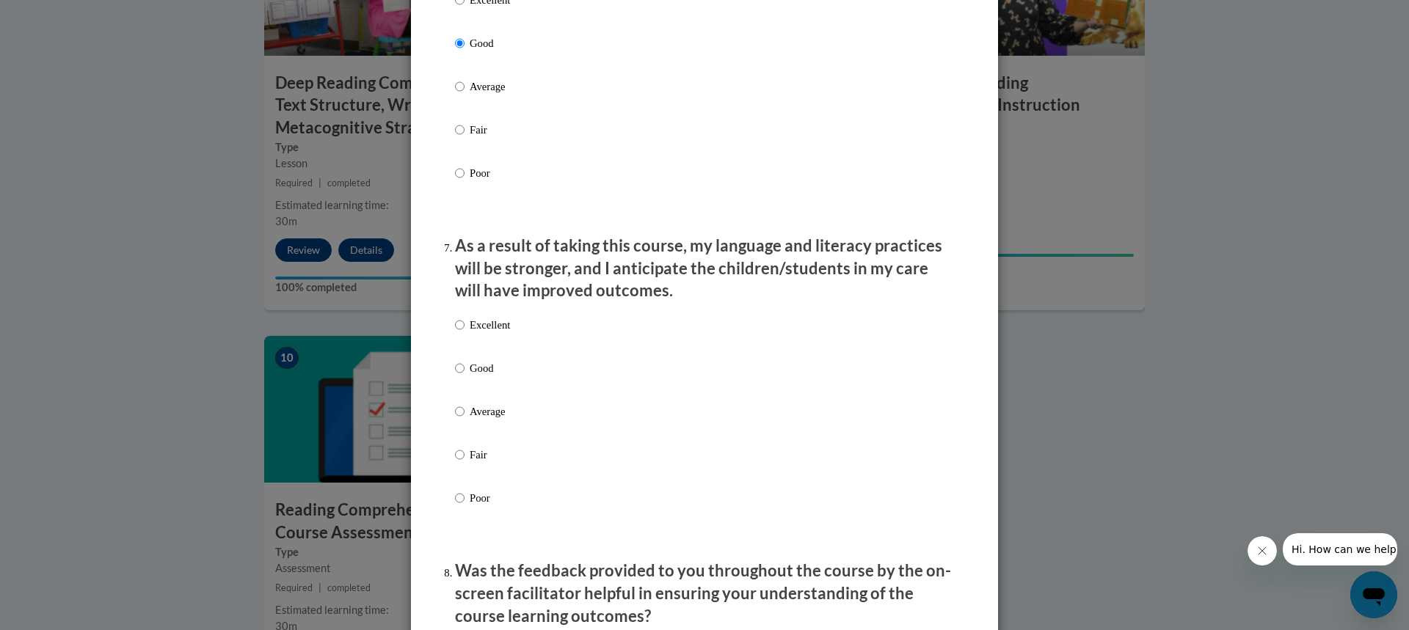
click at [492, 377] on p "Good" at bounding box center [490, 368] width 40 height 16
click at [465, 377] on input "Good" at bounding box center [460, 368] width 10 height 16
radio input "true"
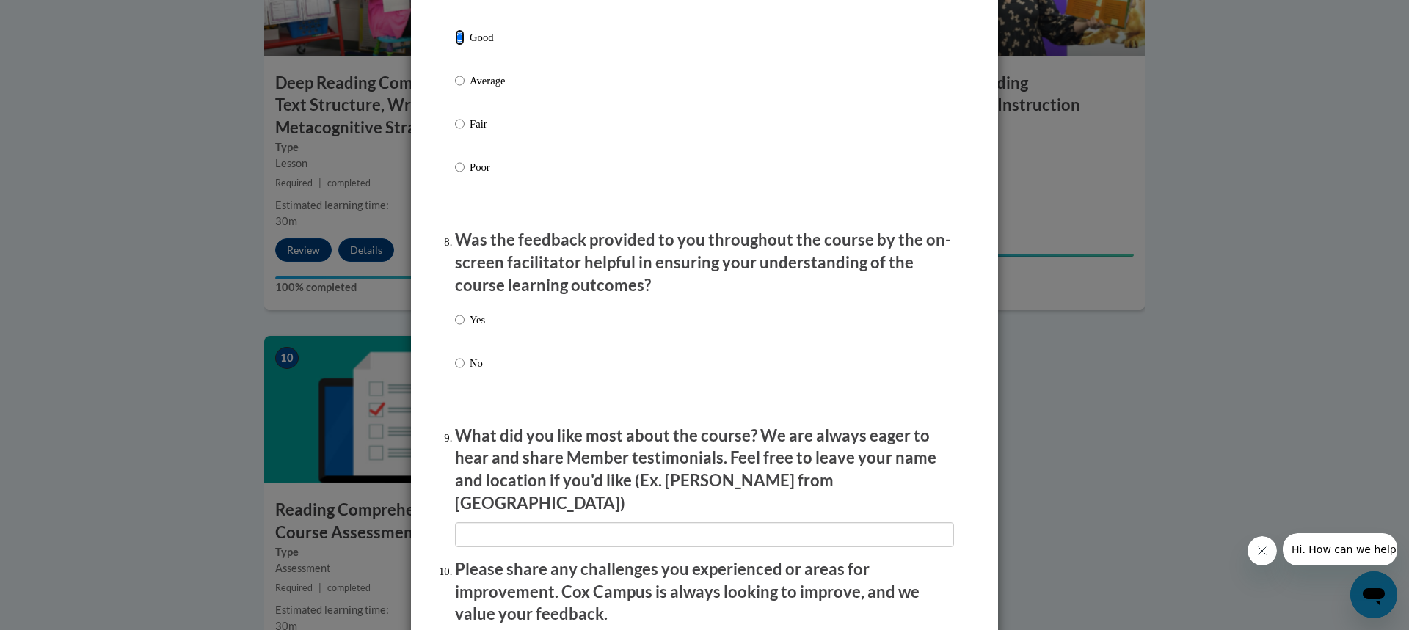
scroll to position [2073, 0]
click at [505, 335] on div "Yes No" at bounding box center [704, 358] width 499 height 109
click at [455, 327] on input "Yes" at bounding box center [460, 319] width 10 height 16
radio input "true"
click at [455, 327] on input "Yes" at bounding box center [460, 319] width 10 height 16
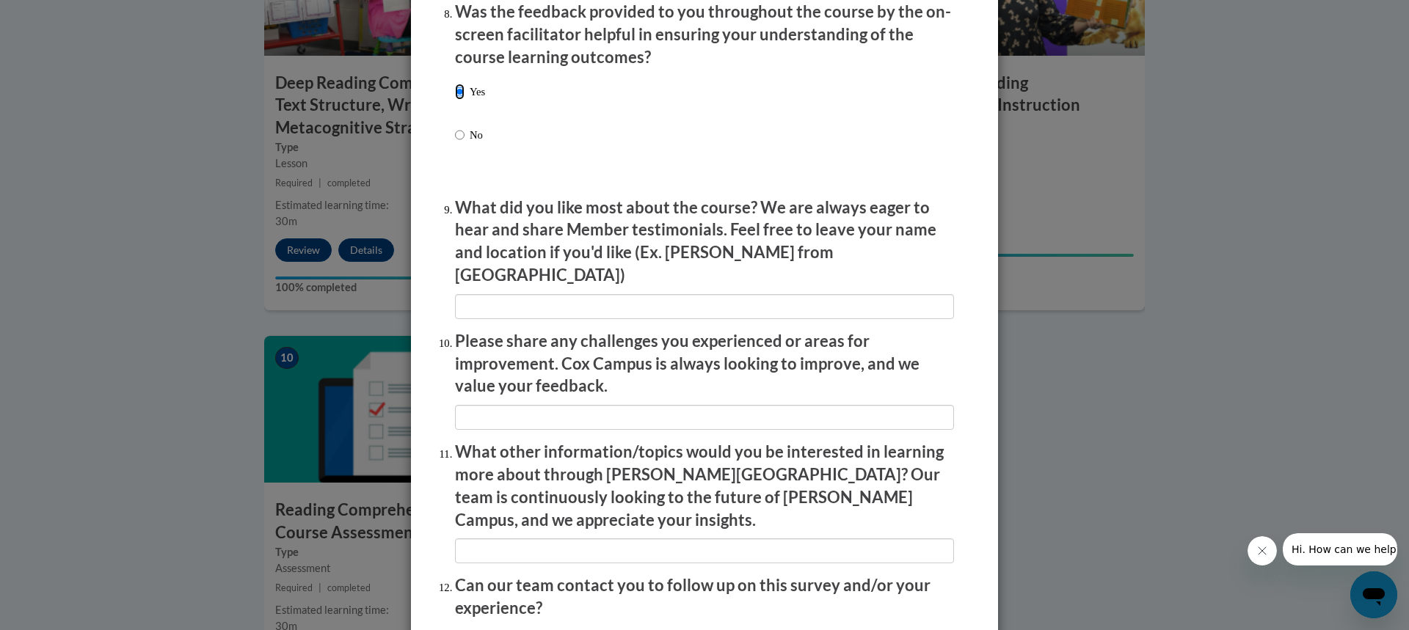
scroll to position [2309, 0]
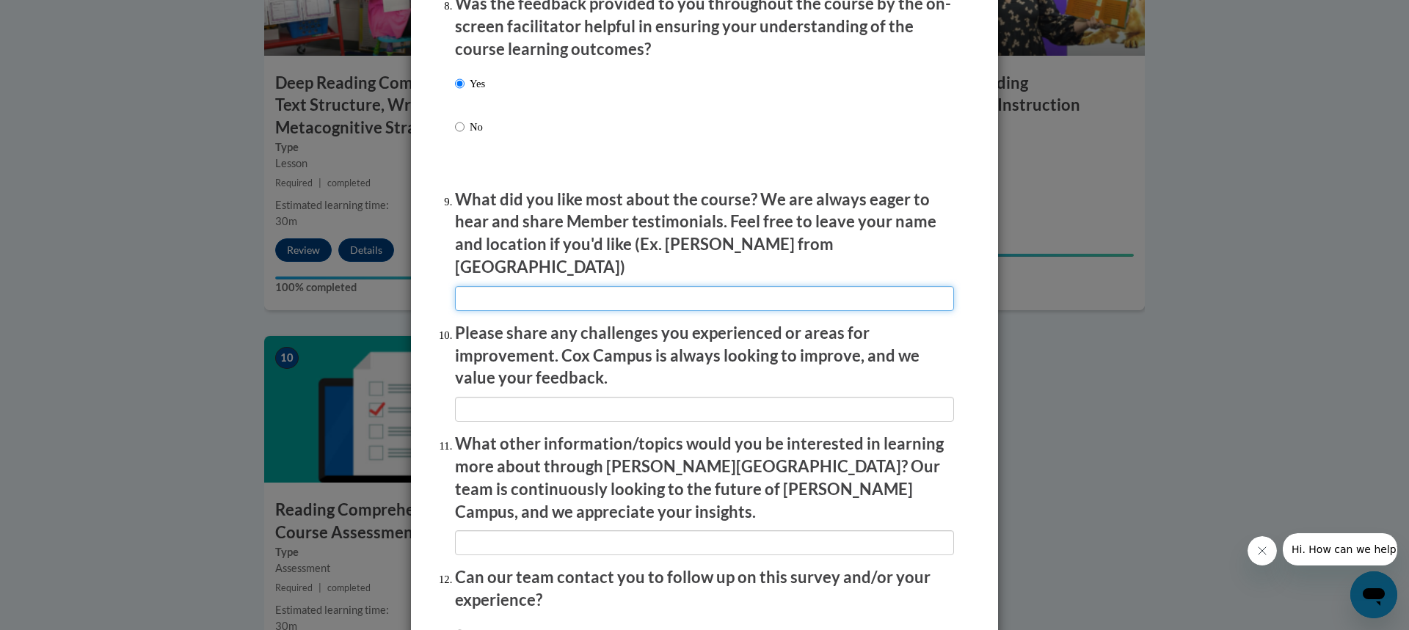
click at [578, 286] on input "textbox" at bounding box center [704, 298] width 499 height 25
type input "The teachers modeling what we need to understand."
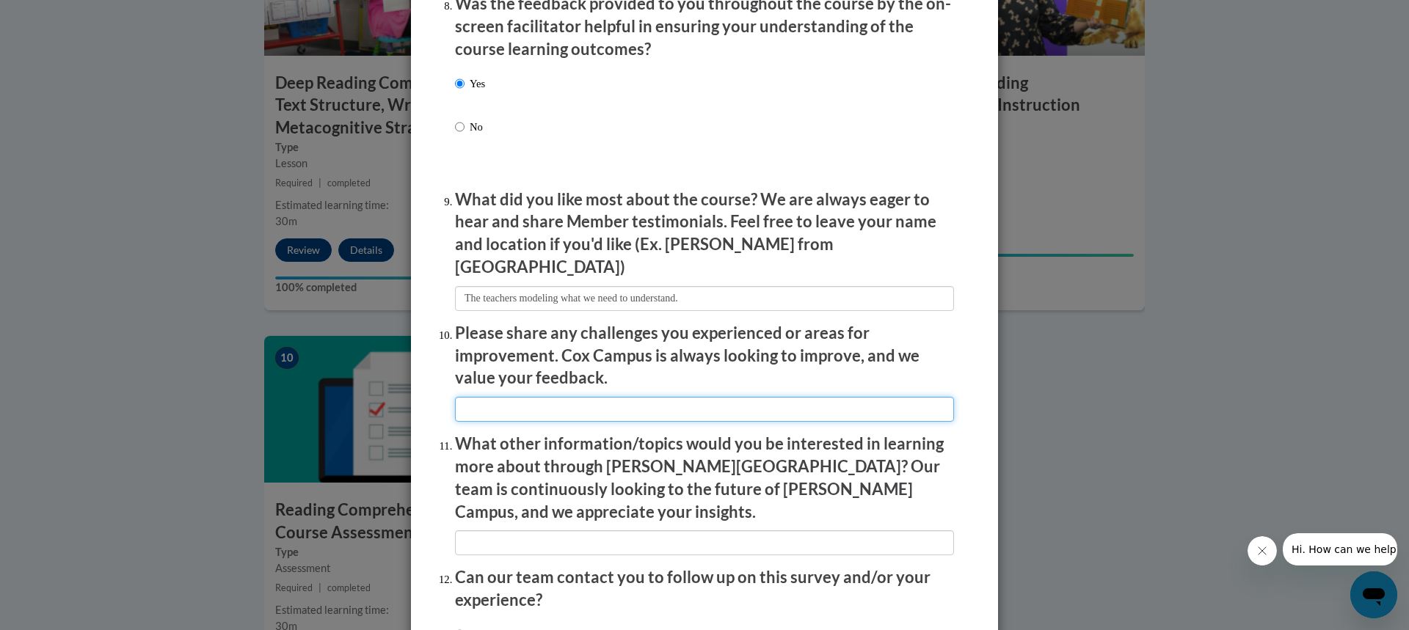
click at [520, 397] on input "textbox" at bounding box center [704, 409] width 499 height 25
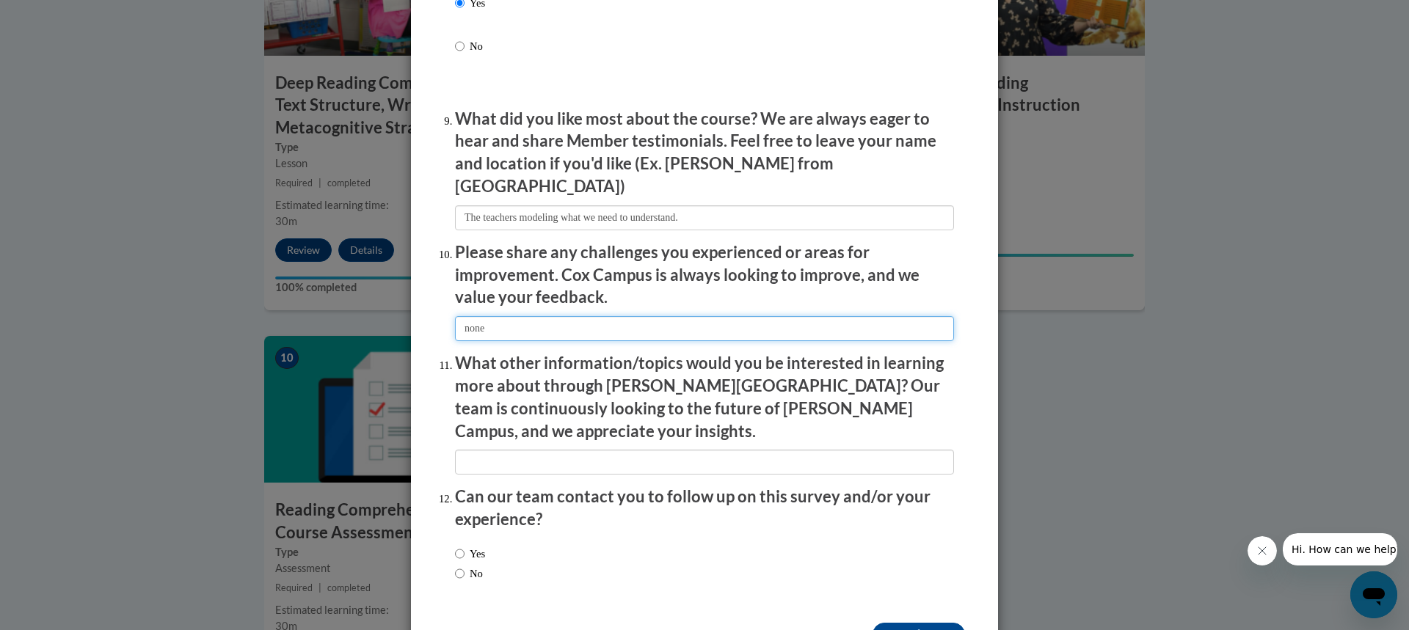
scroll to position [2419, 0]
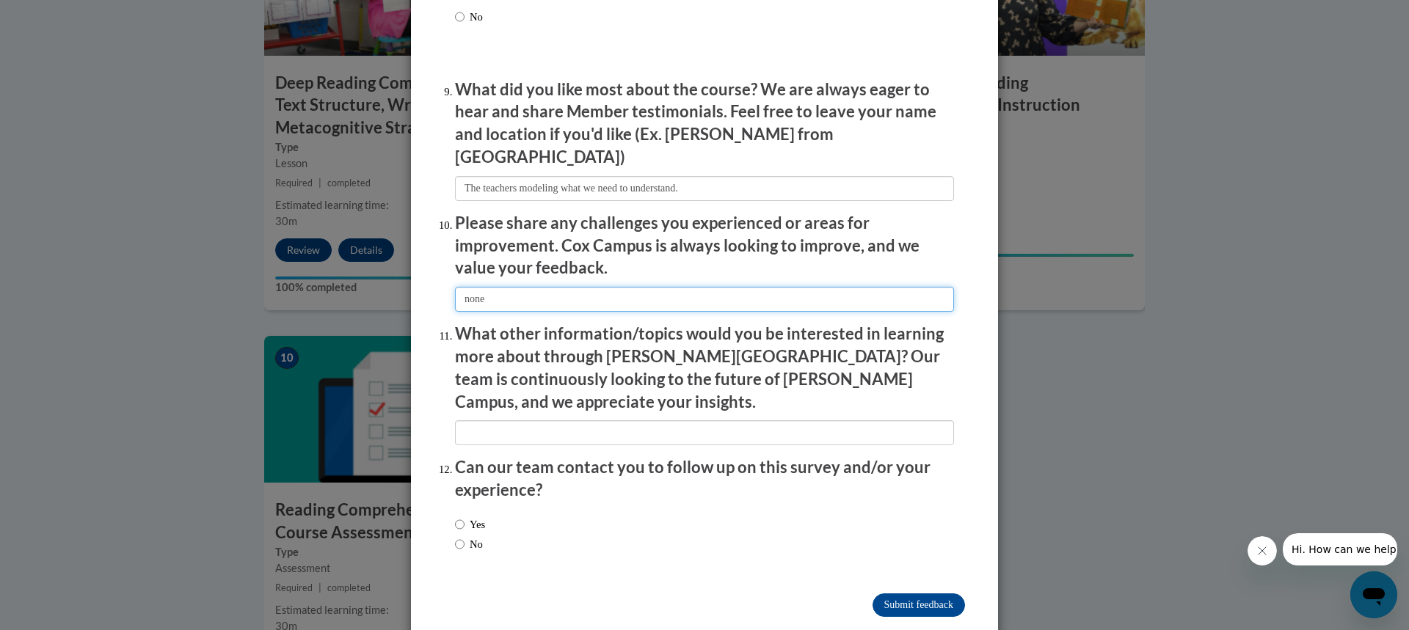
type input "none"
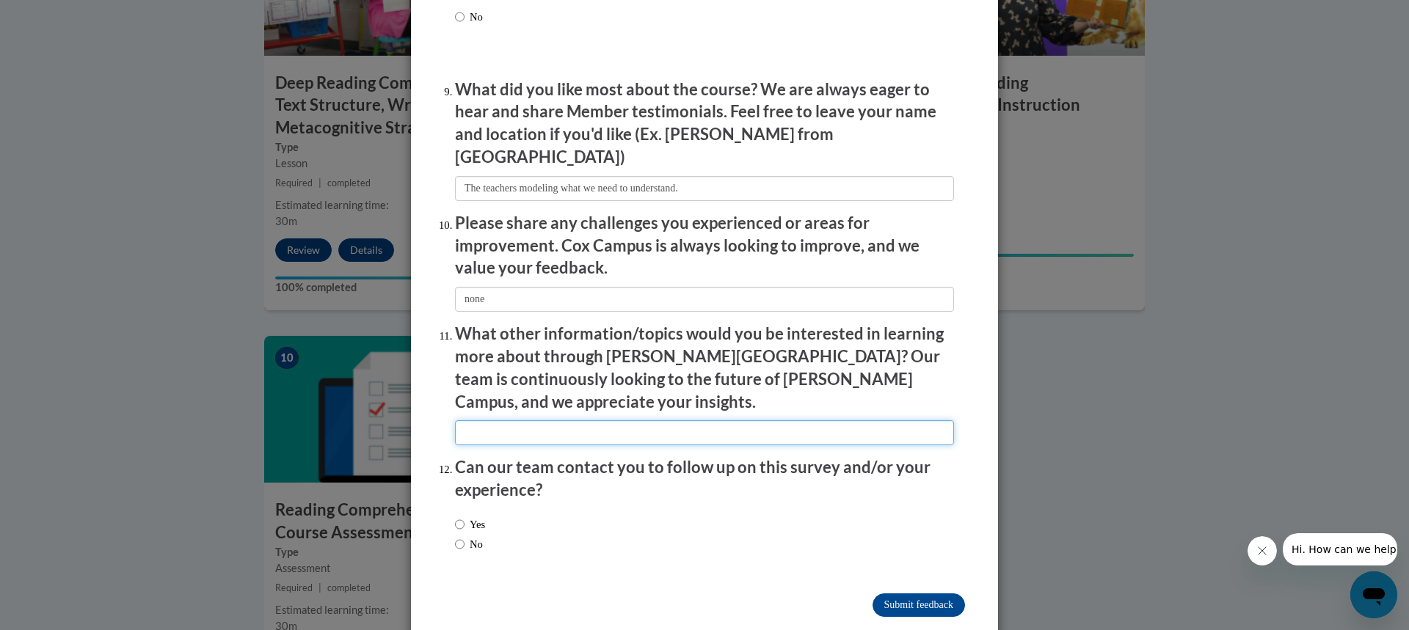
click at [487, 421] on input "textbox" at bounding box center [704, 433] width 499 height 25
type input "Spelling"
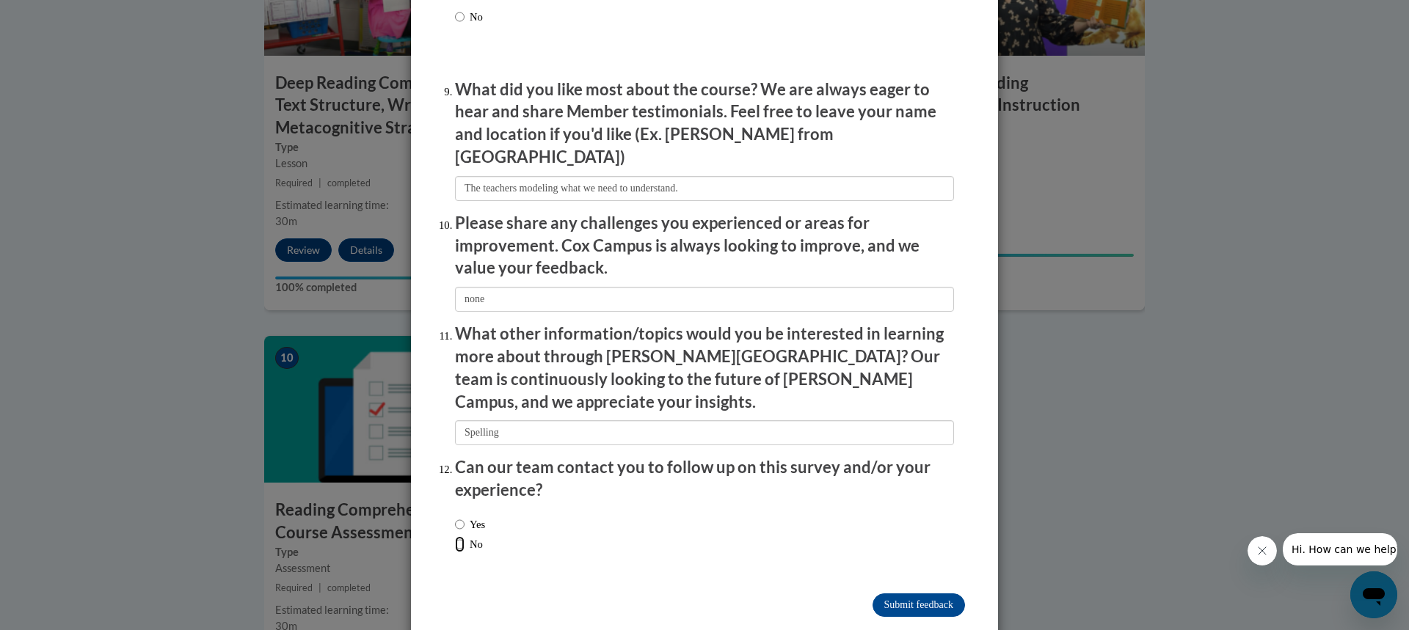
click at [459, 536] on input "No" at bounding box center [460, 544] width 10 height 16
radio input "true"
click at [459, 536] on input "No" at bounding box center [460, 544] width 10 height 16
click at [902, 594] on input "Submit feedback" at bounding box center [919, 605] width 92 height 23
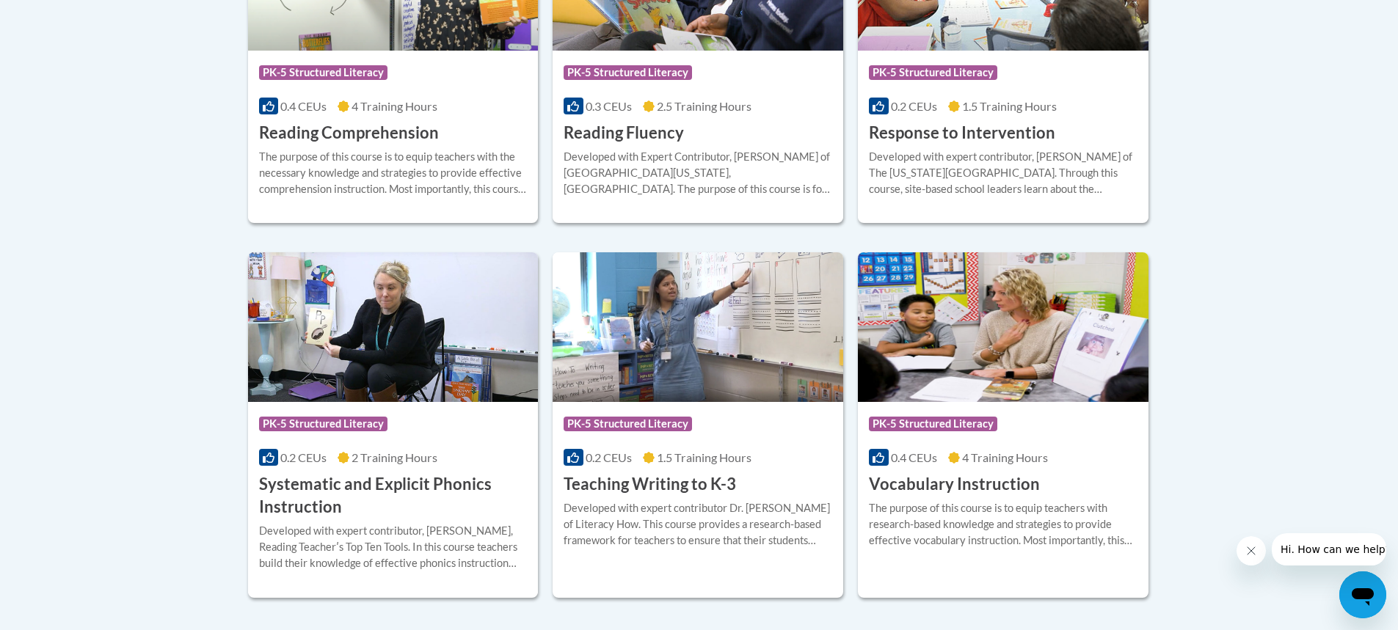
scroll to position [1526, 0]
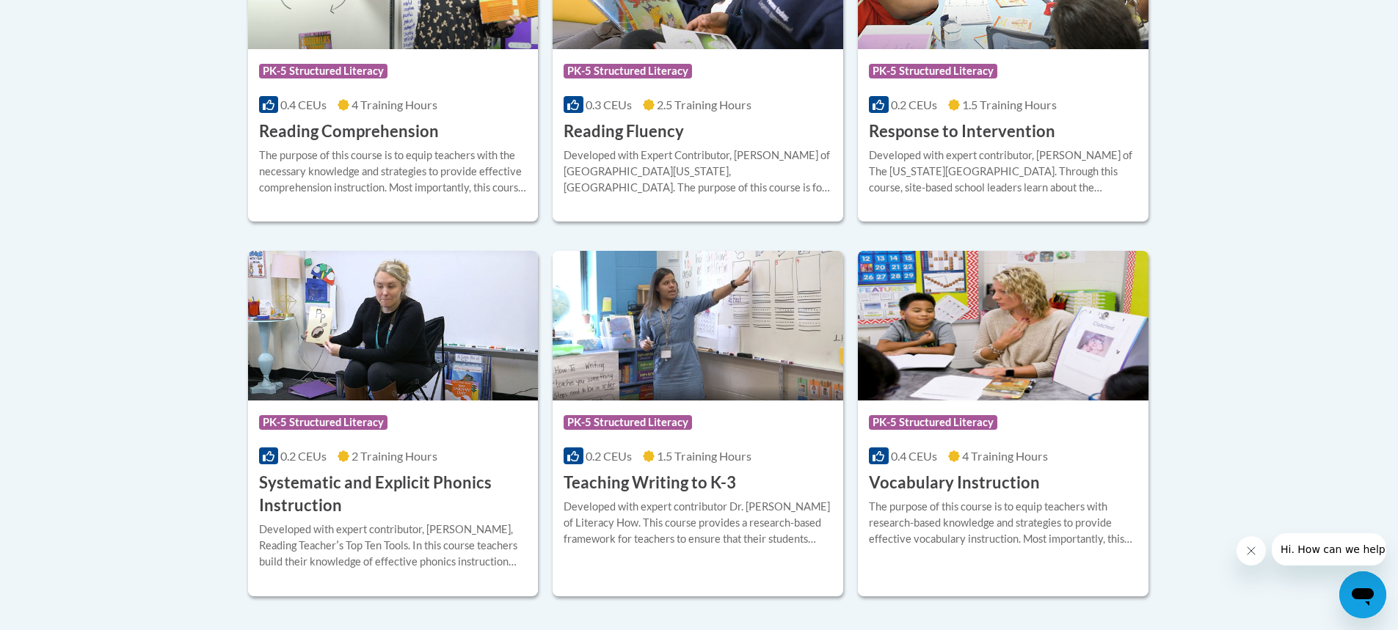
click at [729, 479] on h3 "Teaching Writing to K-3" at bounding box center [650, 483] width 172 height 23
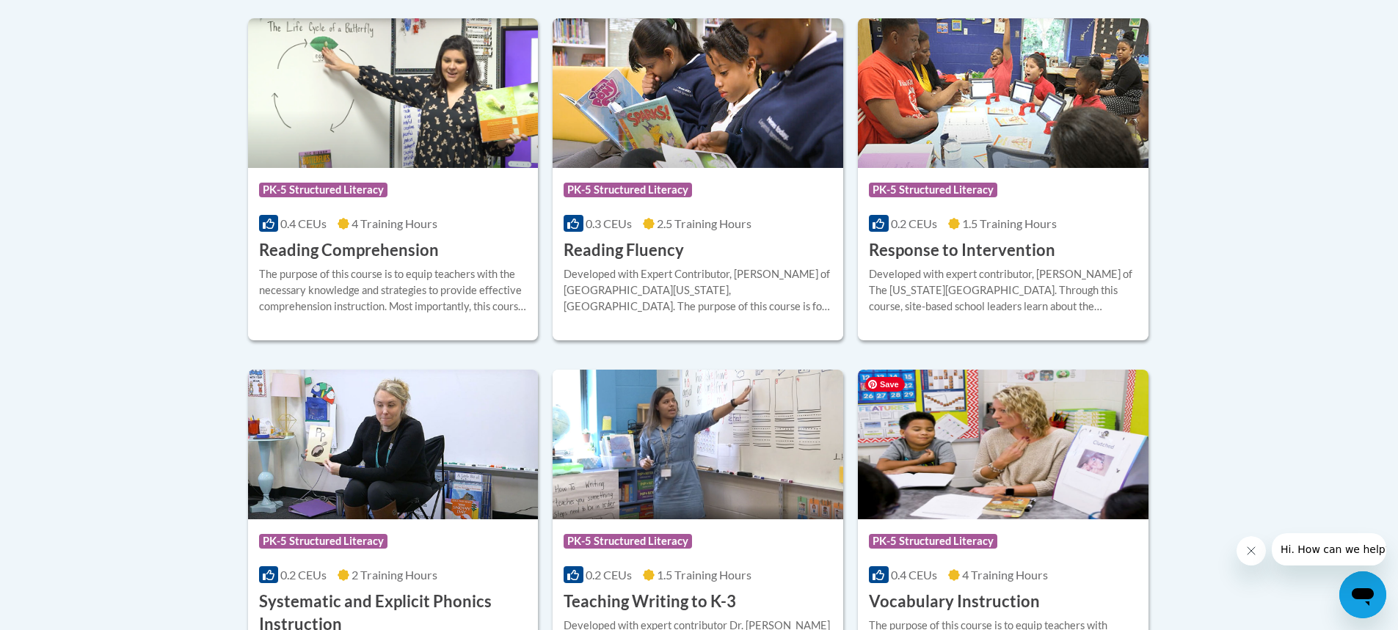
scroll to position [1408, 0]
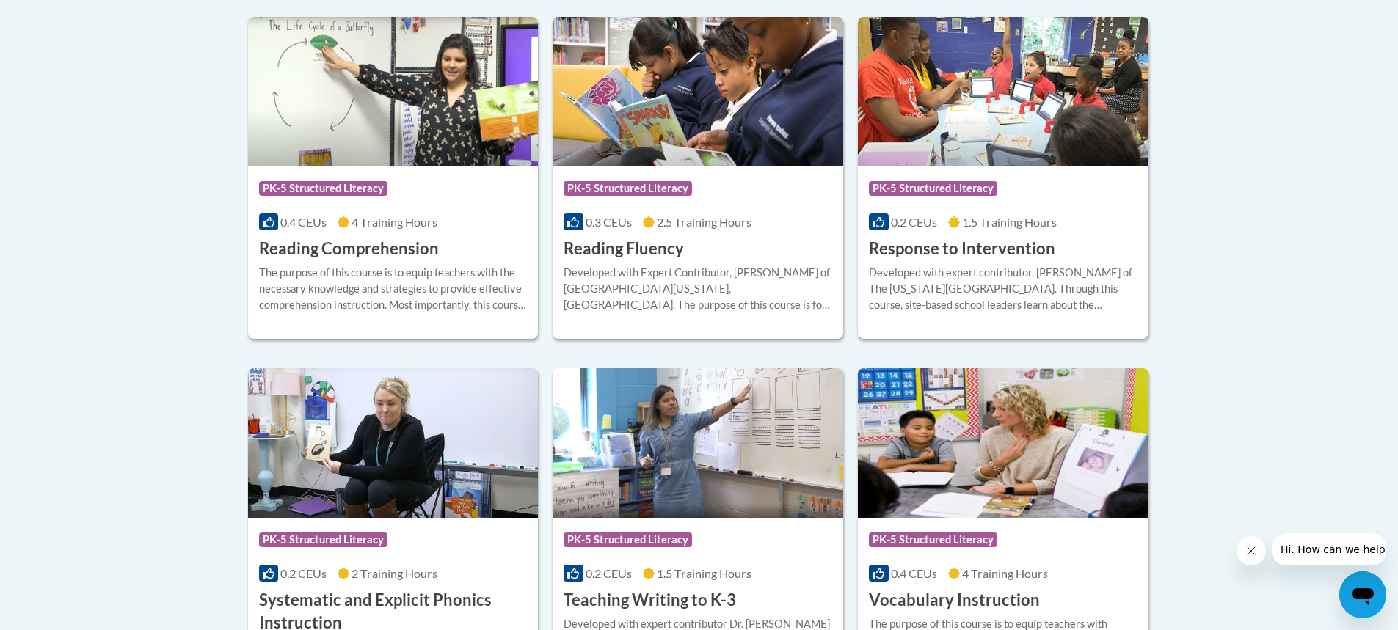
click at [1044, 273] on div "Developed with expert contributor, [PERSON_NAME] of The [US_STATE][GEOGRAPHIC_D…" at bounding box center [1003, 289] width 269 height 48
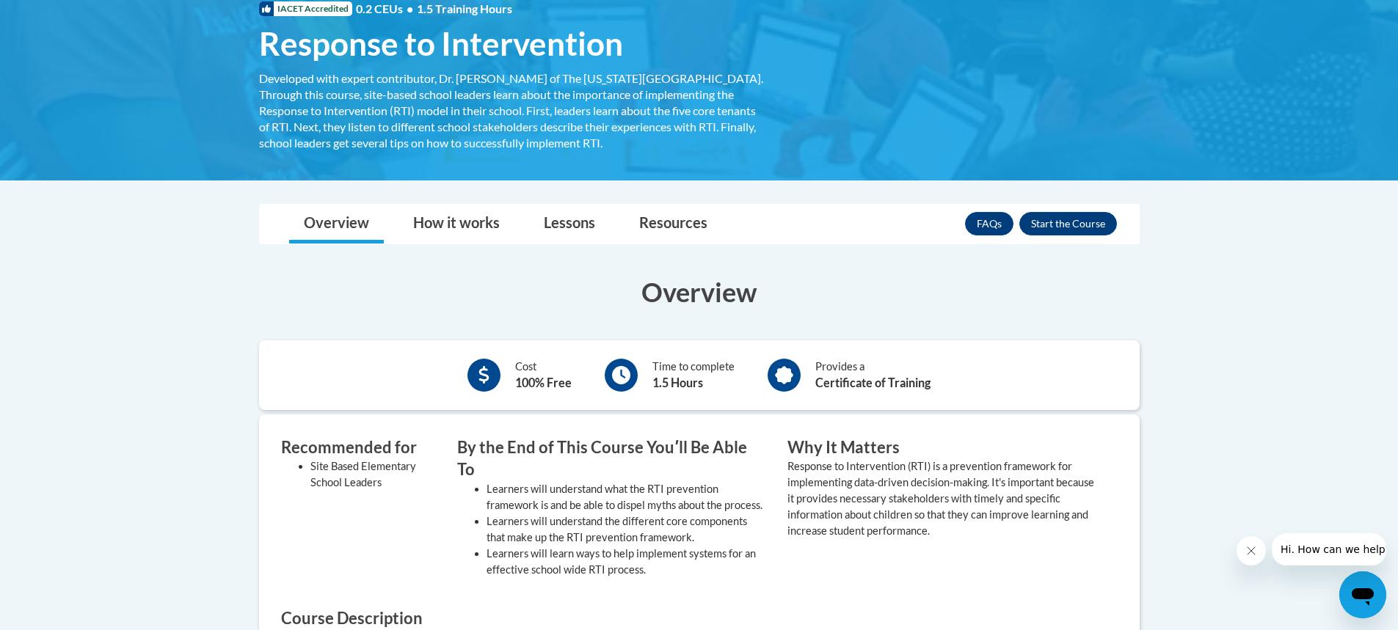
scroll to position [237, 0]
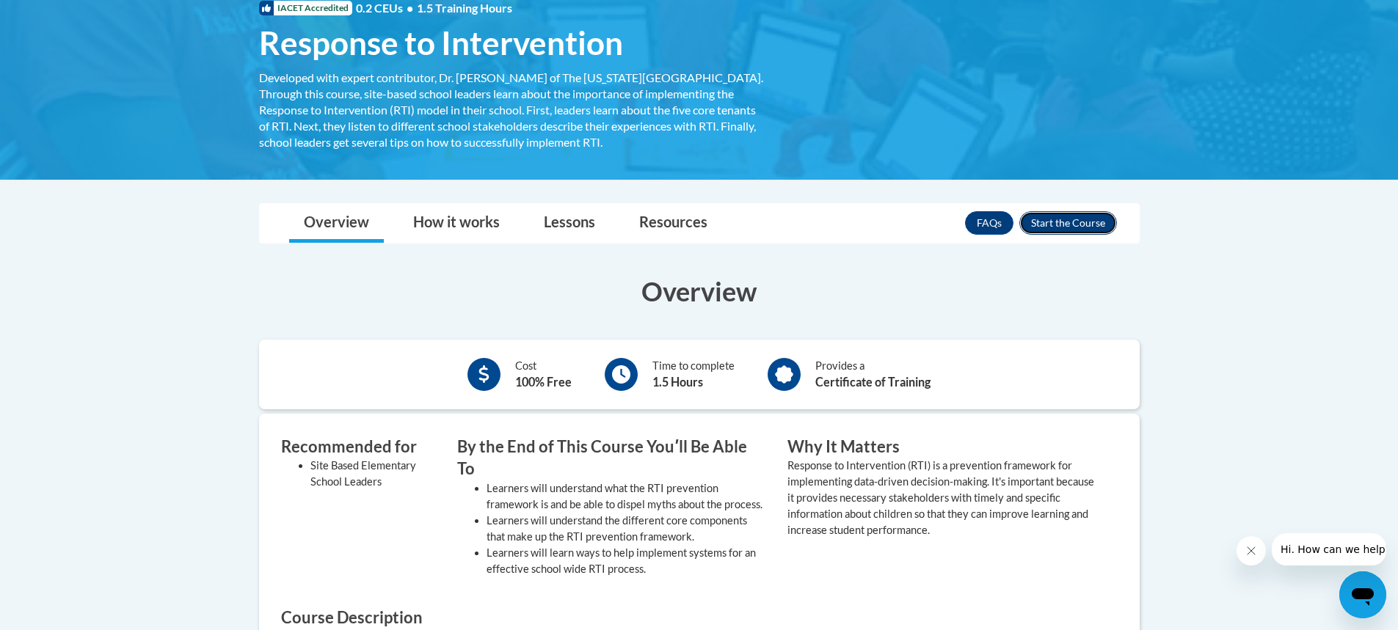
click at [1063, 225] on button "Enroll" at bounding box center [1068, 222] width 98 height 23
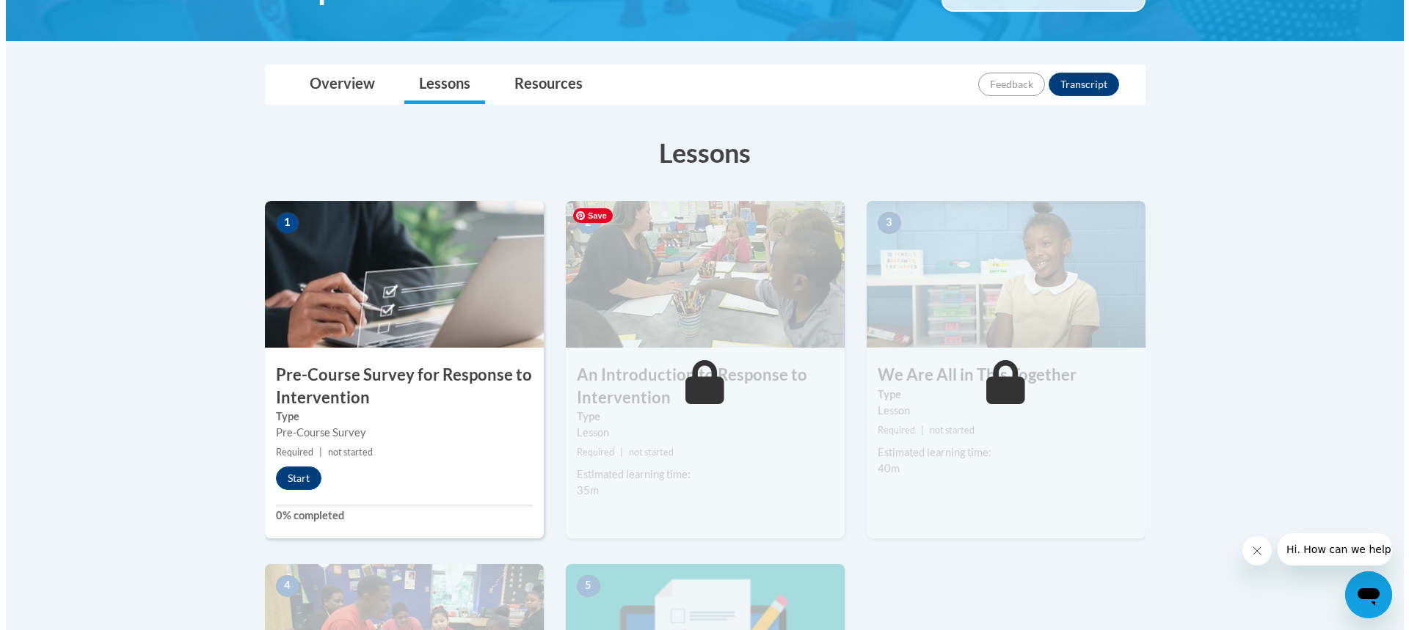
scroll to position [293, 0]
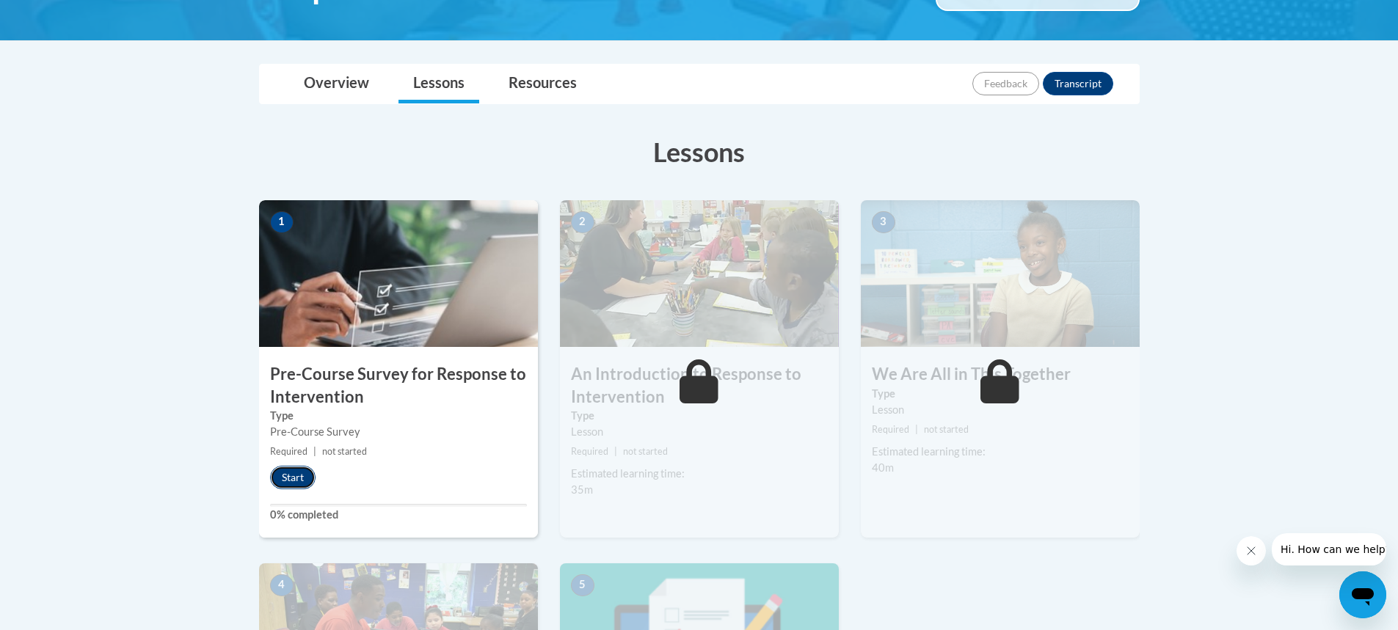
click at [302, 474] on button "Start" at bounding box center [293, 477] width 46 height 23
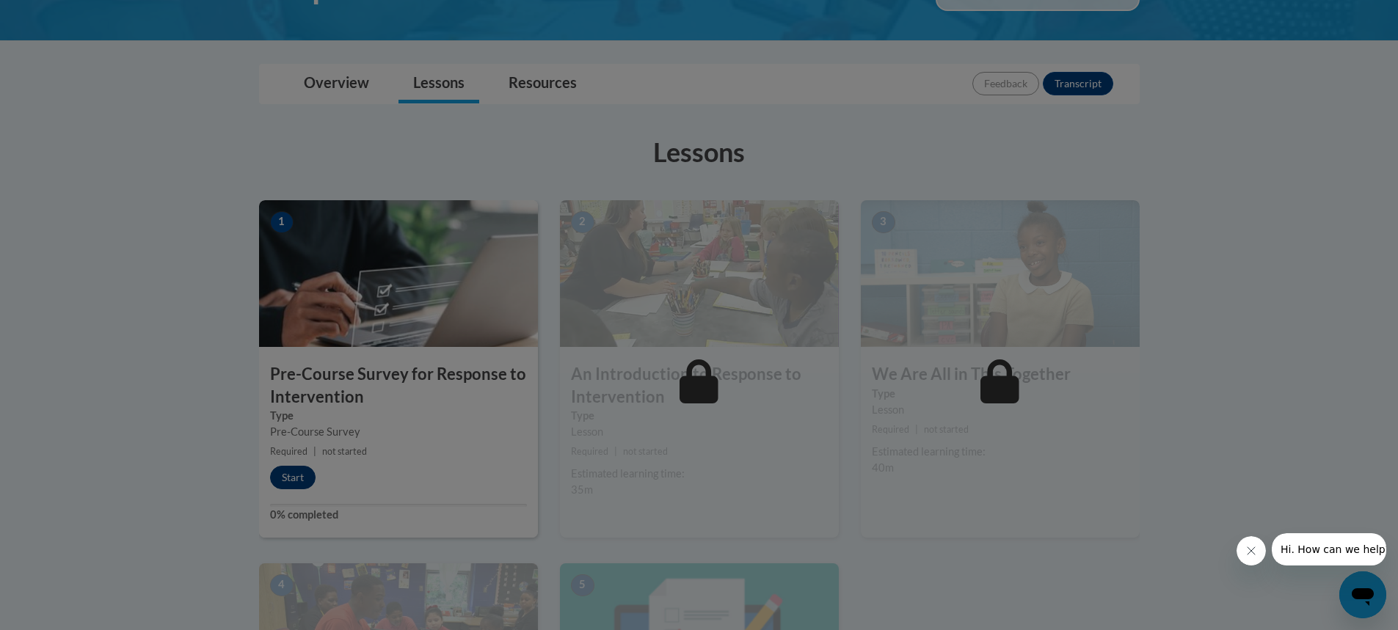
click at [302, 474] on div at bounding box center [699, 315] width 1398 height 630
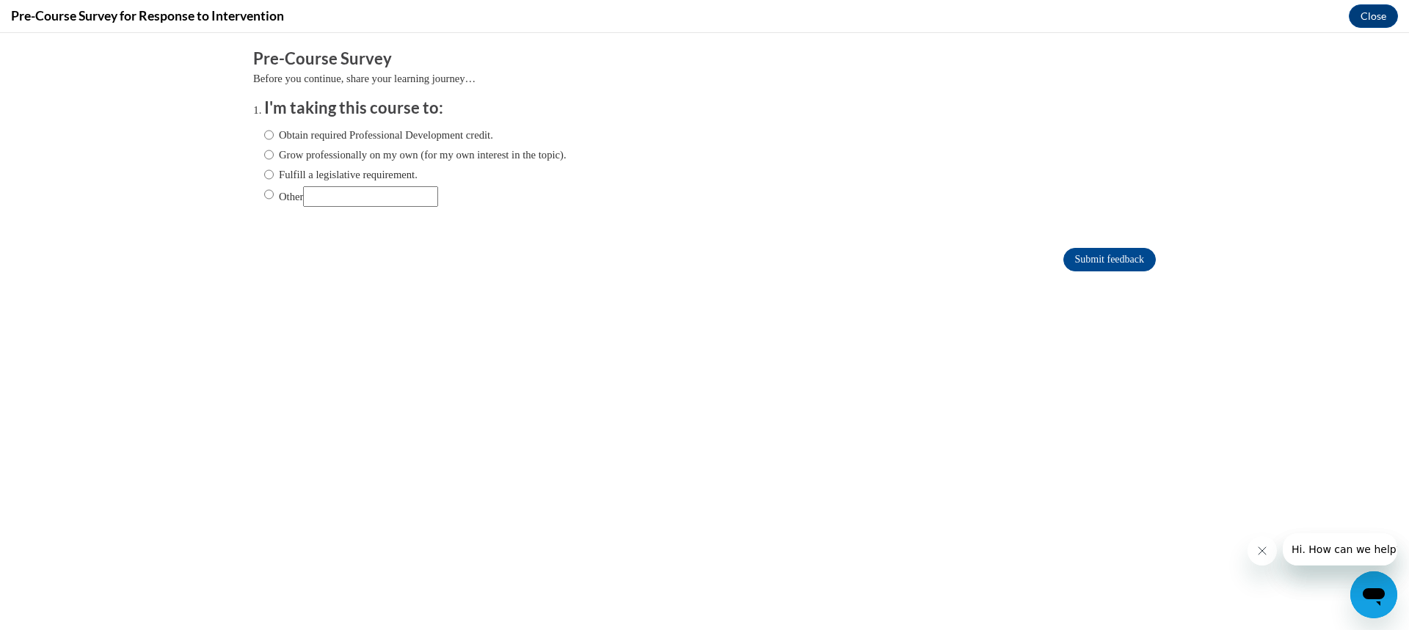
scroll to position [0, 0]
click at [264, 136] on input "Obtain required Professional Development credit." at bounding box center [269, 135] width 10 height 16
radio input "true"
click at [264, 151] on input "Grow professionally on my own (for my own interest in the topic)." at bounding box center [269, 155] width 10 height 16
radio input "true"
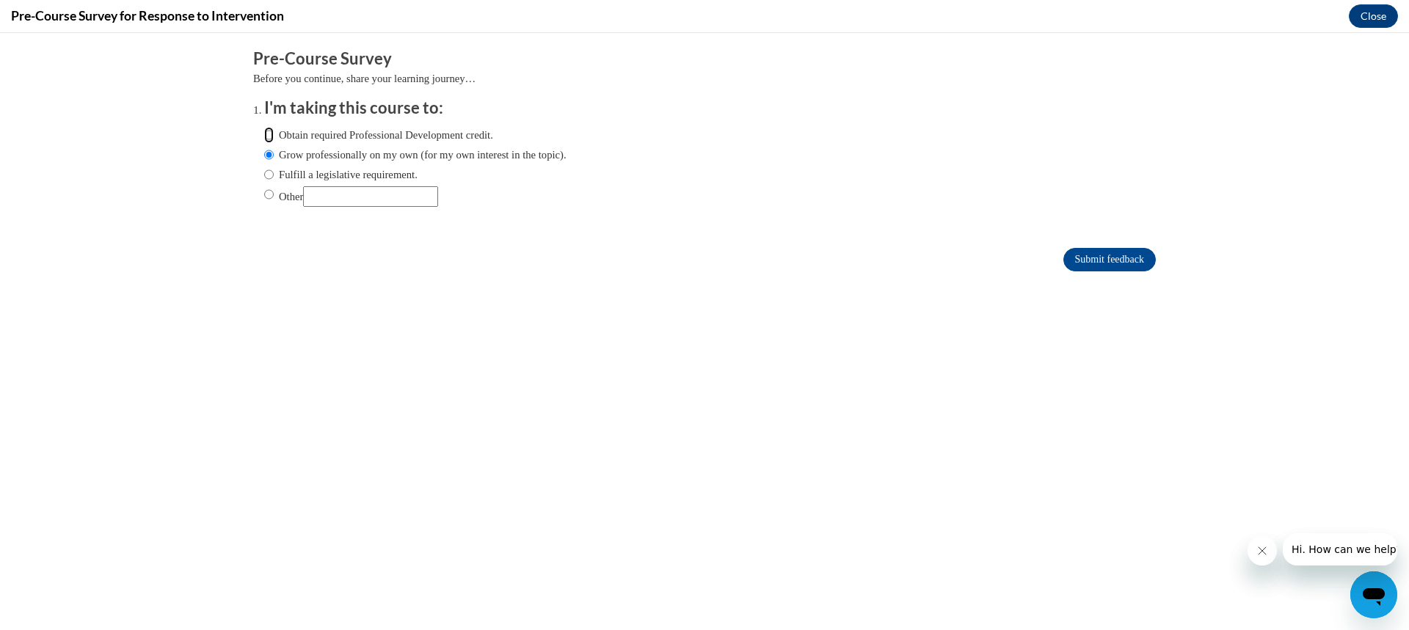
click at [264, 134] on input "Obtain required Professional Development credit." at bounding box center [269, 135] width 10 height 16
radio input "true"
click at [1065, 256] on input "Submit feedback" at bounding box center [1109, 259] width 92 height 23
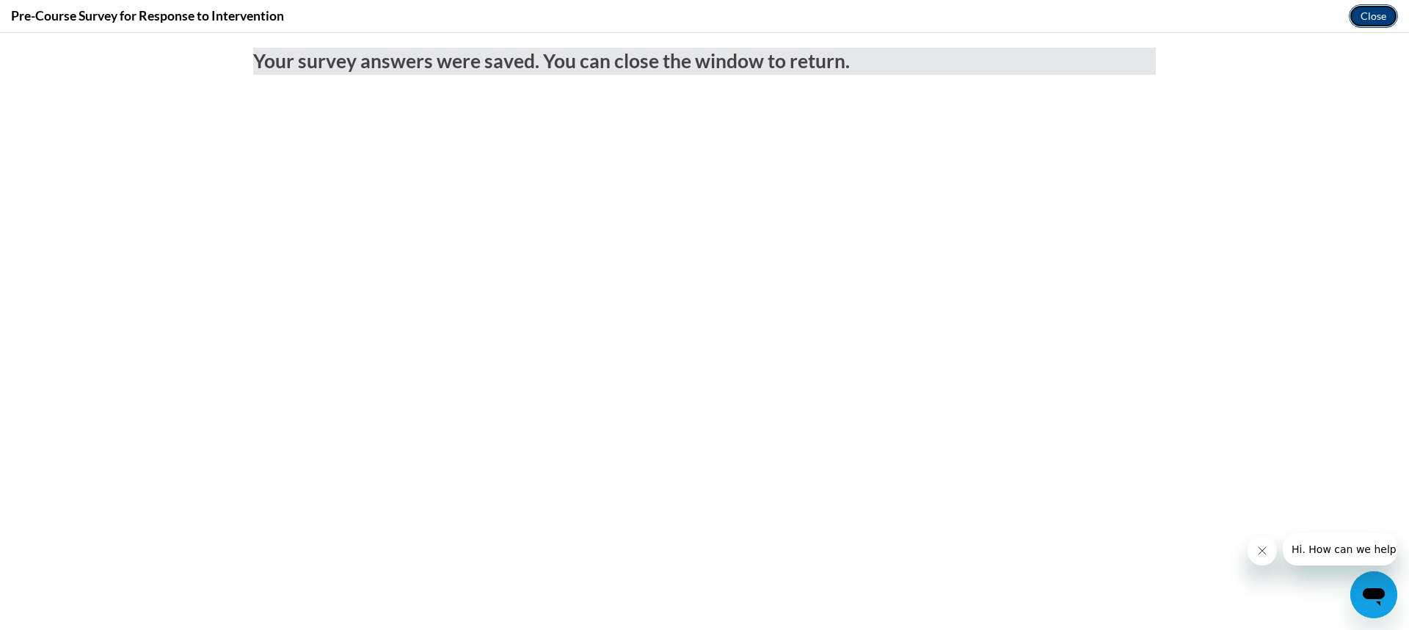
click at [1361, 12] on button "Close" at bounding box center [1373, 15] width 49 height 23
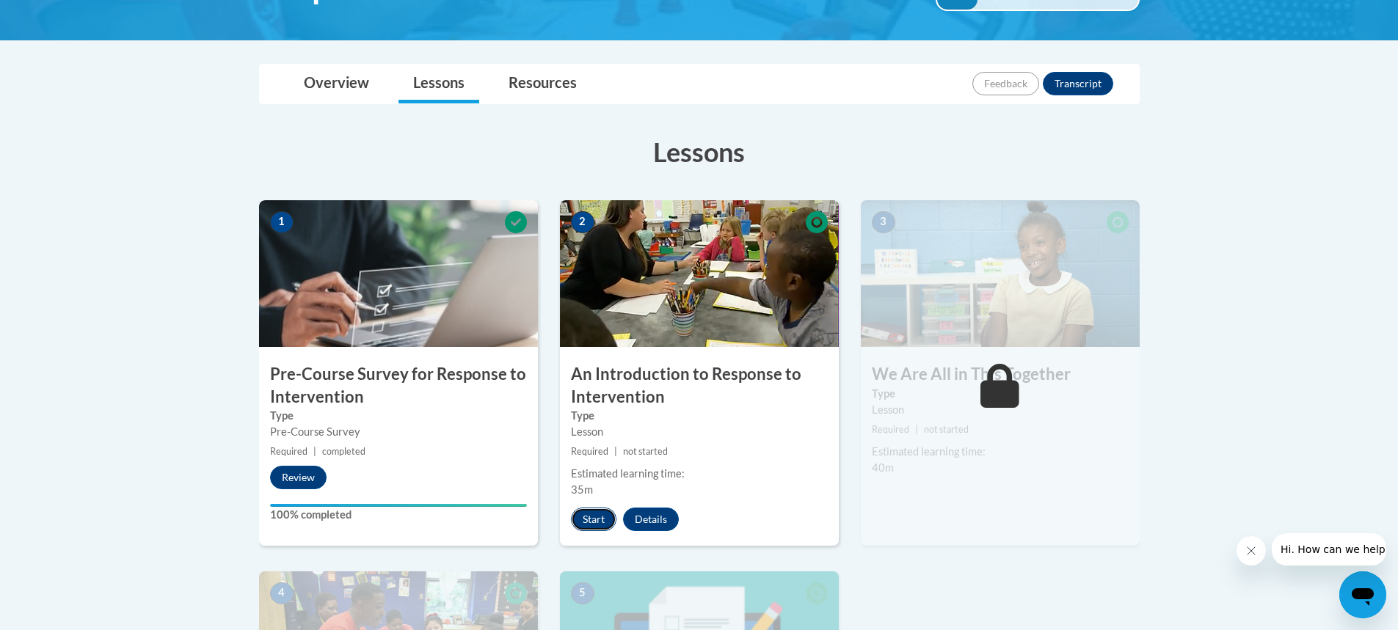
click at [594, 521] on button "Start" at bounding box center [594, 519] width 46 height 23
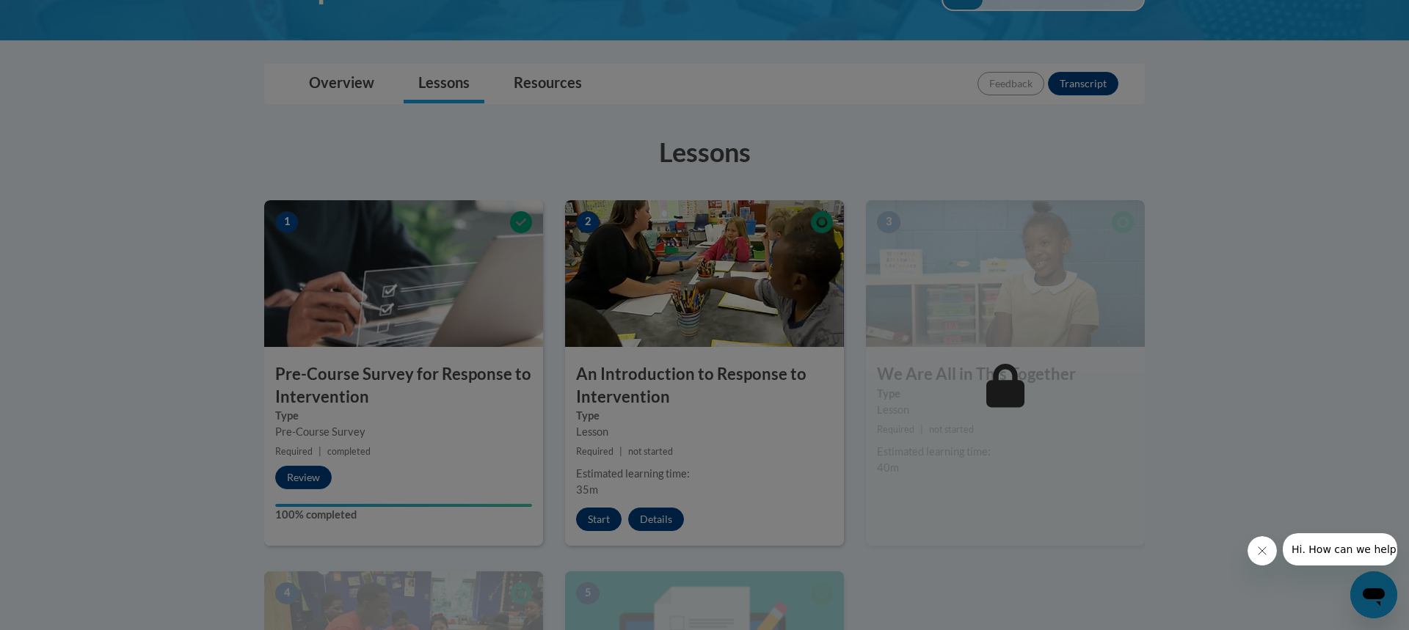
click at [594, 521] on div at bounding box center [704, 315] width 1409 height 630
